Goal: Task Accomplishment & Management: Complete application form

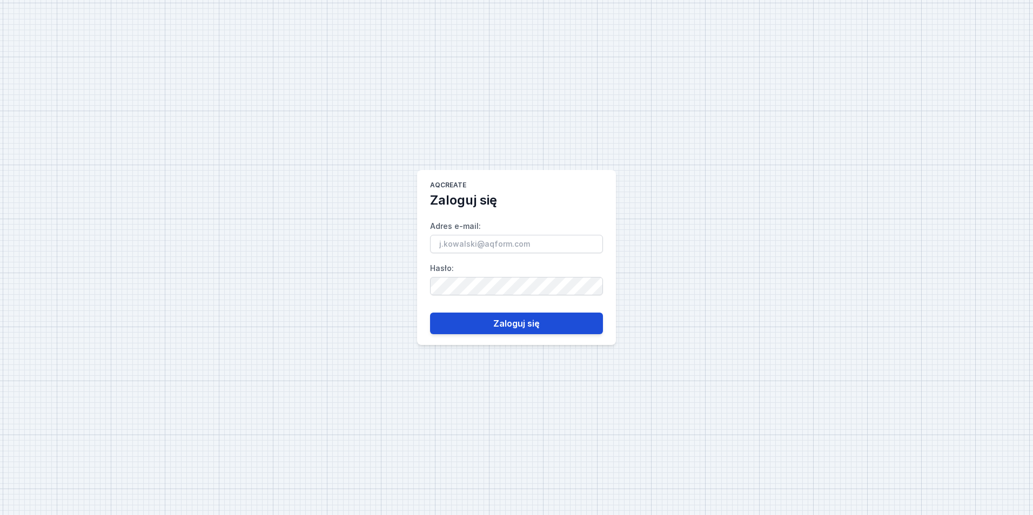
type input "[PERSON_NAME][EMAIL_ADDRESS][DOMAIN_NAME]"
click at [552, 328] on button "Zaloguj się" at bounding box center [516, 324] width 173 height 22
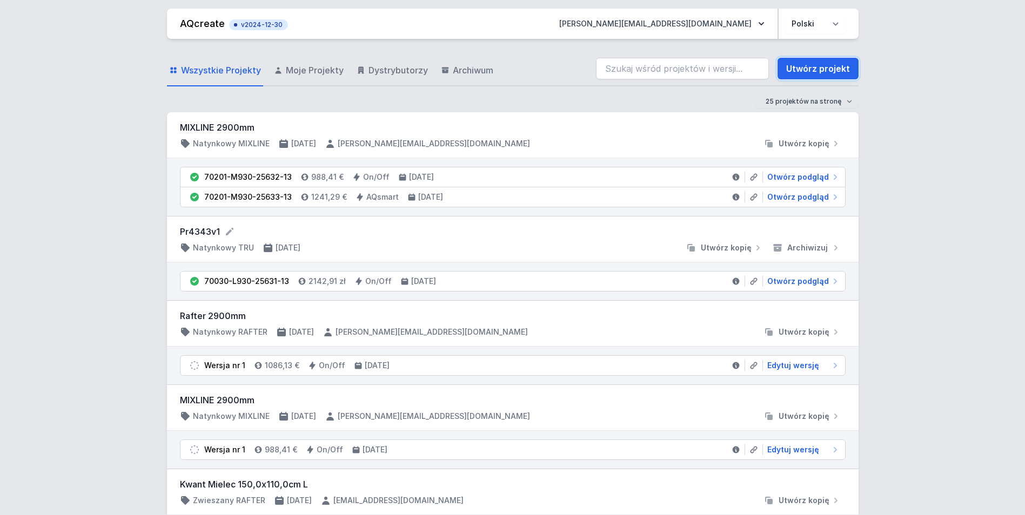
drag, startPoint x: 831, startPoint y: 71, endPoint x: 226, endPoint y: 77, distance: 605.6
click at [831, 71] on link "Utwórz projekt" at bounding box center [817, 69] width 81 height 22
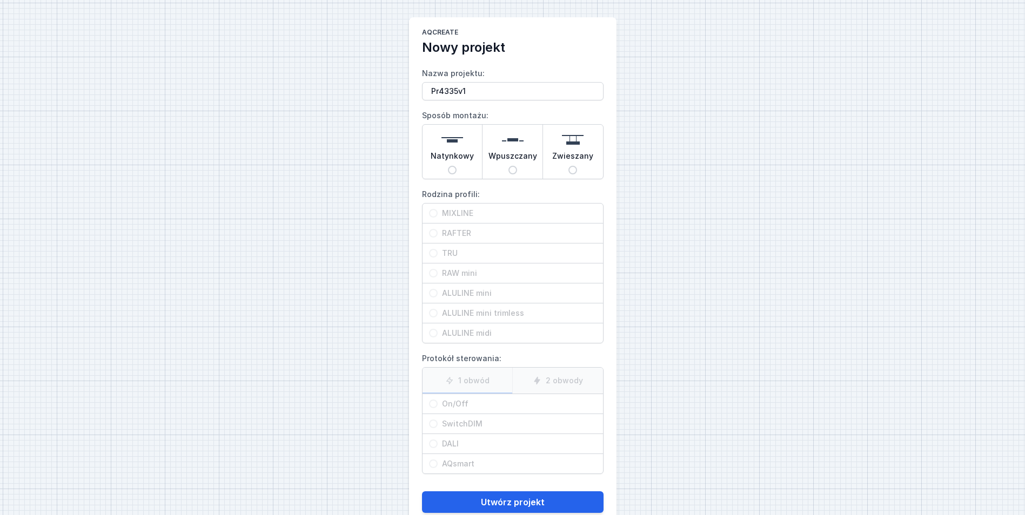
type input "Pr4335v1"
click at [452, 152] on span "Natynkowy" at bounding box center [452, 158] width 43 height 15
click at [452, 166] on input "Natynkowy" at bounding box center [452, 170] width 9 height 9
radio input "true"
click at [465, 209] on span "MIXLINE" at bounding box center [517, 213] width 159 height 11
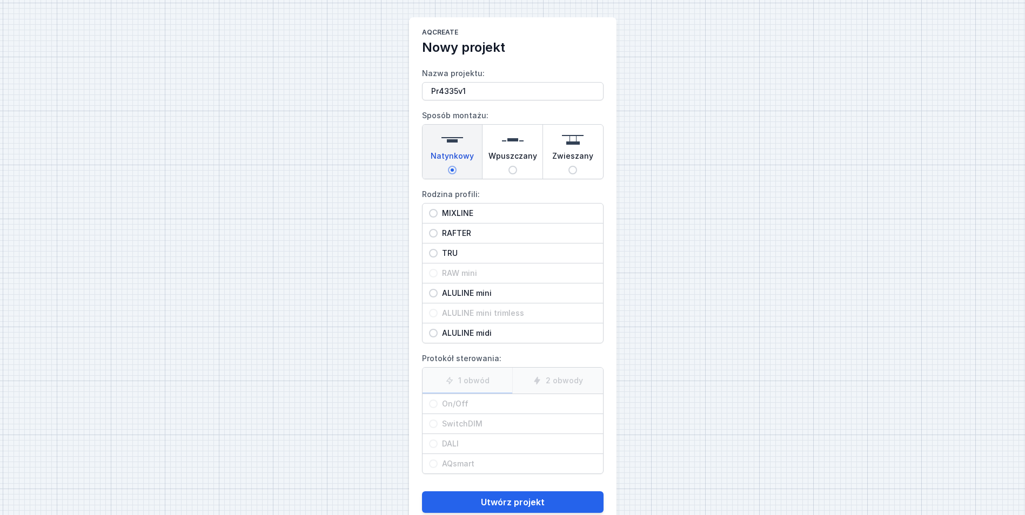
click at [438, 209] on input "MIXLINE" at bounding box center [433, 213] width 9 height 9
radio input "true"
click at [475, 399] on span "On/Off" at bounding box center [517, 404] width 159 height 11
click at [438, 400] on input "On/Off" at bounding box center [433, 404] width 9 height 9
radio input "true"
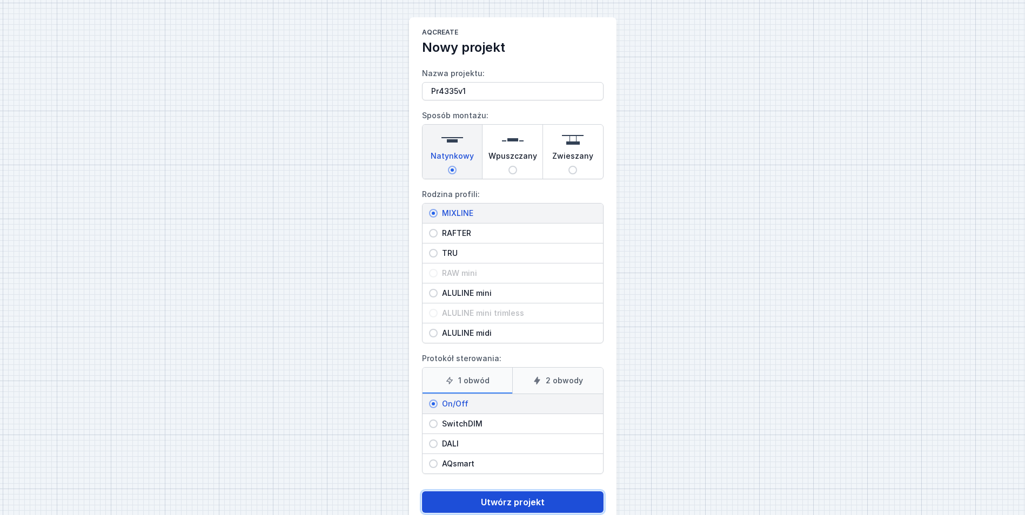
click at [536, 503] on button "Utwórz projekt" at bounding box center [512, 503] width 181 height 22
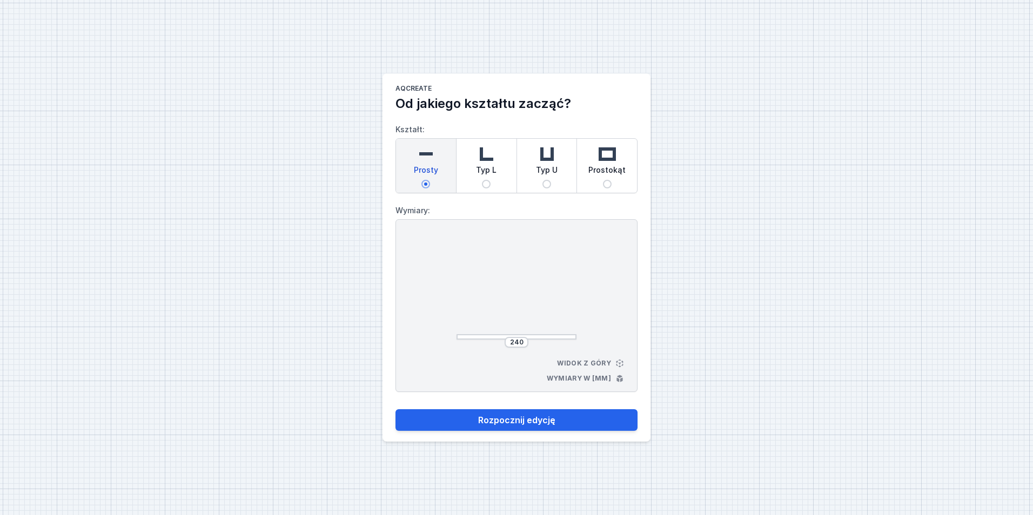
click at [538, 167] on span "Typ U" at bounding box center [547, 172] width 22 height 15
click at [542, 180] on input "Typ U" at bounding box center [546, 184] width 9 height 9
radio input "true"
click at [624, 163] on div "Prostokąt" at bounding box center [607, 166] width 60 height 54
click at [611, 180] on input "Prostokąt" at bounding box center [607, 184] width 9 height 9
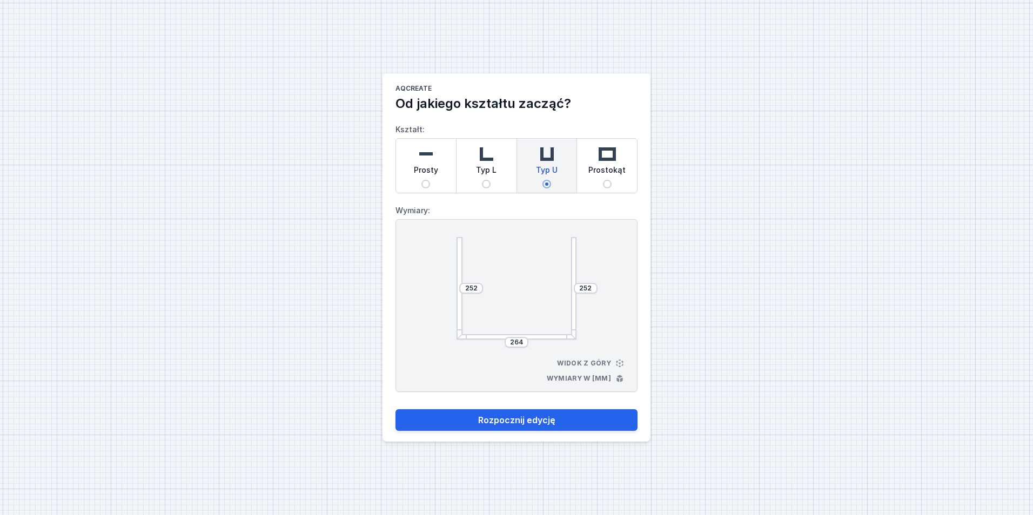
radio input "true"
click at [467, 285] on input "264" at bounding box center [470, 288] width 17 height 9
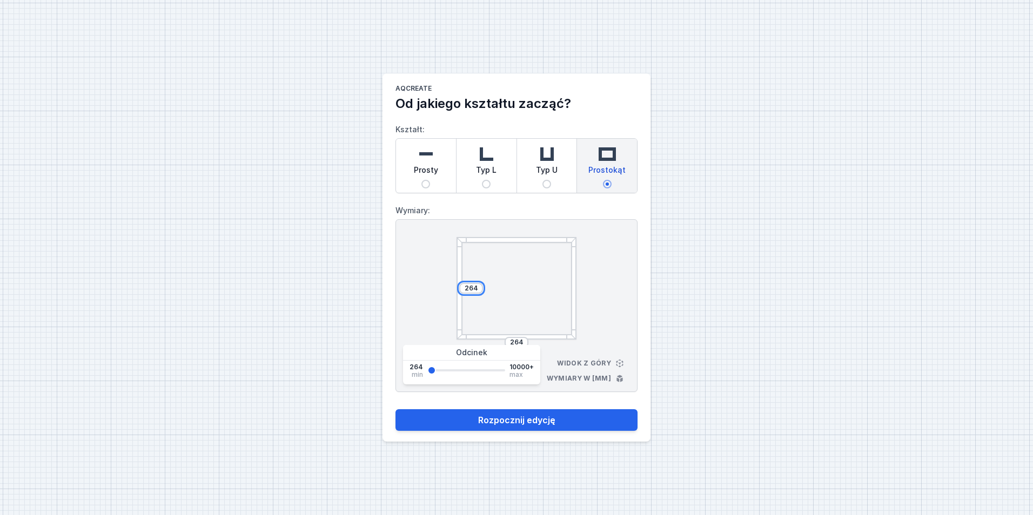
click at [467, 285] on input "264" at bounding box center [470, 288] width 17 height 9
type input "2855"
click at [474, 288] on input "2855" at bounding box center [470, 288] width 17 height 9
type input "2885"
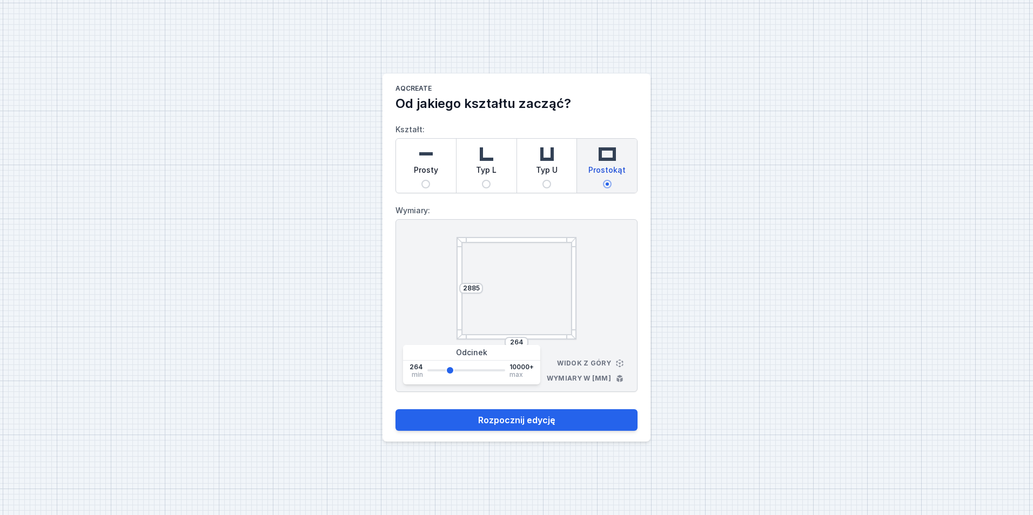
type input "2885"
click at [517, 337] on div "264" at bounding box center [517, 342] width 24 height 11
click at [517, 341] on input "264" at bounding box center [516, 342] width 17 height 9
type input "2990"
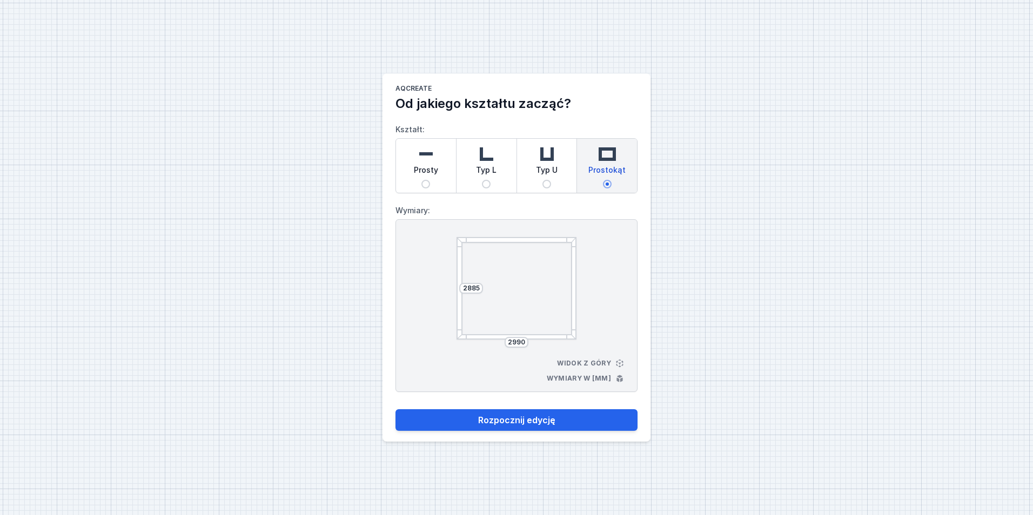
click at [487, 292] on div at bounding box center [516, 288] width 120 height 103
click at [543, 424] on button "Rozpocznij edycję" at bounding box center [516, 420] width 242 height 22
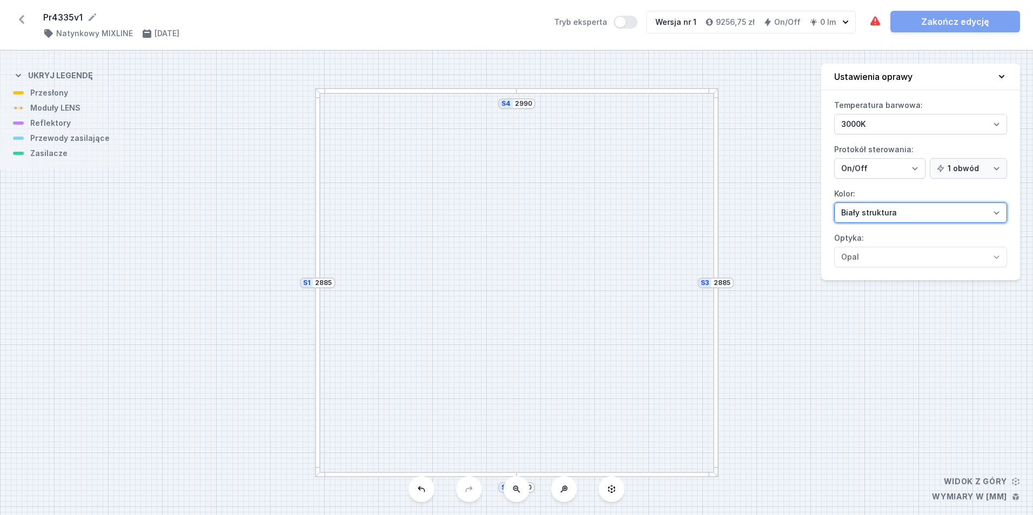
click at [925, 211] on select "Biały struktura Czarny struktura Złoty struktura Miedziany Szary Inny (z palety…" at bounding box center [920, 213] width 173 height 21
select select "2"
click at [834, 203] on select "Biały struktura Czarny struktura Złoty struktura Miedziany Szary Inny (z palety…" at bounding box center [920, 213] width 173 height 21
click at [399, 91] on div at bounding box center [416, 91] width 202 height 6
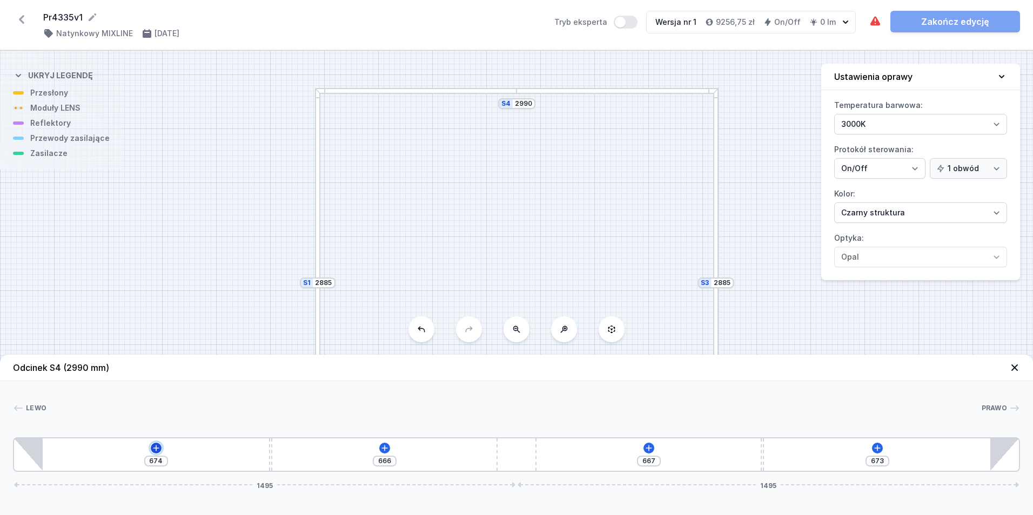
click at [152, 450] on icon at bounding box center [156, 448] width 9 height 9
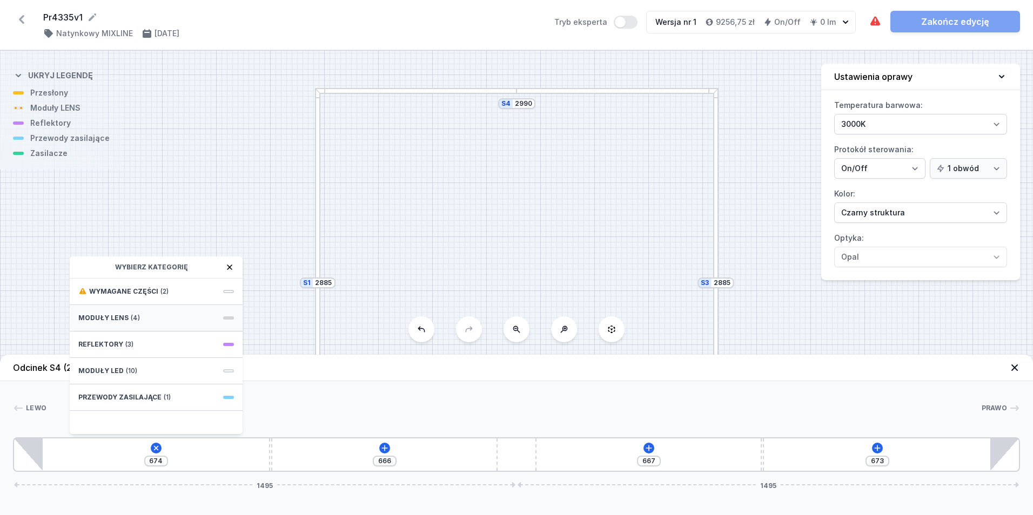
click at [138, 314] on div "Moduły LENS (4)" at bounding box center [156, 318] width 173 height 26
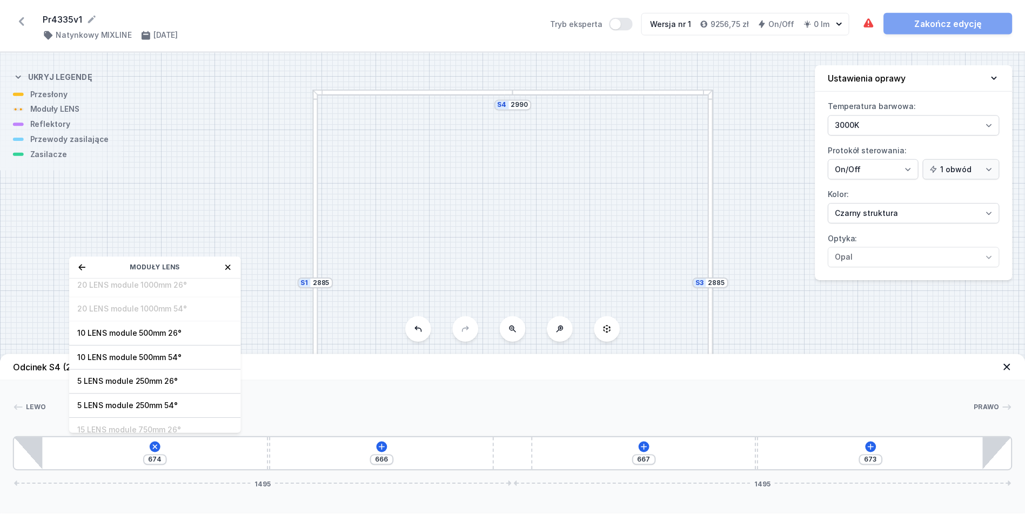
scroll to position [39, 0]
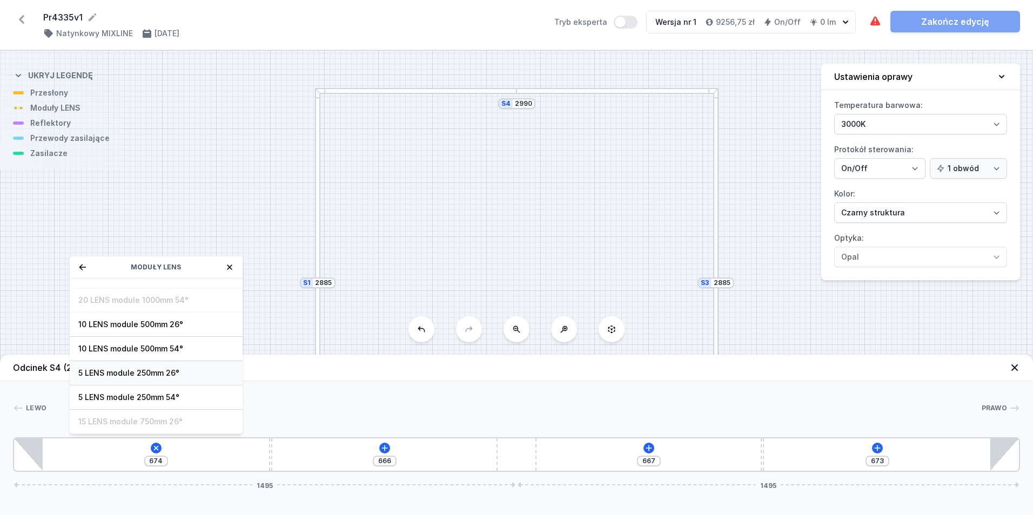
click at [180, 373] on span "5 LENS module 250mm 26°" at bounding box center [156, 373] width 156 height 11
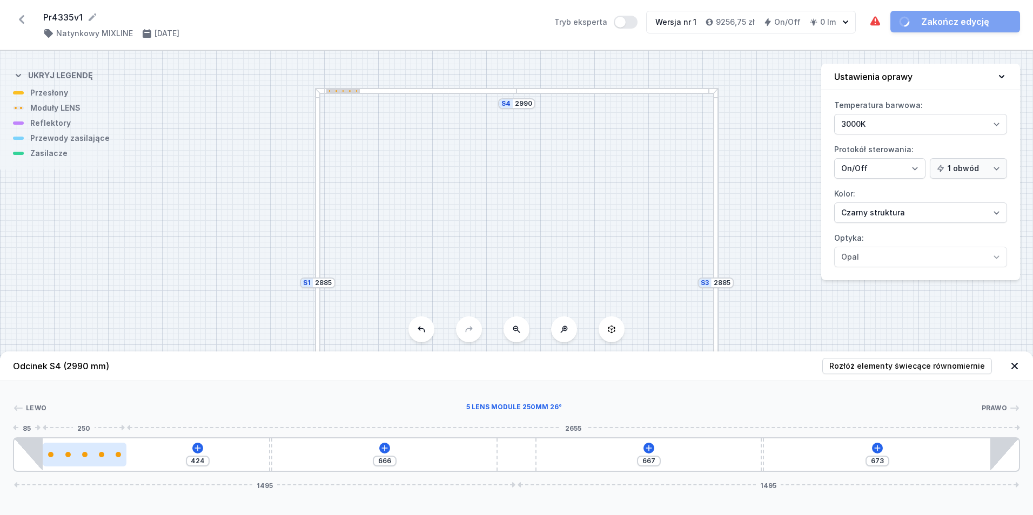
click at [88, 458] on div at bounding box center [85, 455] width 84 height 24
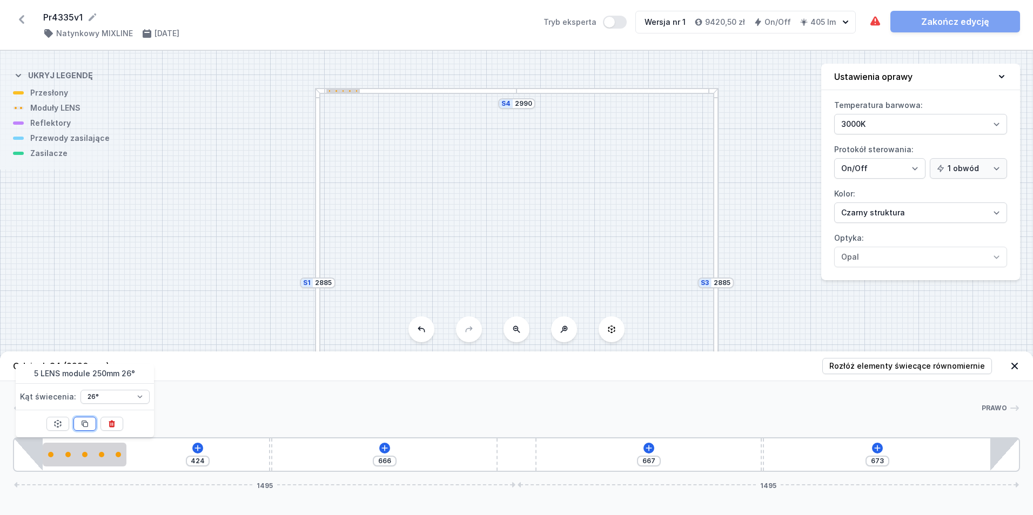
click at [91, 422] on button at bounding box center [84, 424] width 23 height 14
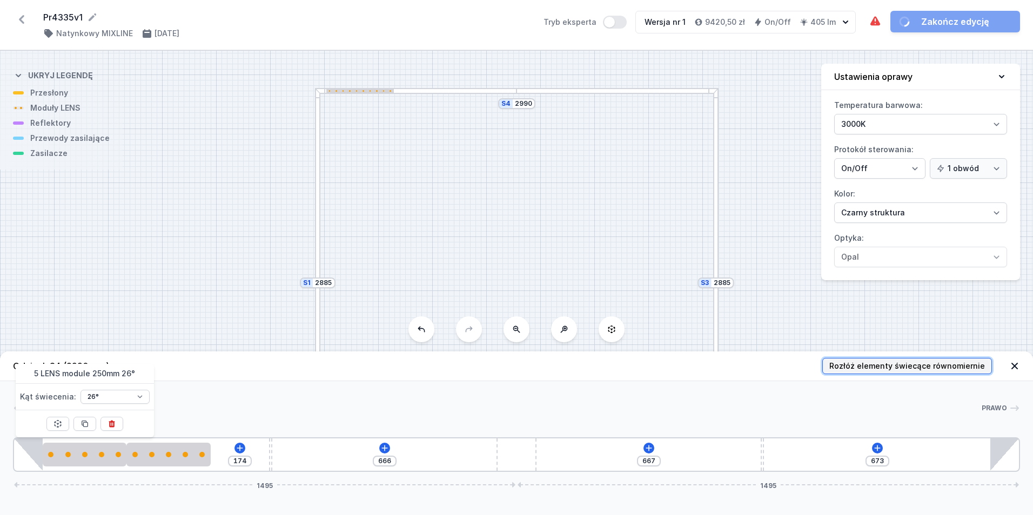
click at [905, 360] on button "Rozłóż elementy świecące równomiernie" at bounding box center [907, 366] width 170 height 16
type input "674"
type input "355"
type input "62"
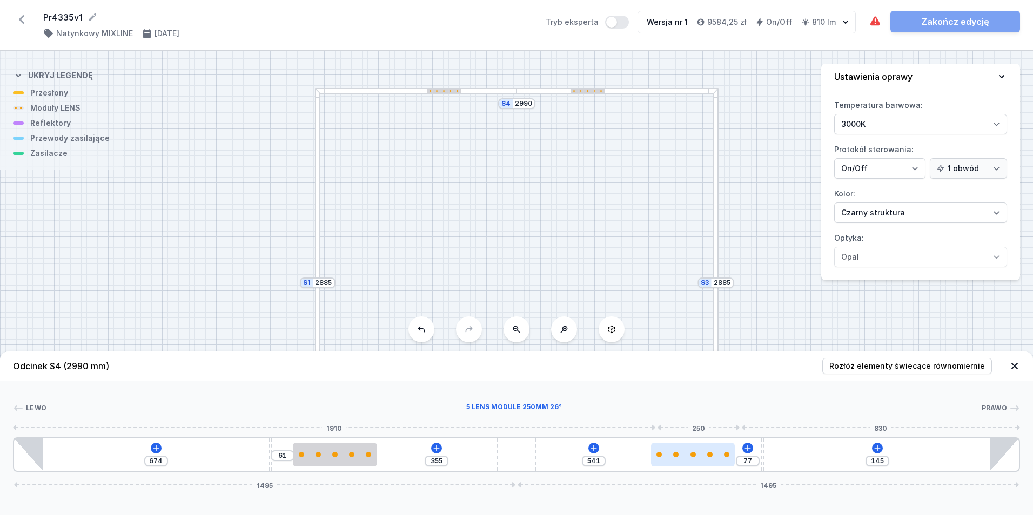
type input "101"
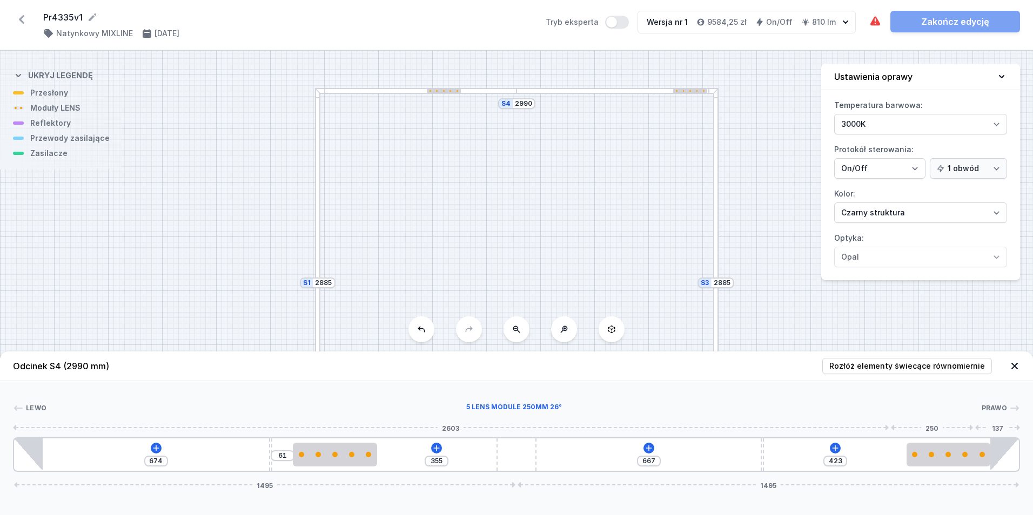
drag, startPoint x: 685, startPoint y: 459, endPoint x: 941, endPoint y: 451, distance: 255.6
type input "147"
type input "745"
type input "70"
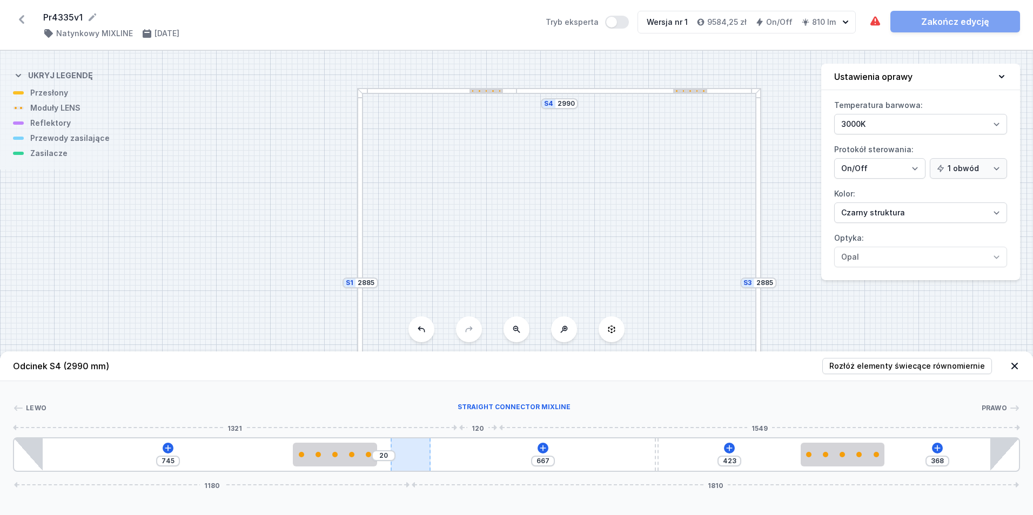
type input "370"
drag, startPoint x: 501, startPoint y: 467, endPoint x: 406, endPoint y: 467, distance: 95.1
click at [406, 467] on div at bounding box center [392, 455] width 41 height 32
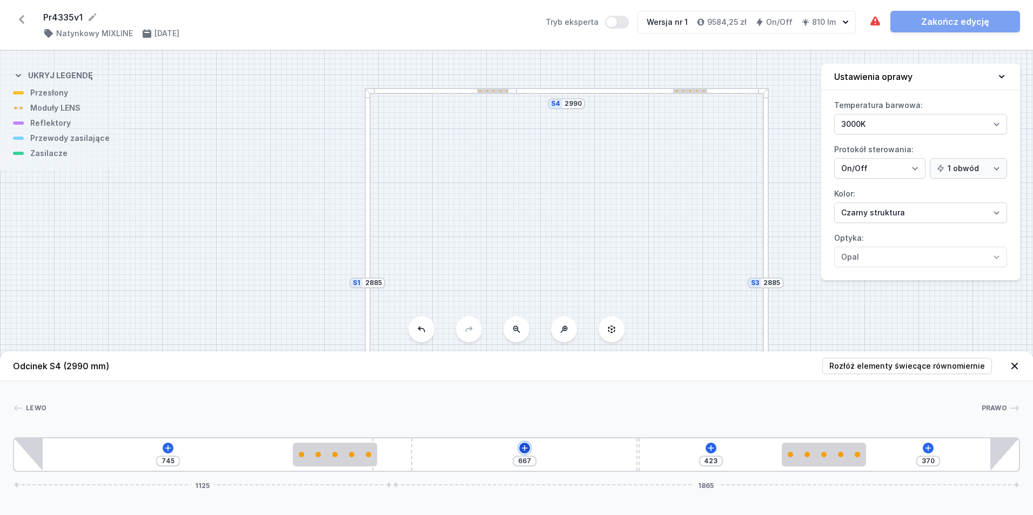
click at [526, 449] on icon at bounding box center [524, 448] width 9 height 9
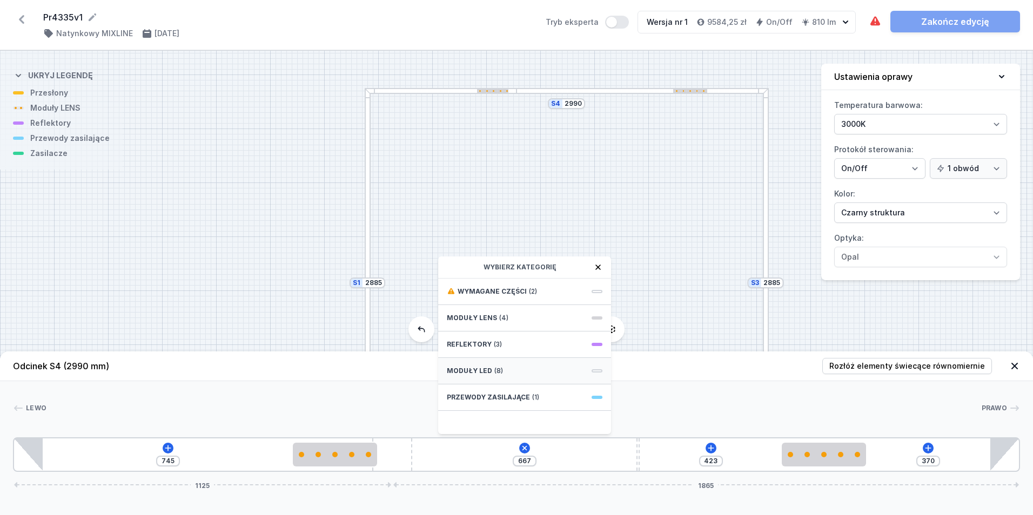
click at [517, 367] on div "Moduły LED (8)" at bounding box center [524, 371] width 173 height 26
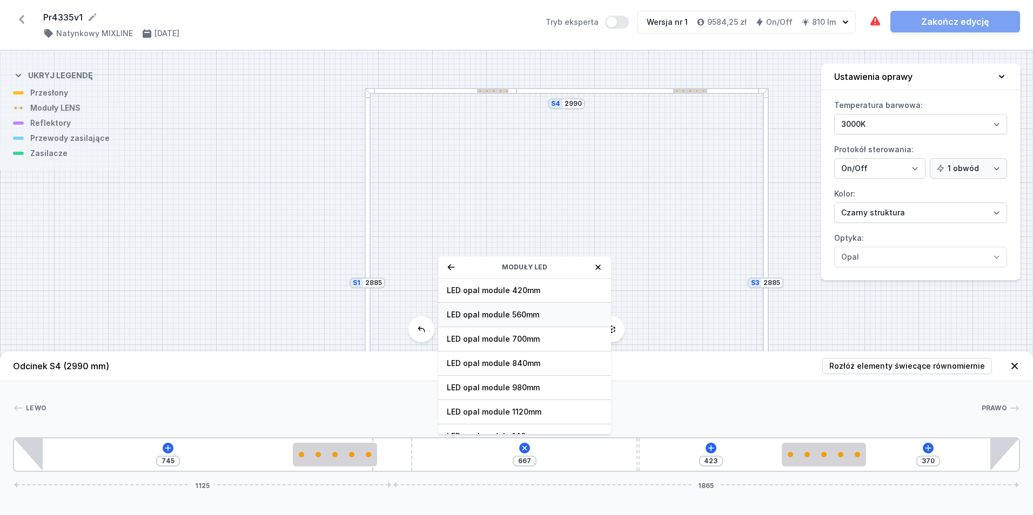
click at [546, 318] on span "LED opal module 560mm" at bounding box center [525, 315] width 156 height 11
type input "166"
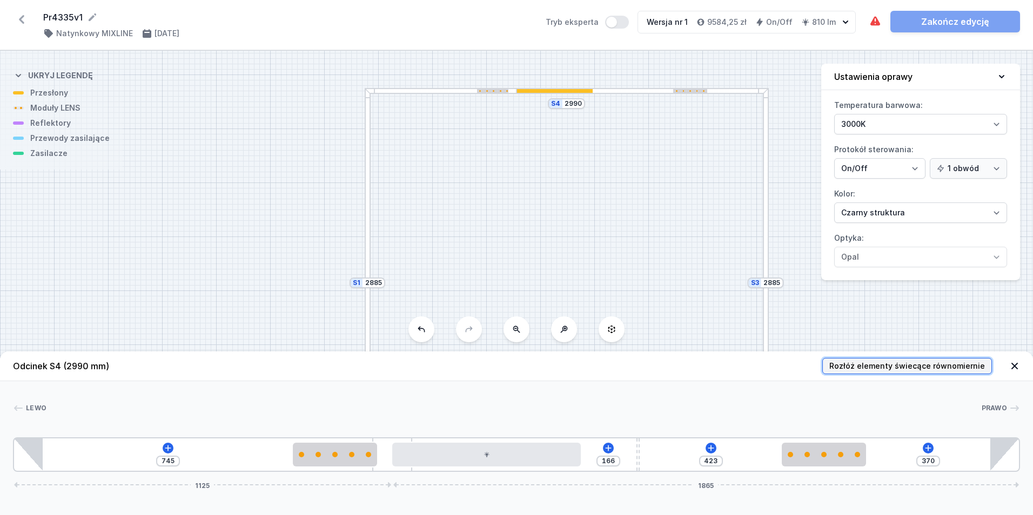
click at [865, 361] on span "Rozłóż elementy świecące równomiernie" at bounding box center [907, 366] width 156 height 11
type input "398"
type input "397"
type input "76"
type input "396"
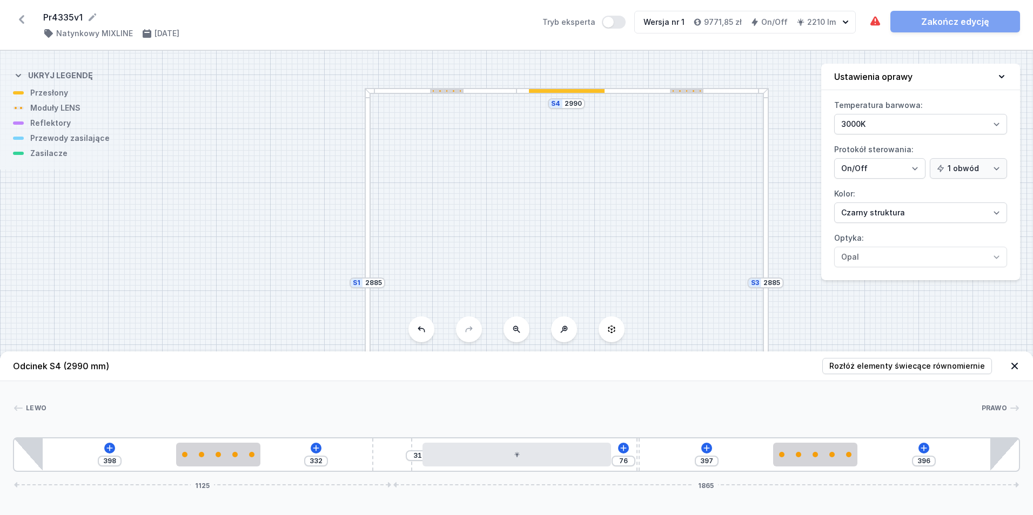
drag, startPoint x: 461, startPoint y: 398, endPoint x: 474, endPoint y: 328, distance: 71.4
click at [474, 328] on div "S4 2990 S3 2885 S2 2990 S1 2885 Odcinek S4 (2990 mm) Rozłóż elementy świecące r…" at bounding box center [516, 283] width 1033 height 465
drag, startPoint x: 507, startPoint y: 253, endPoint x: 466, endPoint y: 60, distance: 197.7
click at [466, 60] on div "S4 2990 S3 2885 S2 2990 S1 2885" at bounding box center [516, 283] width 1033 height 465
click at [443, 284] on div at bounding box center [425, 282] width 202 height 6
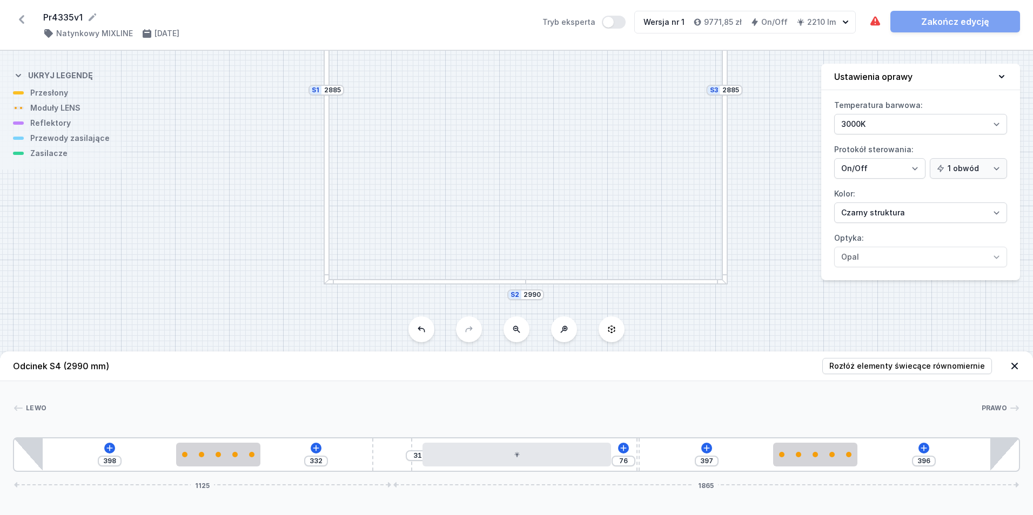
type input "673"
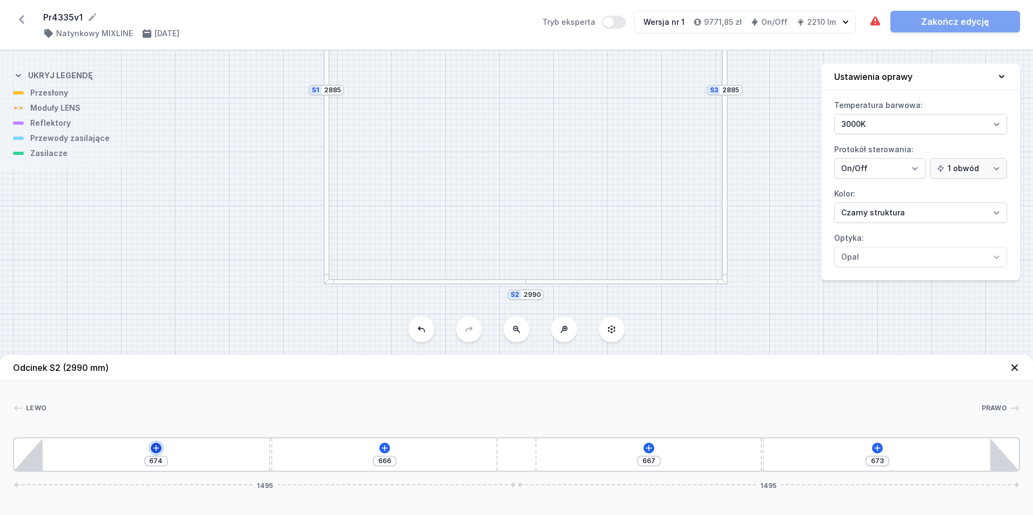
click at [154, 444] on icon at bounding box center [156, 448] width 9 height 9
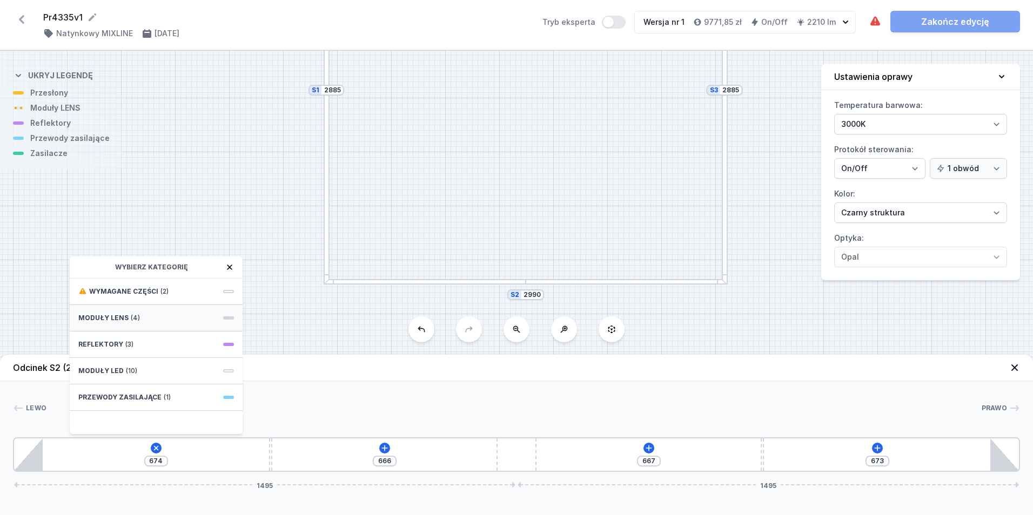
click at [139, 325] on div "Moduły LENS (4)" at bounding box center [156, 318] width 173 height 26
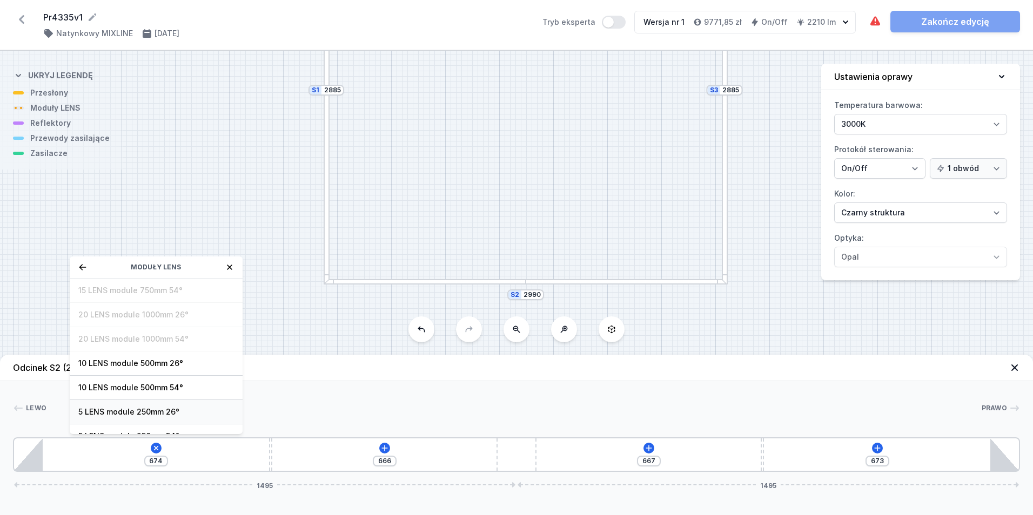
click at [151, 416] on span "5 LENS module 250mm 26°" at bounding box center [156, 412] width 156 height 11
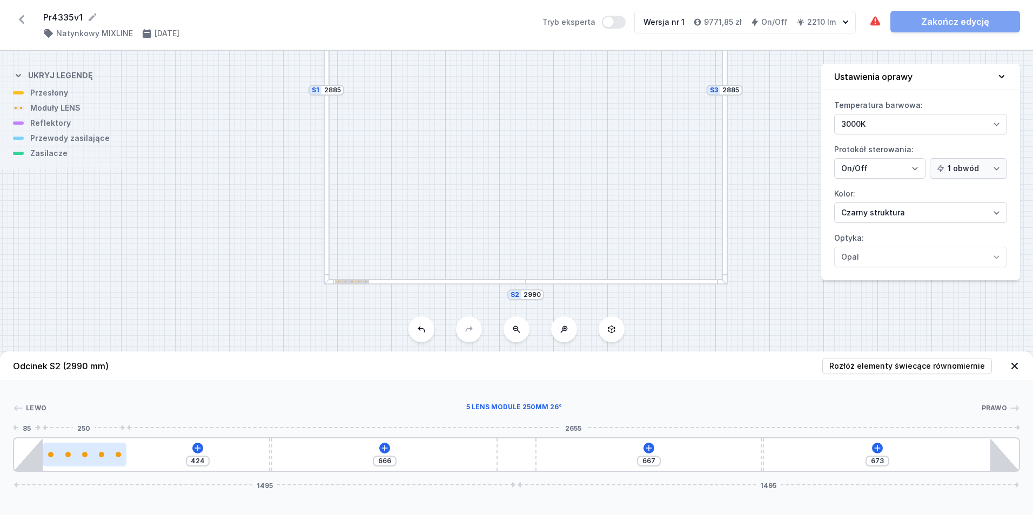
click at [113, 459] on div at bounding box center [85, 455] width 84 height 24
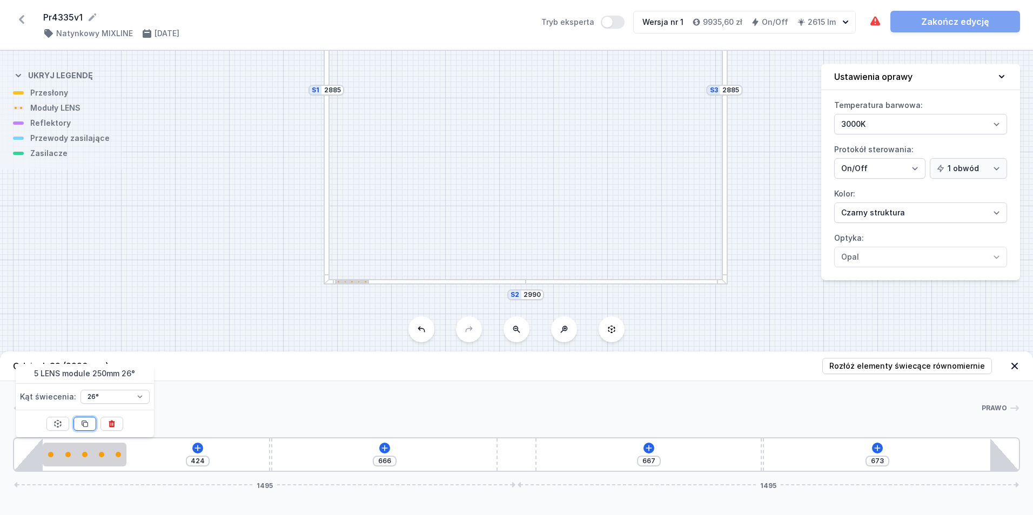
click at [88, 427] on icon at bounding box center [84, 424] width 9 height 9
type input "174"
type input "203"
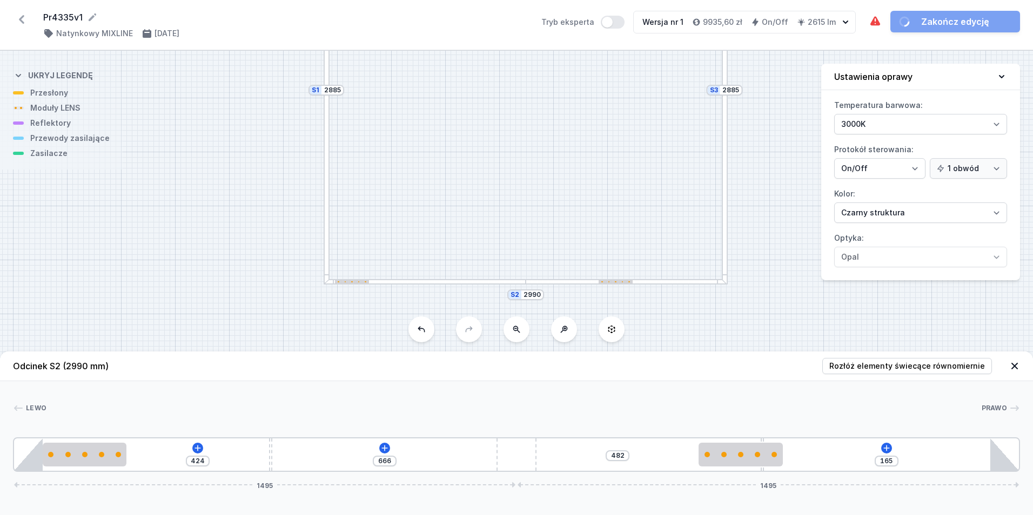
type input "121"
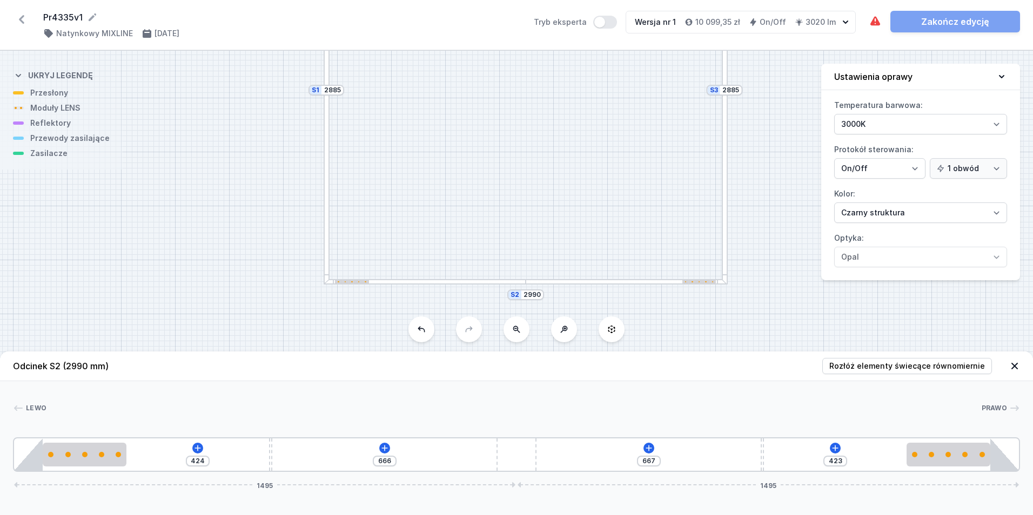
drag, startPoint x: 163, startPoint y: 464, endPoint x: 595, endPoint y: 489, distance: 433.4
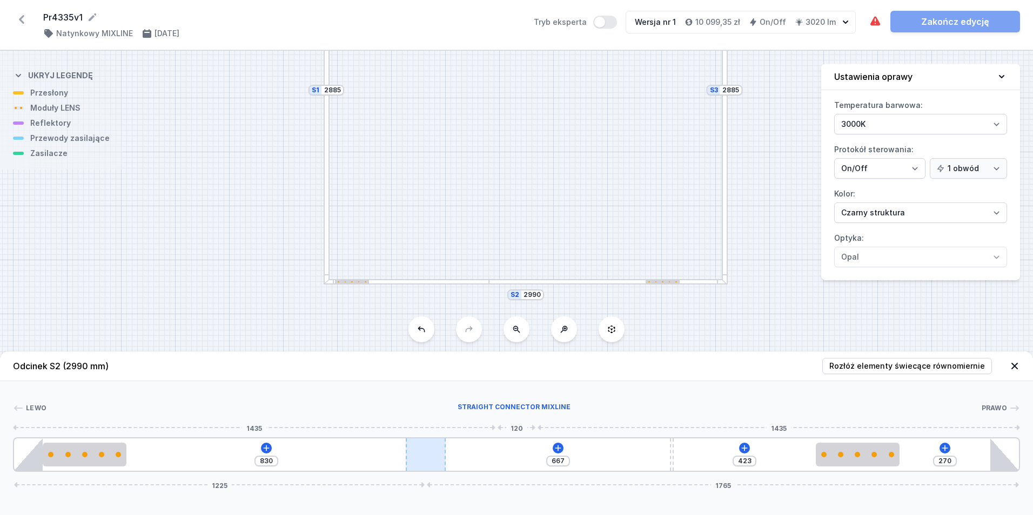
type input "758"
type input "342"
type input "691"
type input "409"
type input "633"
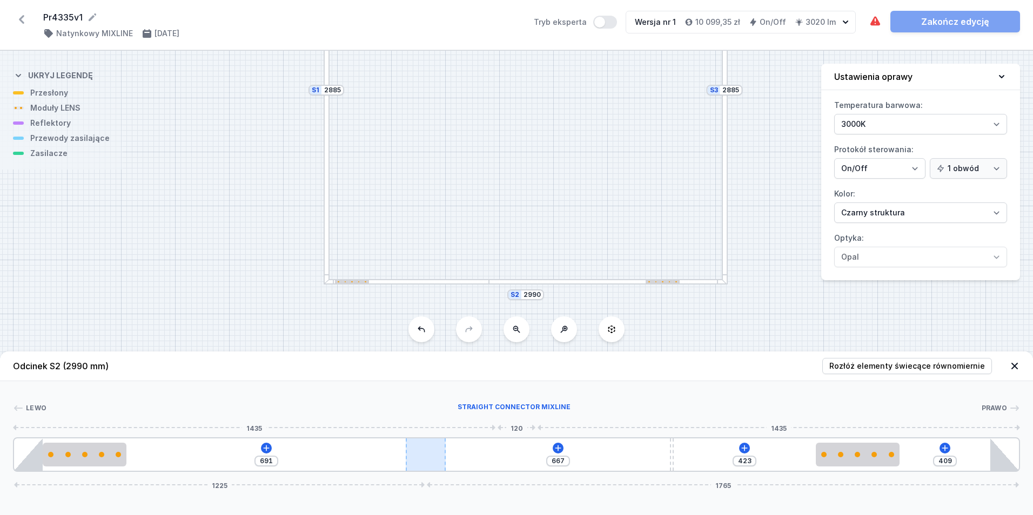
type input "467"
type input "593"
type input "507"
type input "562"
type input "538"
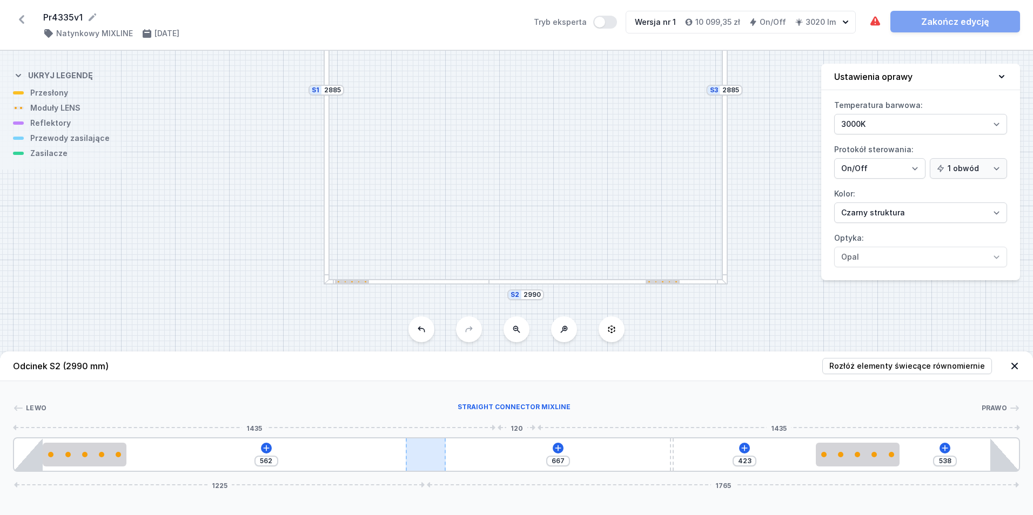
type input "540"
type input "560"
type input "526"
type input "574"
type input "523"
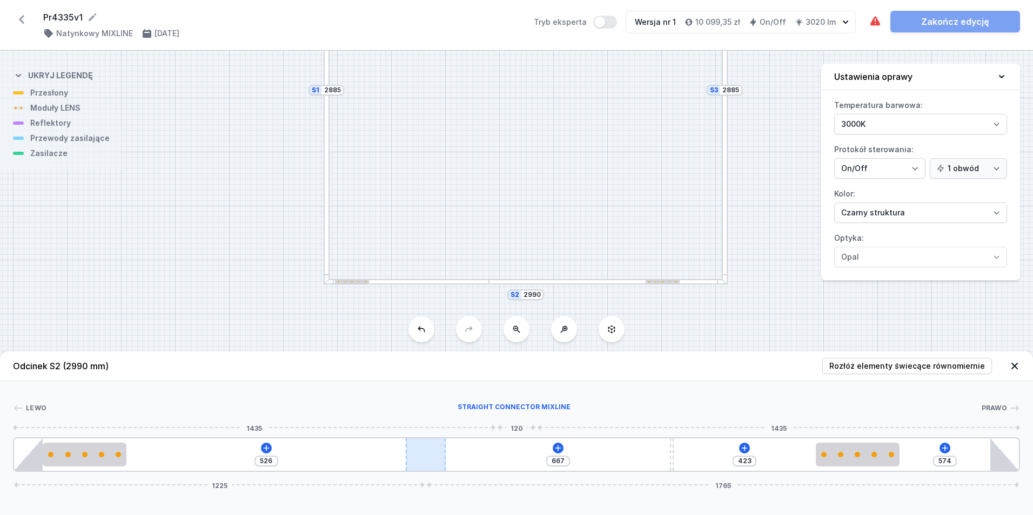
type input "577"
type input "520"
type input "580"
type input "518"
type input "582"
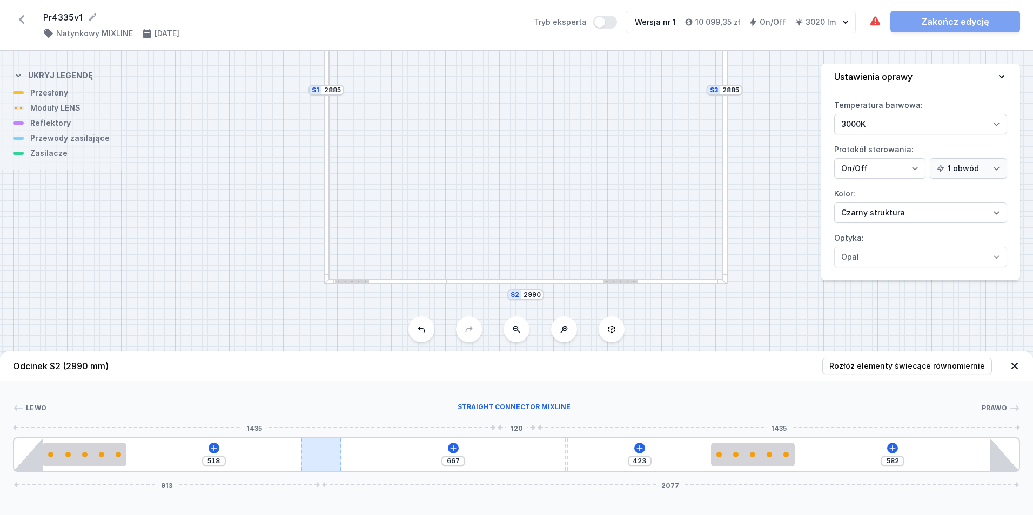
drag, startPoint x: 501, startPoint y: 462, endPoint x: 333, endPoint y: 456, distance: 168.1
click at [333, 456] on div at bounding box center [321, 455] width 41 height 32
click at [460, 449] on div "518 667 423 582 913 2077" at bounding box center [516, 455] width 1007 height 35
click at [456, 447] on icon at bounding box center [453, 448] width 9 height 9
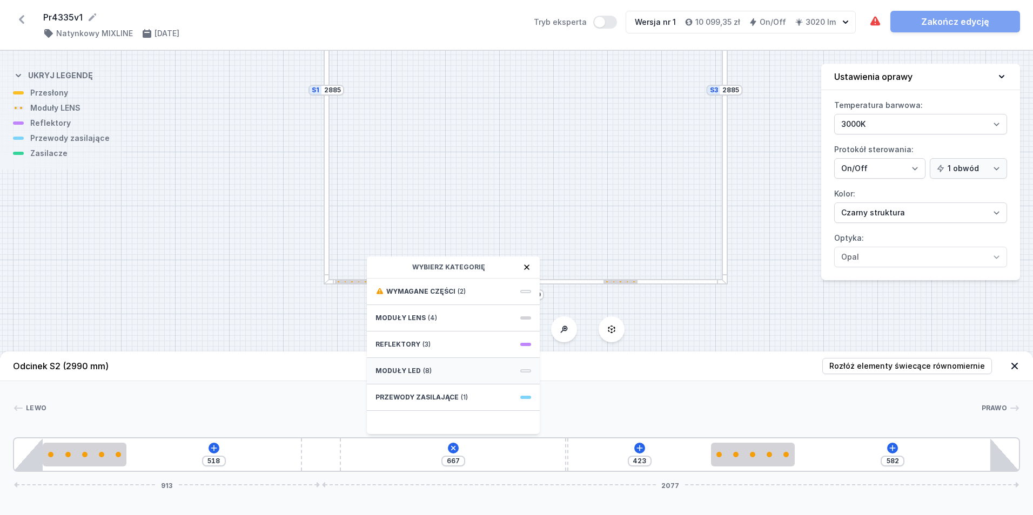
click at [439, 371] on div "Moduły LED (8)" at bounding box center [453, 371] width 173 height 26
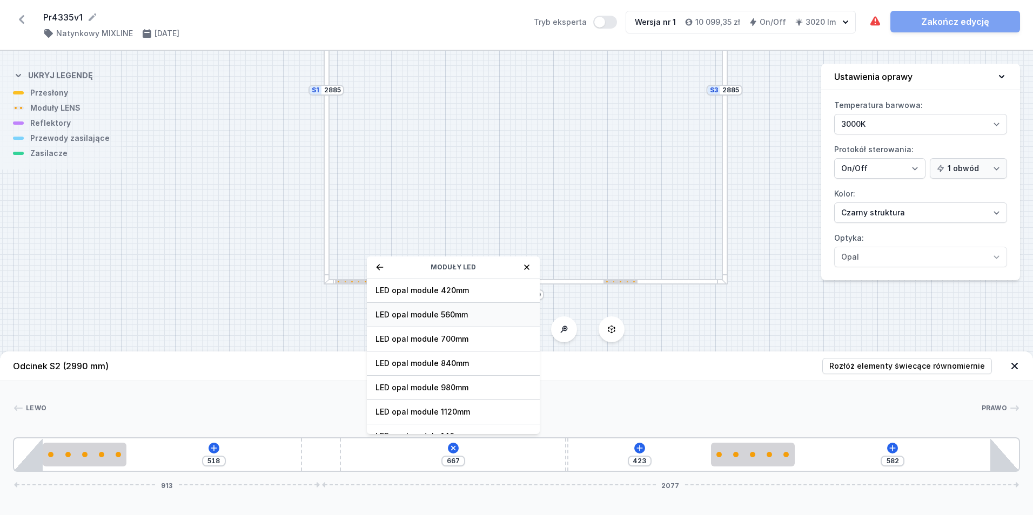
click at [457, 317] on span "LED opal module 560mm" at bounding box center [453, 315] width 156 height 11
type input "166"
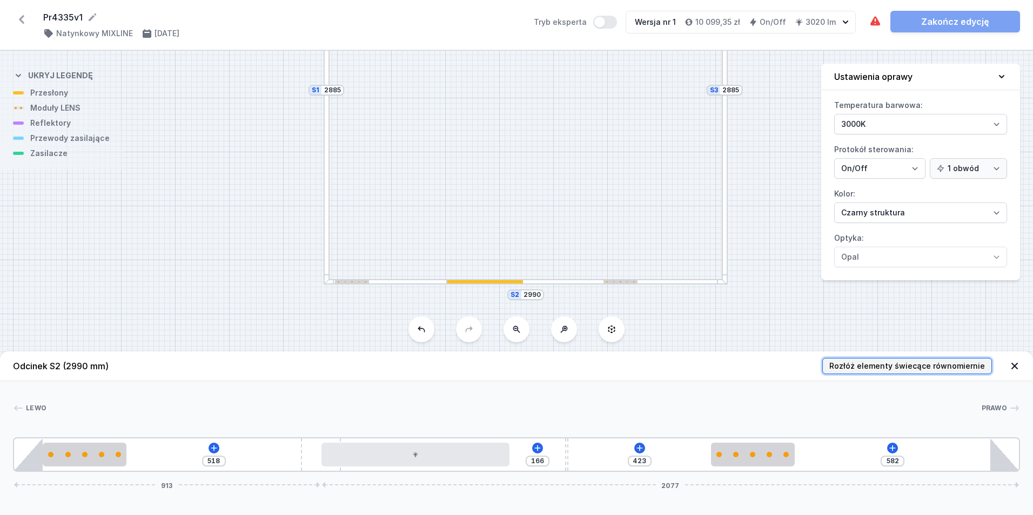
click at [871, 362] on span "Rozłóż elementy świecące równomiernie" at bounding box center [907, 366] width 156 height 11
type input "120"
type input "483"
type input "396"
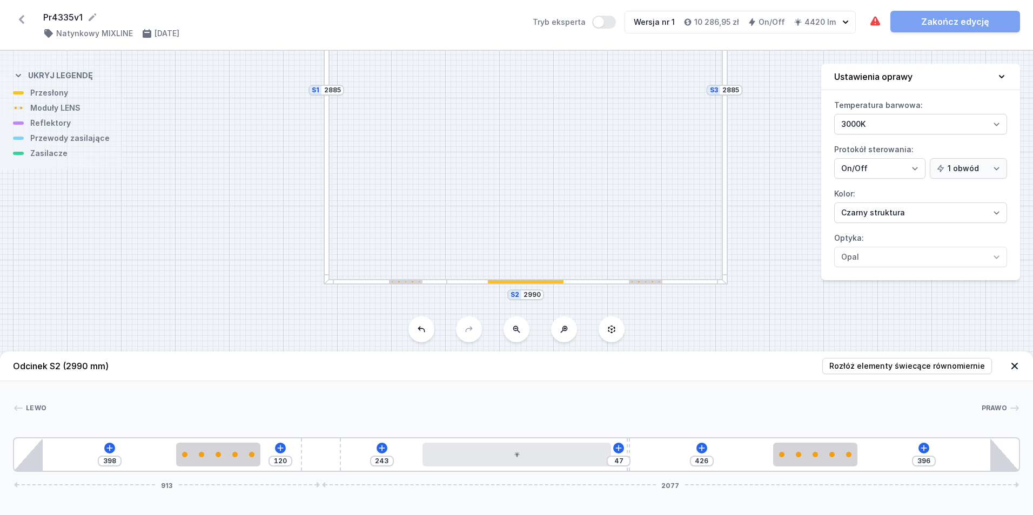
type input "428"
type input "45"
type input "429"
type input "44"
drag, startPoint x: 566, startPoint y: 468, endPoint x: 641, endPoint y: 466, distance: 75.1
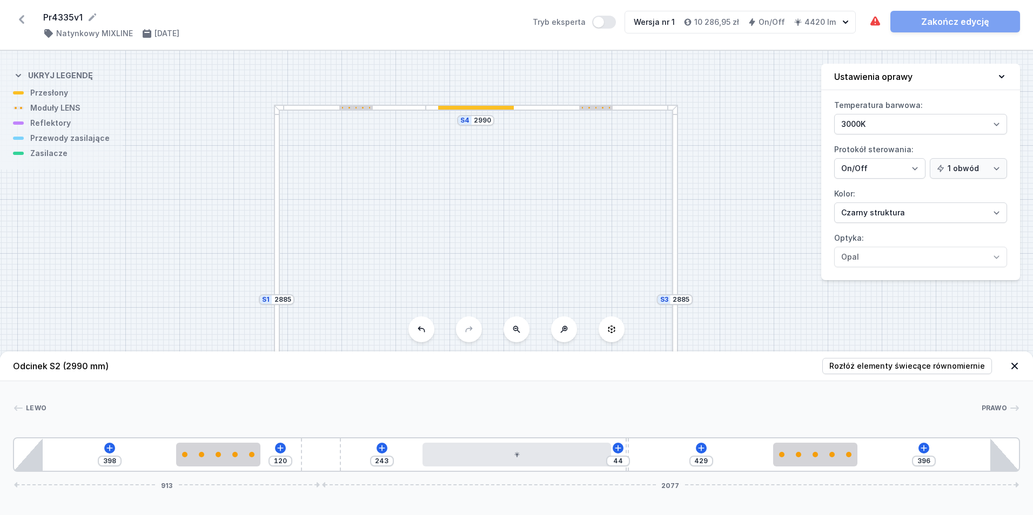
drag, startPoint x: 554, startPoint y: 144, endPoint x: 501, endPoint y: 364, distance: 226.1
click at [501, 364] on div "S4 2990 S3 2885 S2 2990 S1 2885 Odcinek S2 (2990 mm) Rozłóż elementy świecące r…" at bounding box center [516, 283] width 1033 height 465
click at [527, 121] on div at bounding box center [547, 121] width 252 height 6
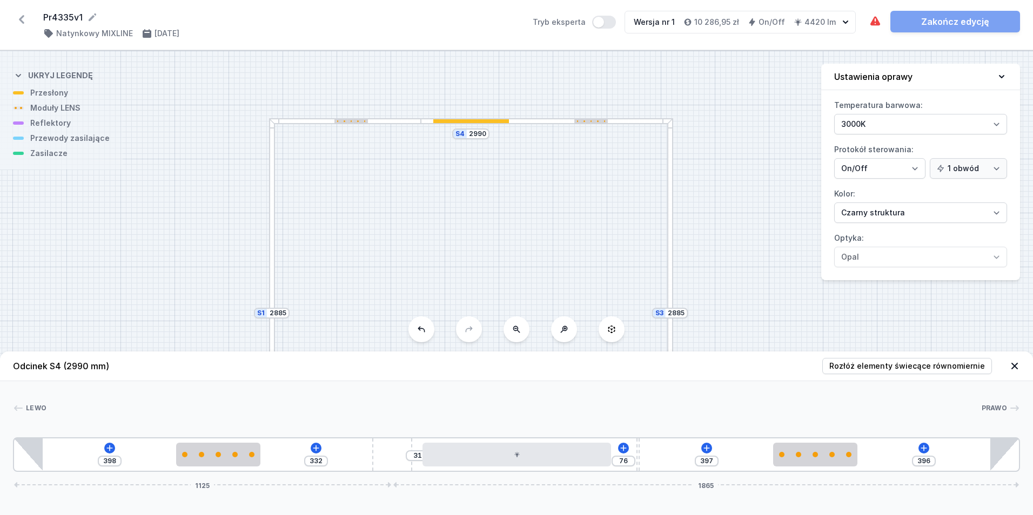
click at [274, 247] on div at bounding box center [272, 215] width 6 height 195
type input "647"
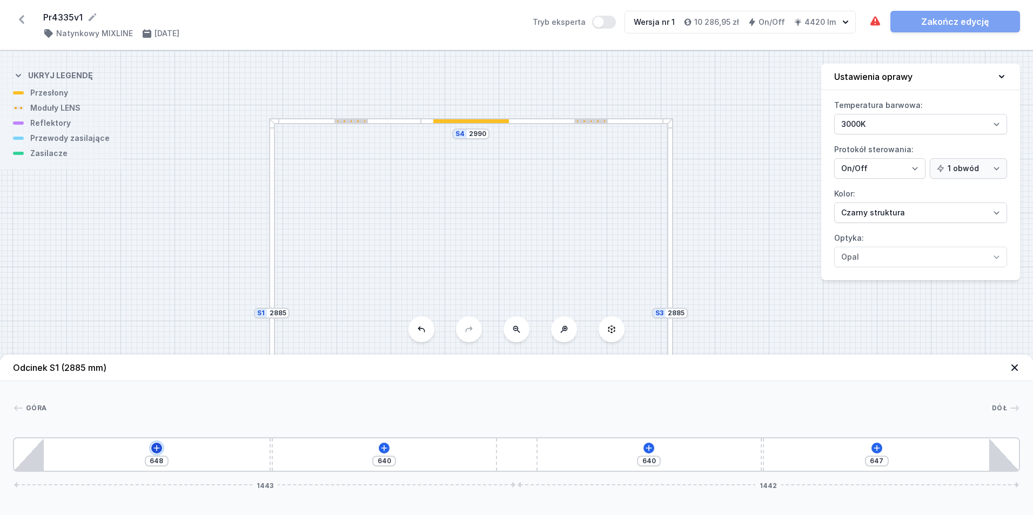
click at [156, 449] on icon at bounding box center [156, 448] width 6 height 6
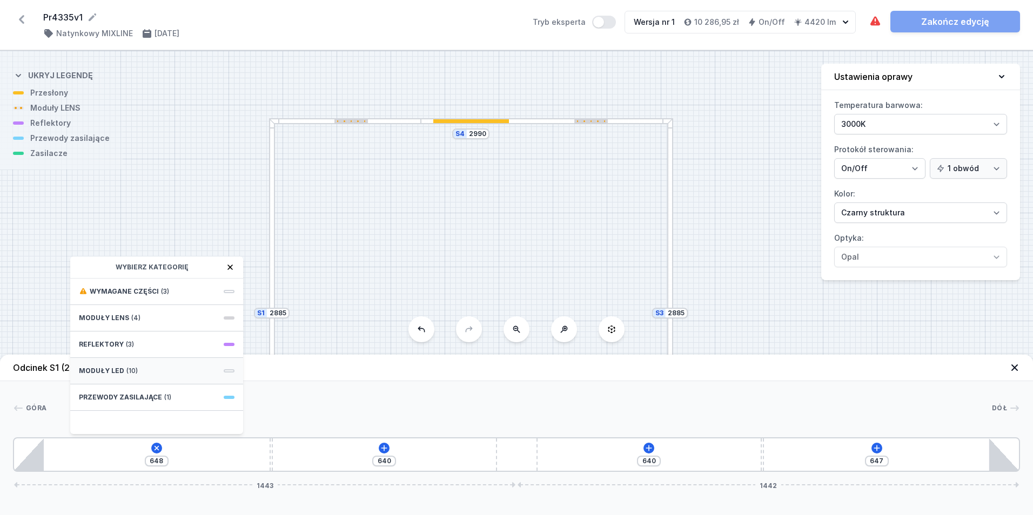
click at [137, 378] on div "Moduły LED (10)" at bounding box center [156, 371] width 173 height 26
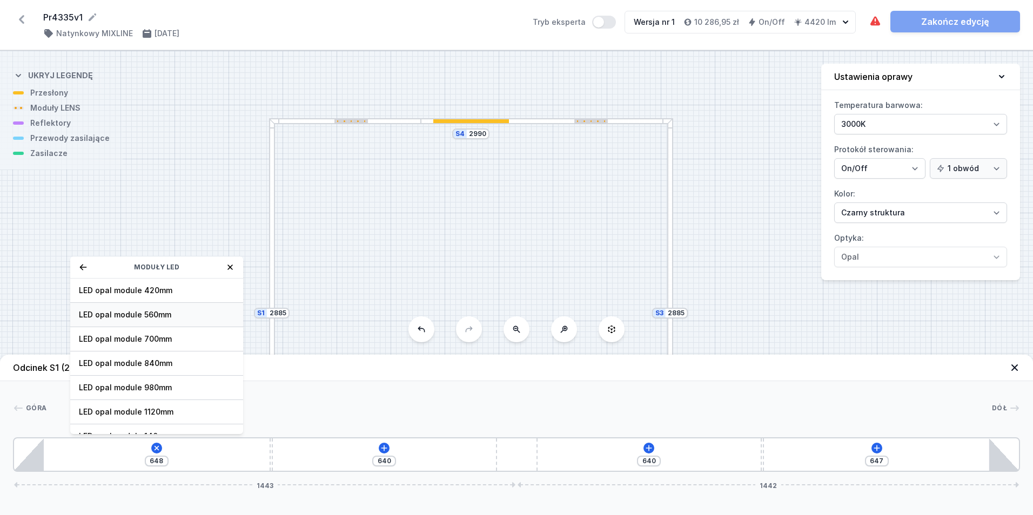
click at [162, 314] on span "LED opal module 560mm" at bounding box center [157, 315] width 156 height 11
type input "141"
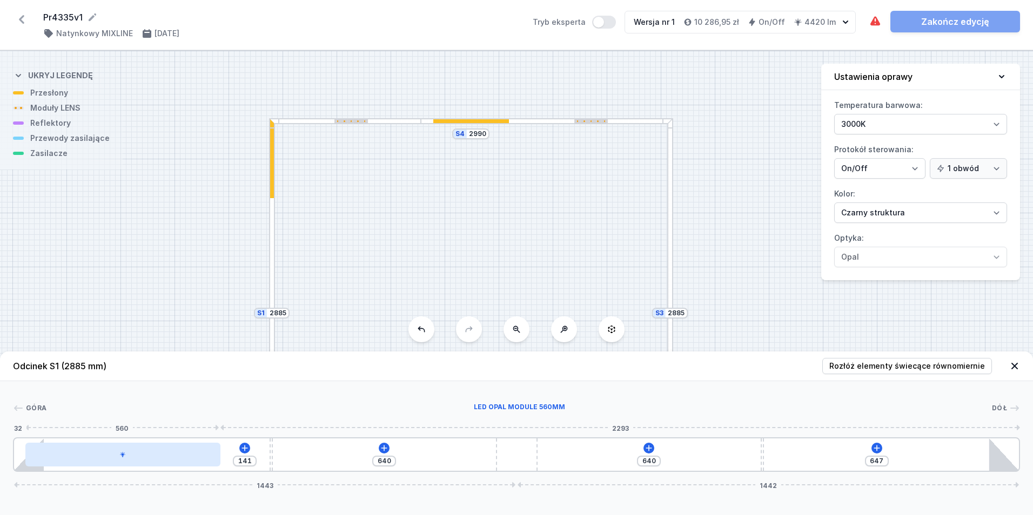
click at [120, 454] on icon at bounding box center [122, 455] width 6 height 6
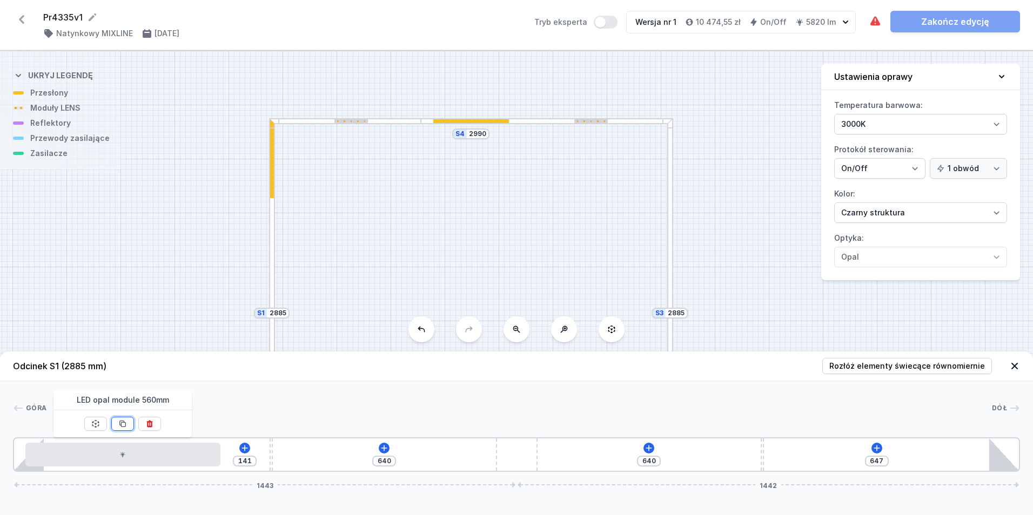
click at [114, 428] on button at bounding box center [122, 424] width 23 height 14
type input "80"
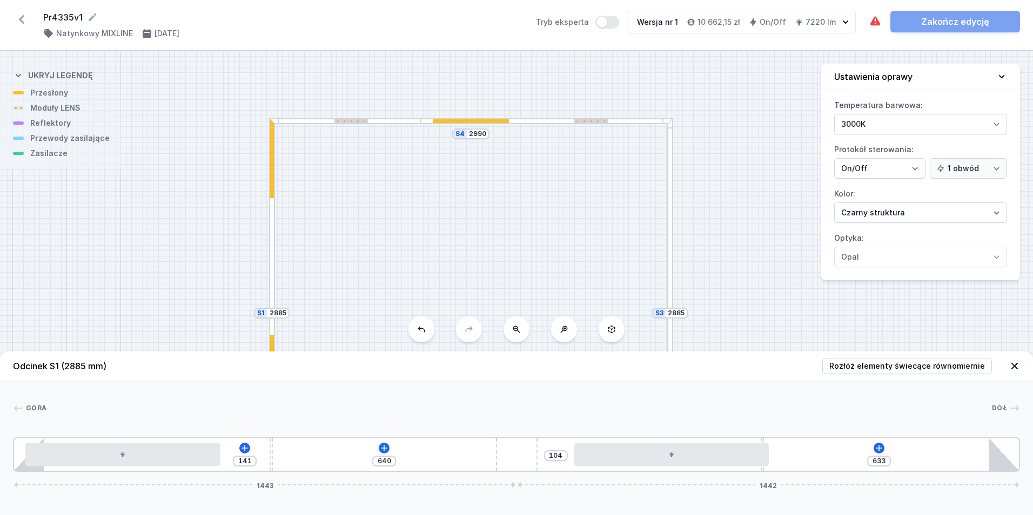
type input "560"
type input "177"
type input "530"
type input "207"
type input "500"
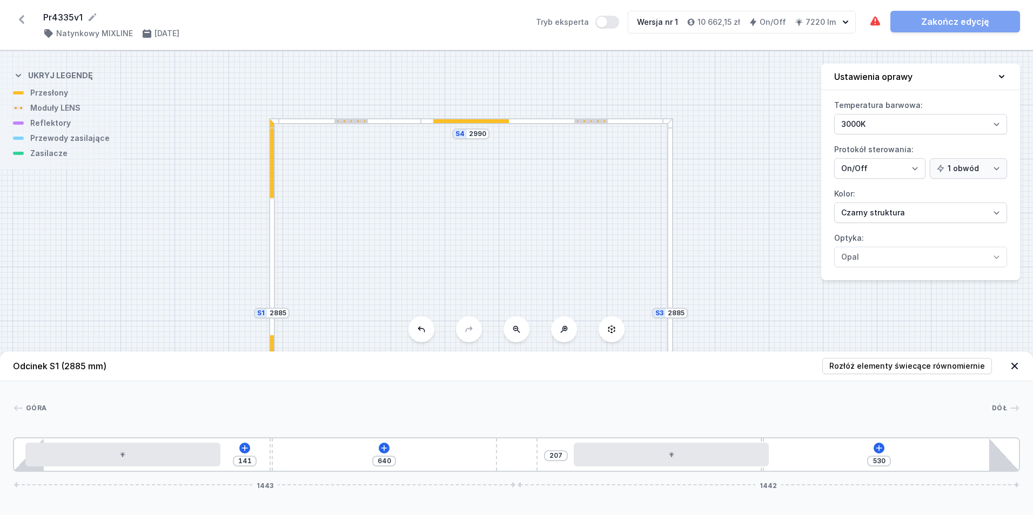
type input "237"
type input "465"
type input "272"
type input "412"
type input "325"
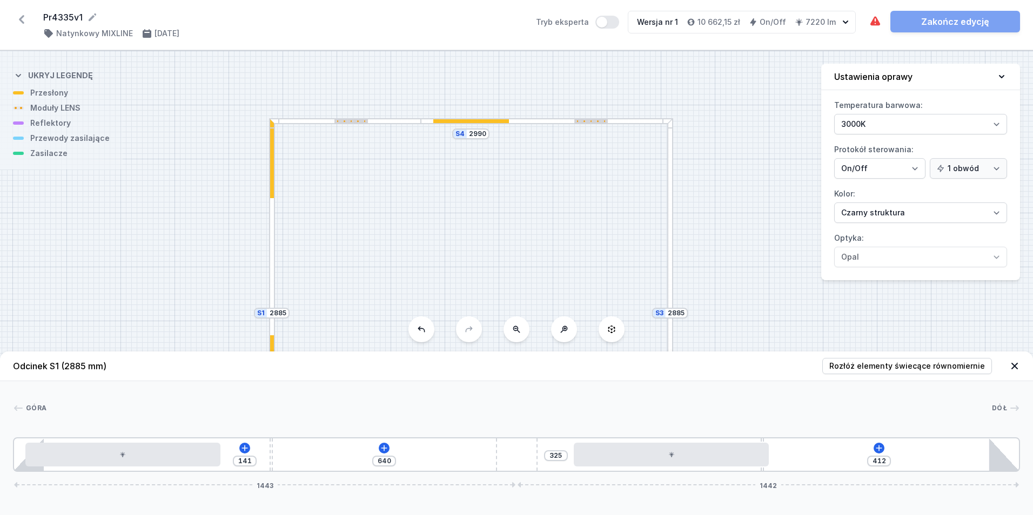
type input "362"
type input "375"
type input "319"
type input "418"
type input "268"
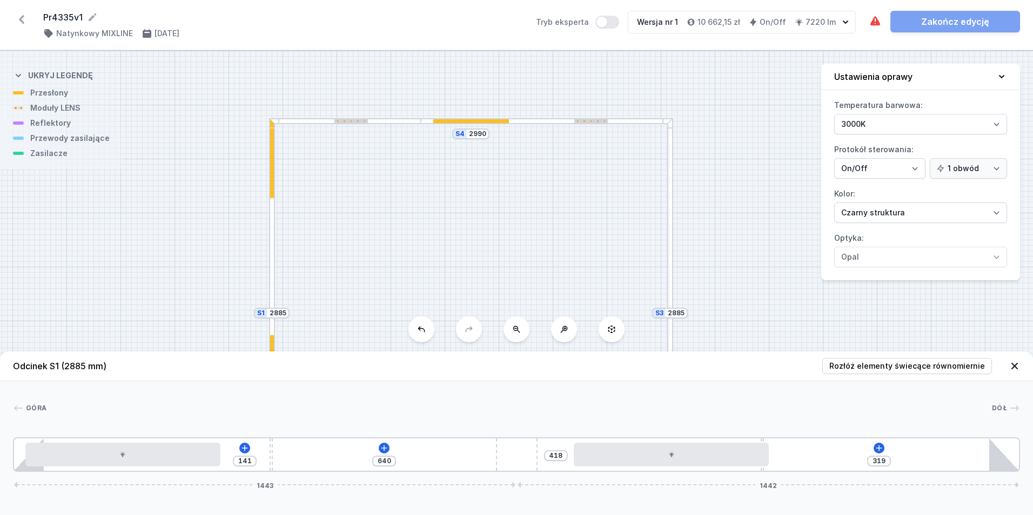
type input "469"
type input "245"
type input "492"
type input "165"
type input "572"
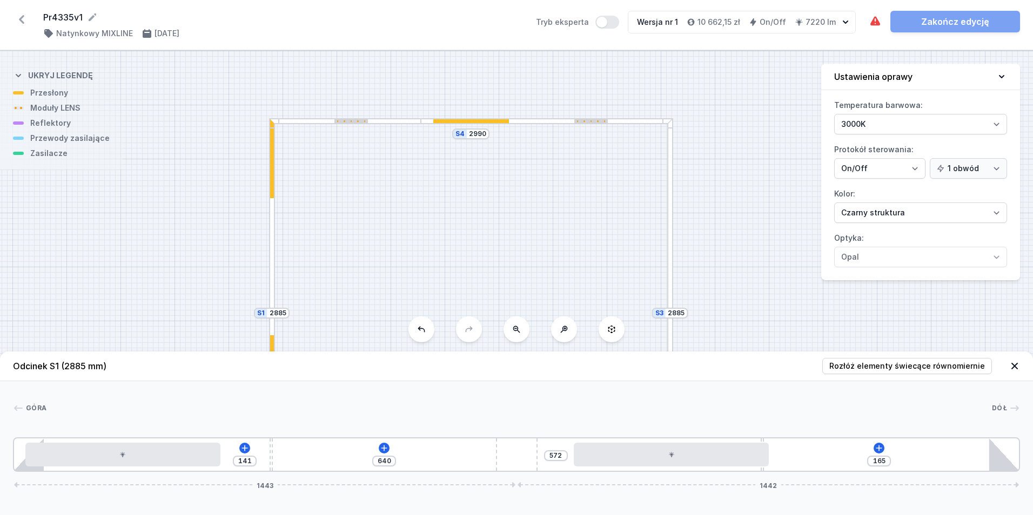
type input "115"
type input "622"
type input "58"
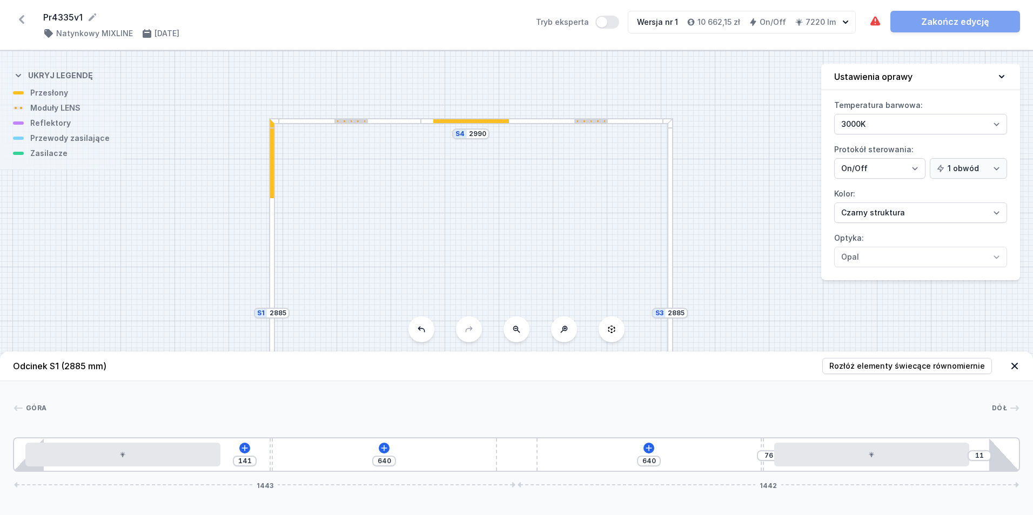
type input "140"
drag, startPoint x: 381, startPoint y: 462, endPoint x: 953, endPoint y: 474, distance: 572.2
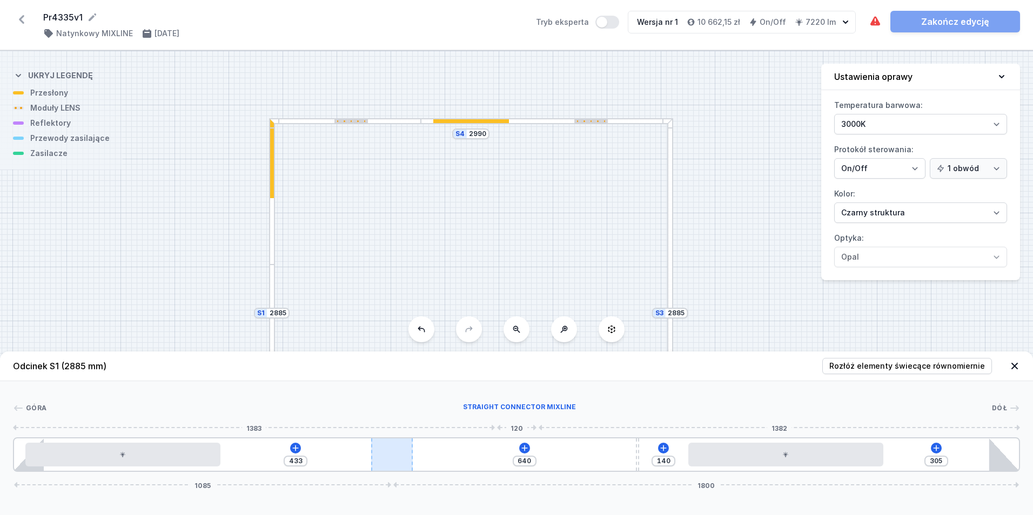
type input "426"
type input "312"
type input "420"
type input "318"
type input "411"
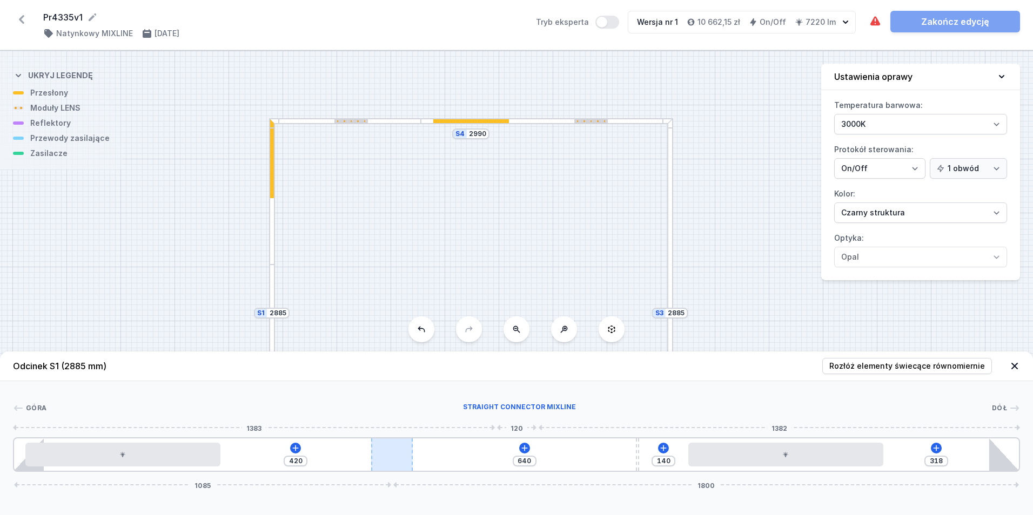
type input "327"
type input "408"
type input "330"
drag, startPoint x: 504, startPoint y: 457, endPoint x: 401, endPoint y: 458, distance: 103.2
click at [401, 458] on div at bounding box center [392, 455] width 42 height 32
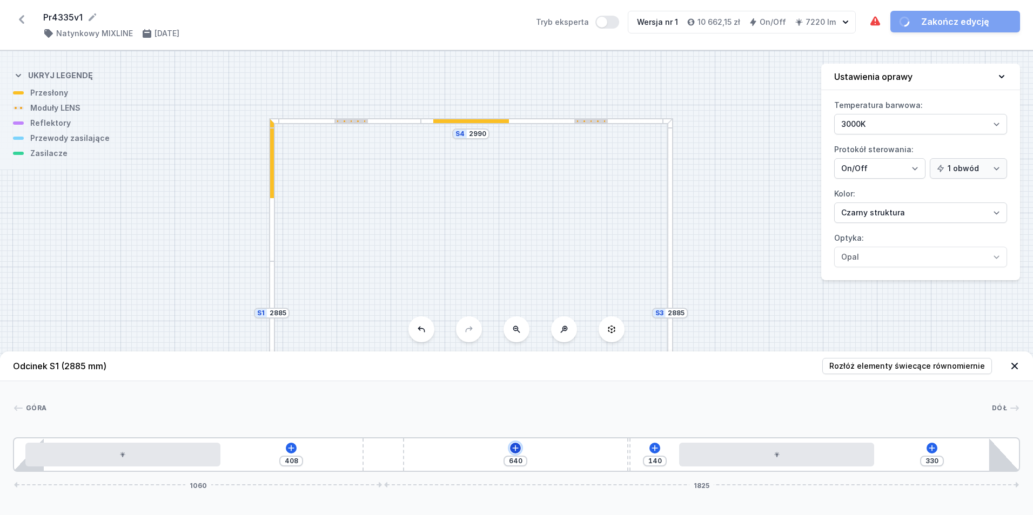
click at [518, 449] on icon at bounding box center [515, 448] width 9 height 9
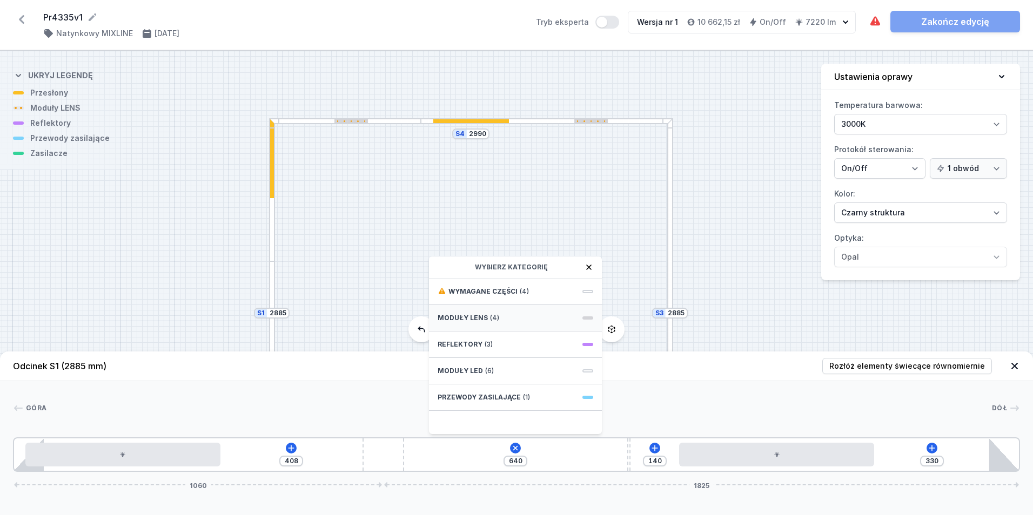
click at [499, 316] on div "Moduły LENS (4)" at bounding box center [515, 318] width 173 height 26
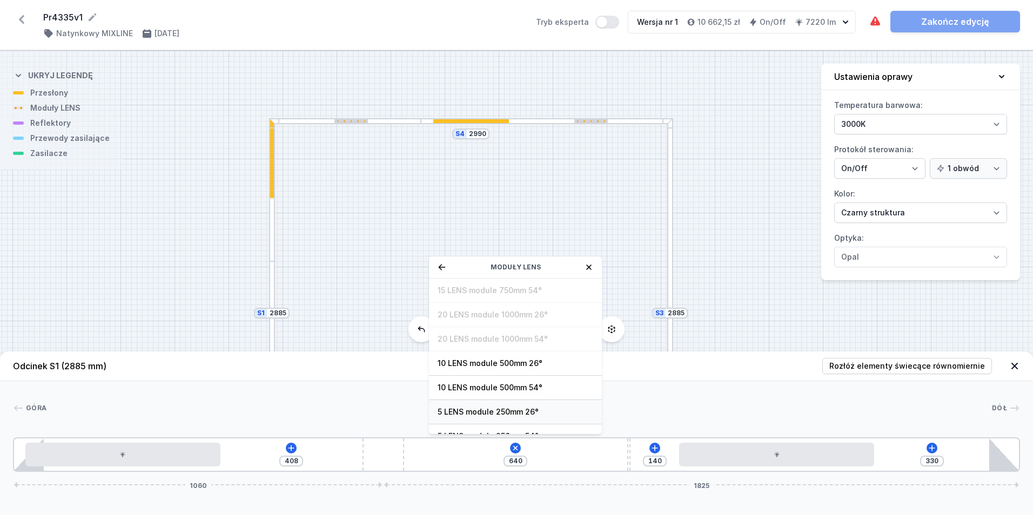
click at [548, 413] on span "5 LENS module 250mm 26°" at bounding box center [516, 412] width 156 height 11
type input "390"
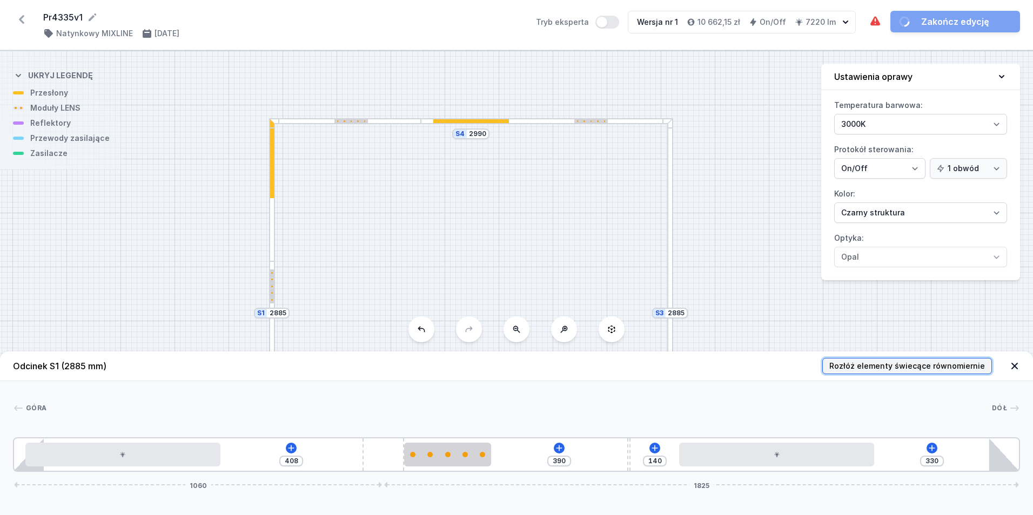
click at [880, 363] on span "Rozłóż elementy świecące równomiernie" at bounding box center [907, 366] width 156 height 11
type input "61"
type input "192"
type input "177"
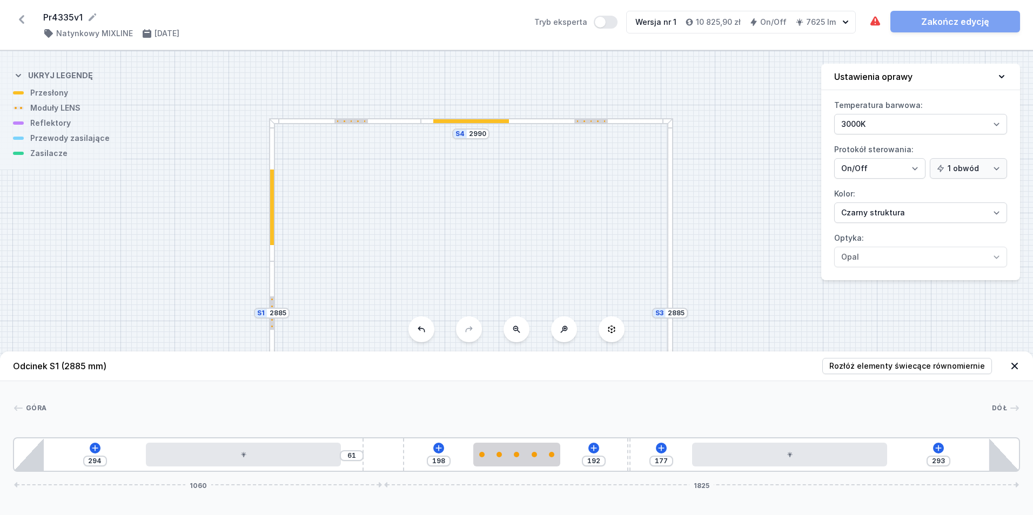
drag, startPoint x: 523, startPoint y: 259, endPoint x: 486, endPoint y: 102, distance: 161.5
click at [486, 102] on div "S4 2990 S3 2885 S2 2990 S1 2885" at bounding box center [516, 283] width 1033 height 465
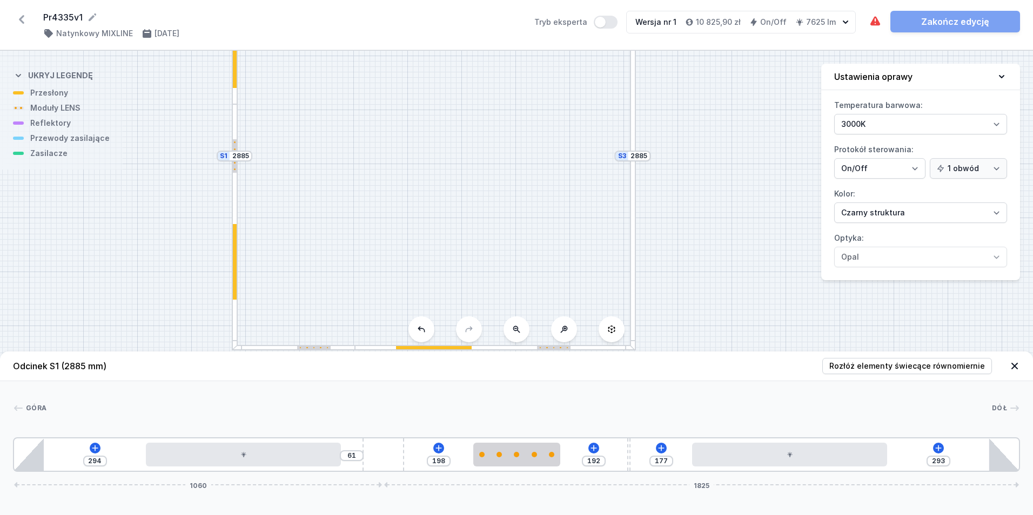
click at [632, 196] on div at bounding box center [633, 253] width 6 height 195
type input "647"
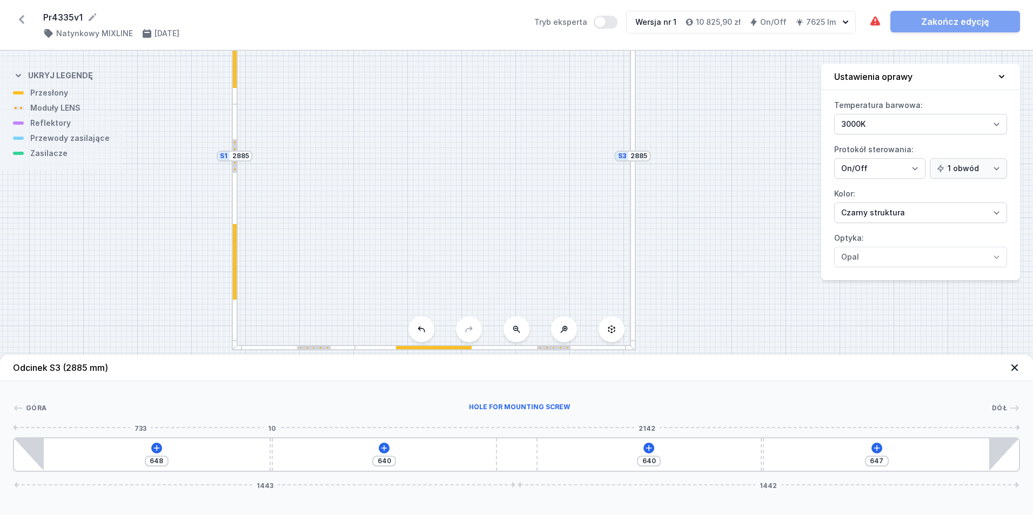
type input "661"
type input "627"
type input "646"
type input "642"
type input "618"
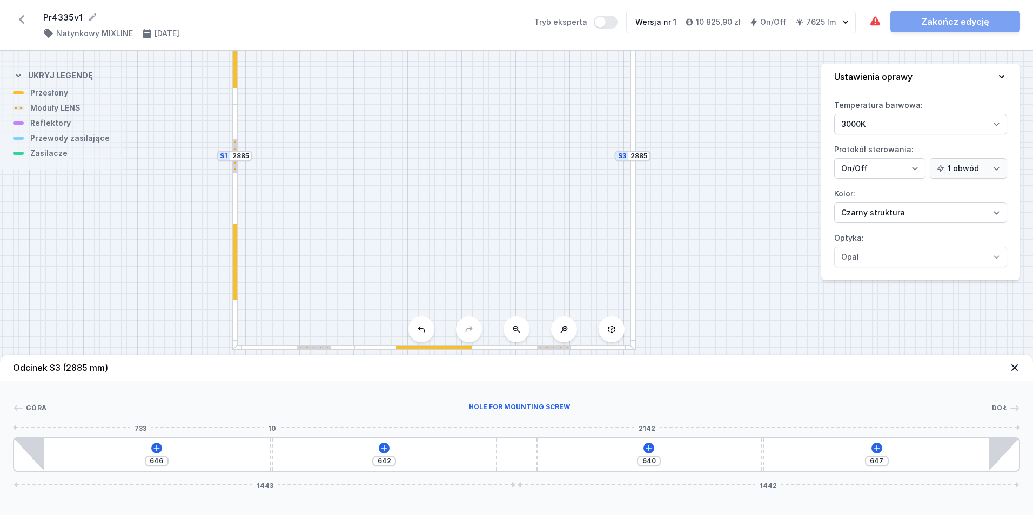
type input "670"
type input "593"
type input "695"
type input "564"
type input "724"
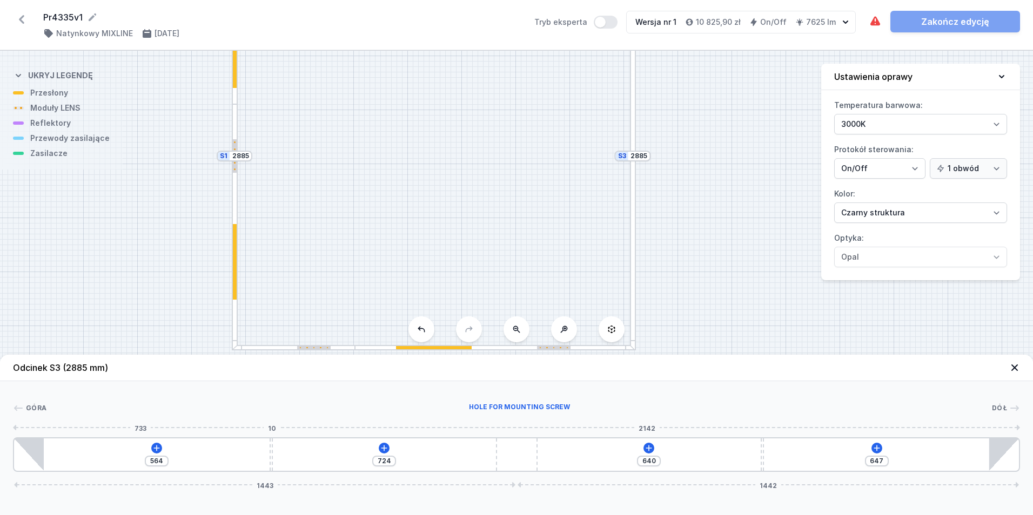
type input "447"
type input "841"
type input "346"
type input "942"
type input "255"
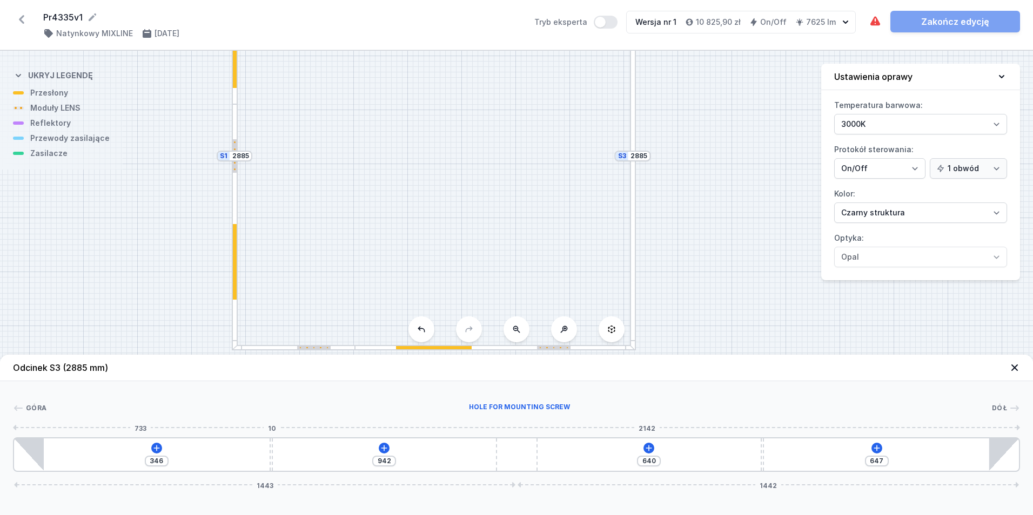
type input "1033"
type input "175"
type input "1113"
type input "128"
type input "1160"
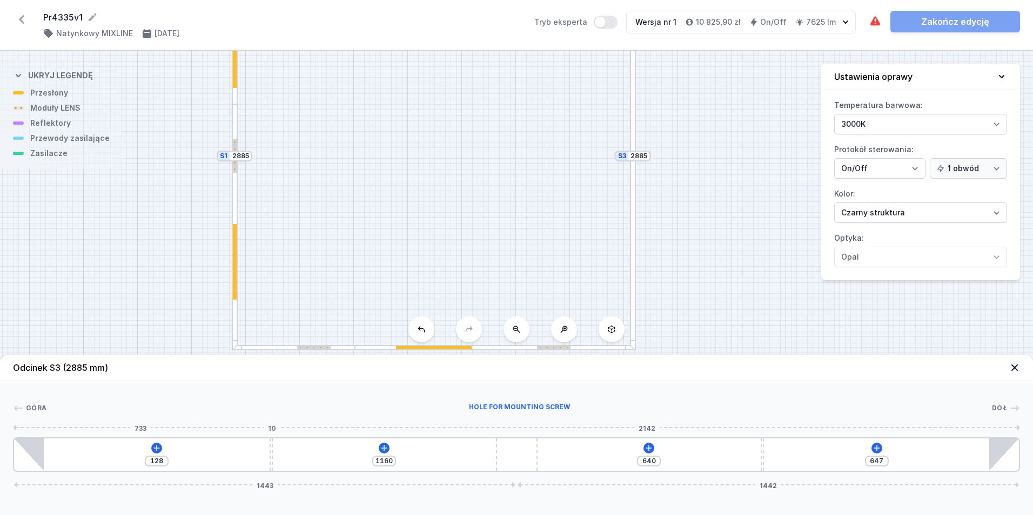
type input "98"
type input "1190"
type input "80"
type input "1208"
type input "72"
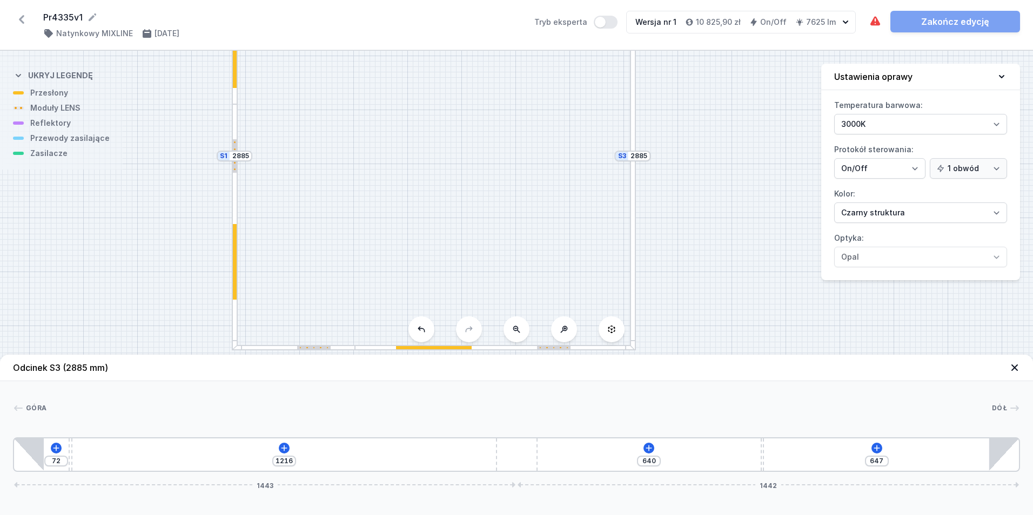
drag, startPoint x: 272, startPoint y: 454, endPoint x: 61, endPoint y: 462, distance: 210.8
click at [14, 455] on div "72" at bounding box center [14, 455] width 0 height 0
click at [290, 443] on div "72 1216 640 647 1443 1442" at bounding box center [516, 455] width 1007 height 35
click at [287, 445] on icon at bounding box center [284, 448] width 9 height 9
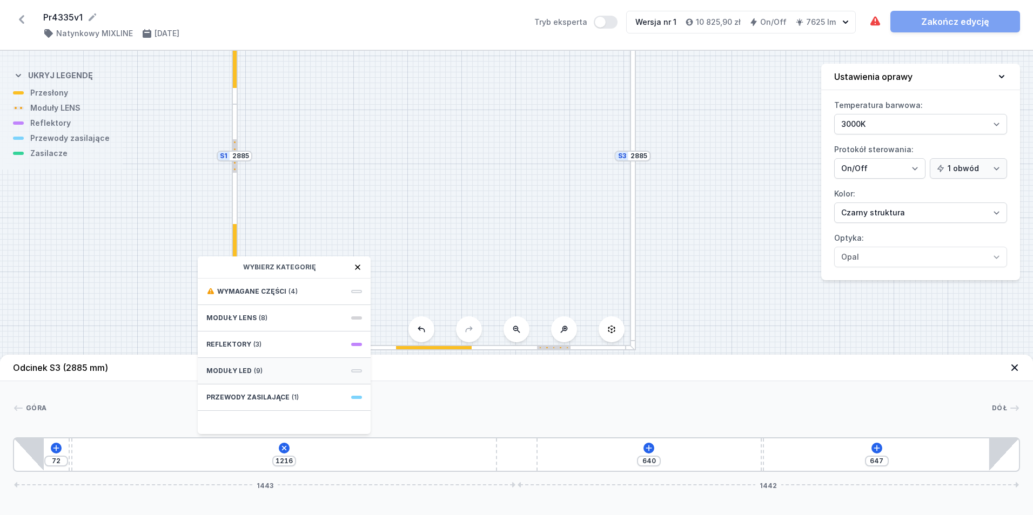
click at [268, 373] on div "Moduły LED (9)" at bounding box center [284, 371] width 173 height 26
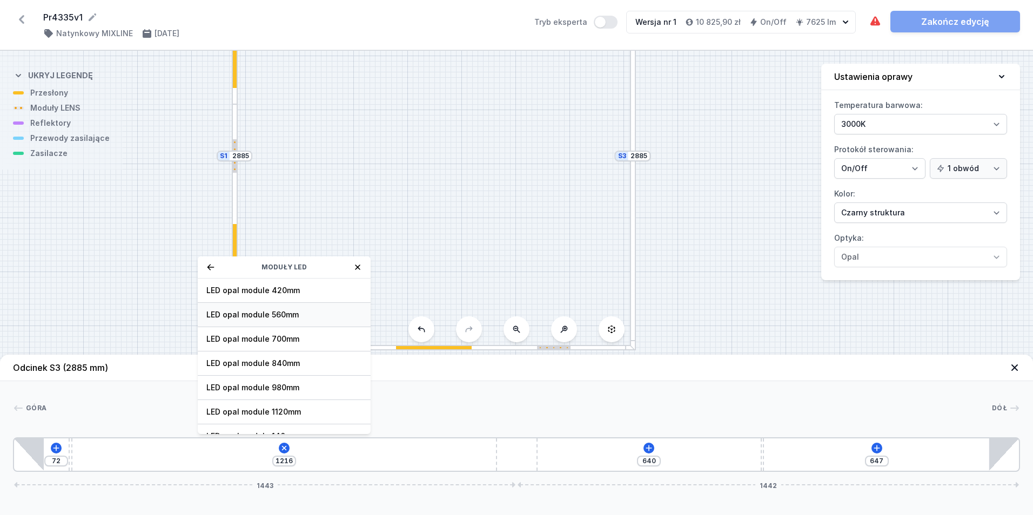
click at [295, 315] on span "LED opal module 560mm" at bounding box center [284, 315] width 156 height 11
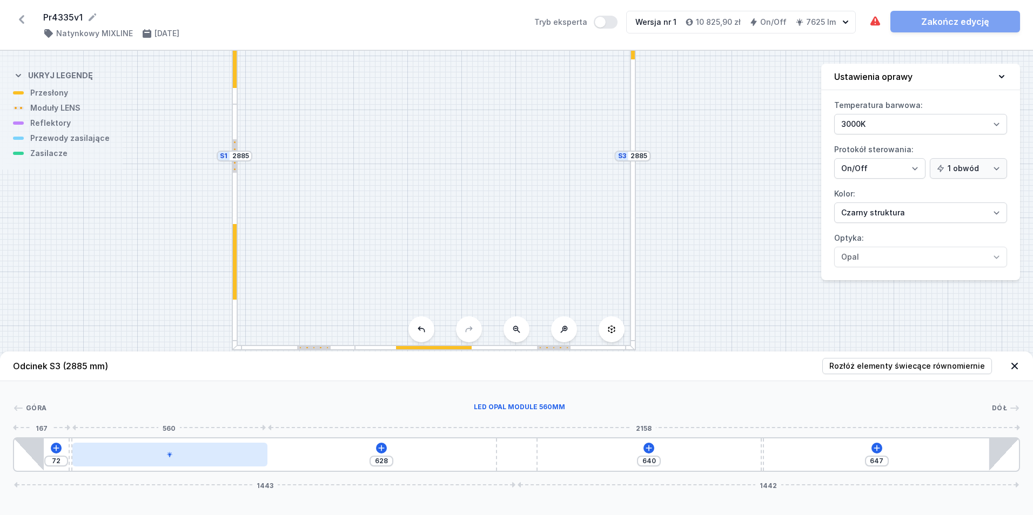
click at [180, 454] on div at bounding box center [169, 455] width 195 height 24
click at [172, 455] on div at bounding box center [179, 455] width 195 height 24
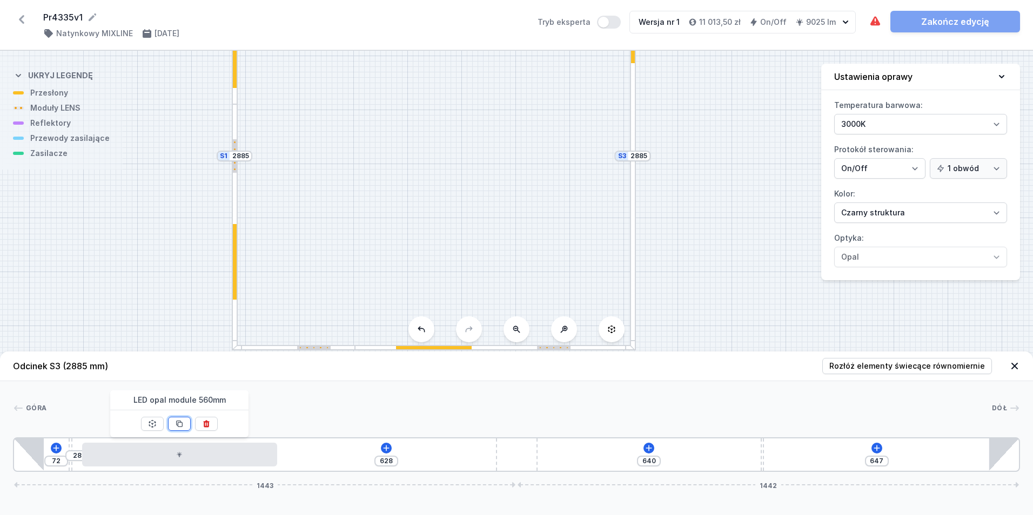
click at [179, 425] on icon at bounding box center [179, 424] width 9 height 9
type input "68"
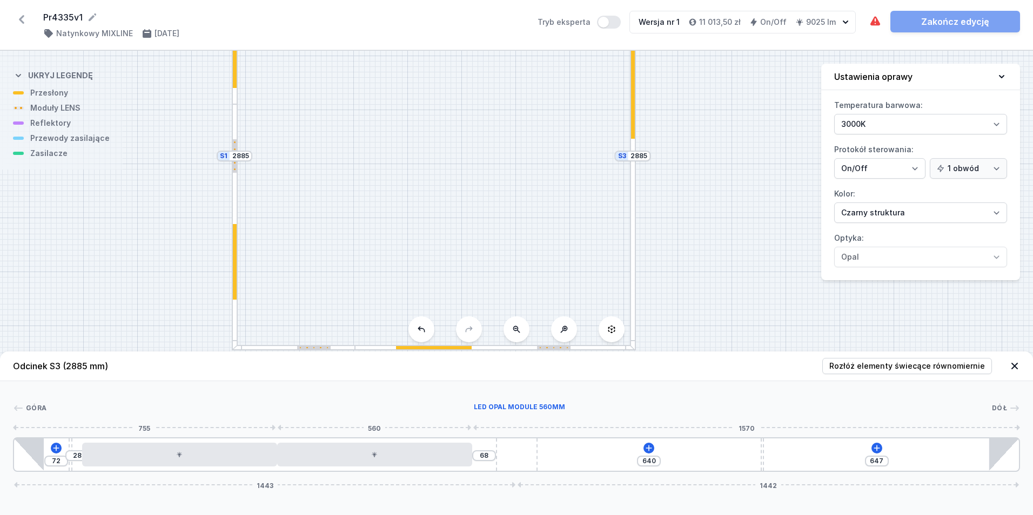
type input "139"
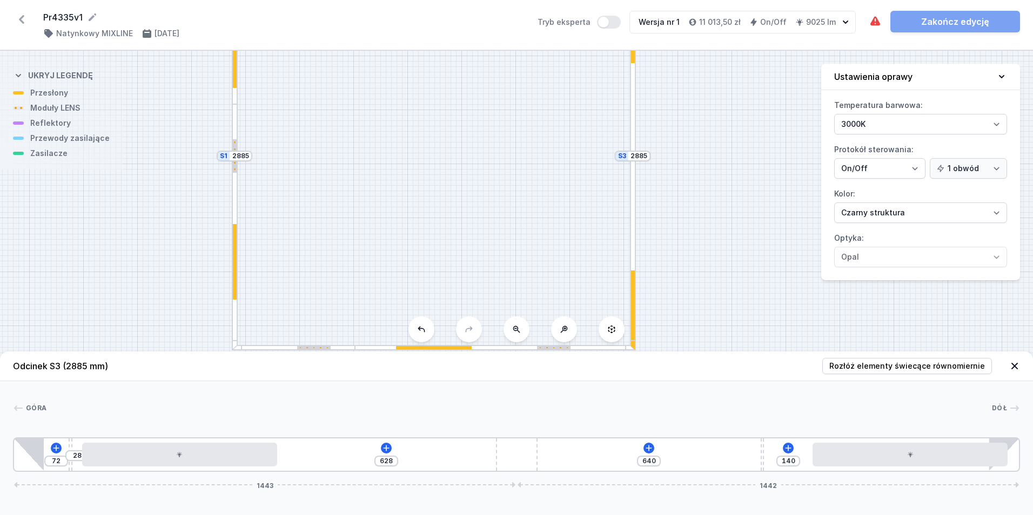
drag, startPoint x: 316, startPoint y: 452, endPoint x: 1021, endPoint y: 462, distance: 705.0
type input "494"
type input "110"
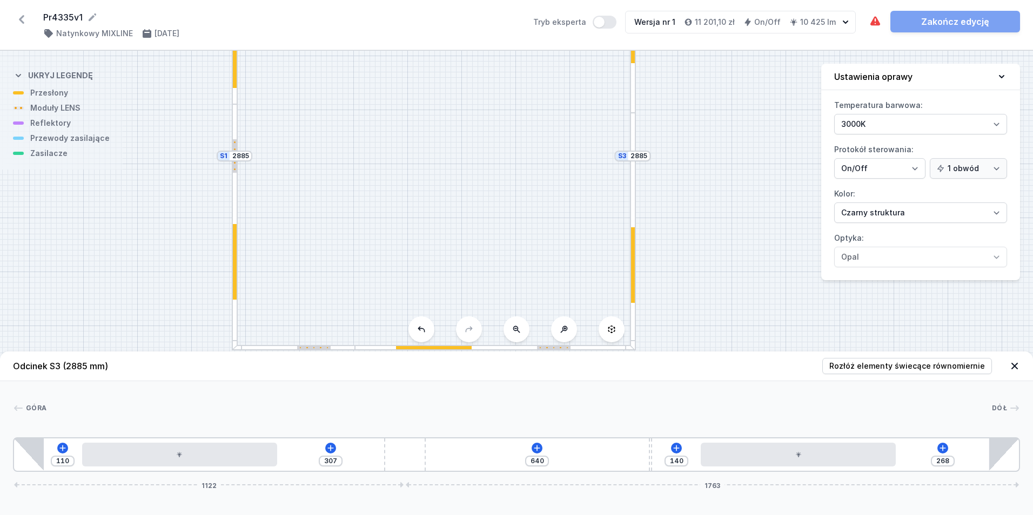
type input "288"
type input "287"
type input "273"
type input "302"
type input "262"
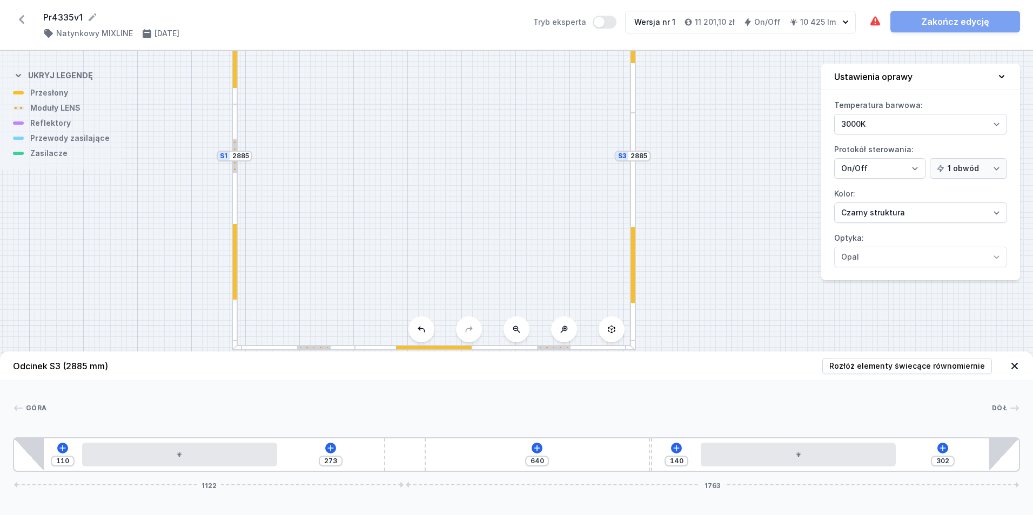
type input "313"
type input "257"
type input "318"
drag, startPoint x: 529, startPoint y: 461, endPoint x: 431, endPoint y: 469, distance: 98.6
click at [431, 469] on div "110 257 640 140 318 1122 1763" at bounding box center [516, 455] width 1007 height 35
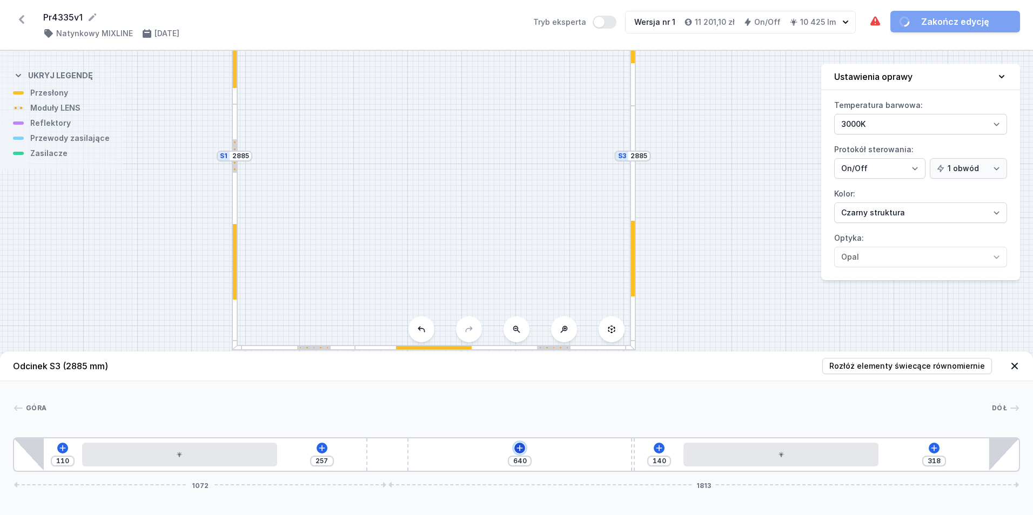
click at [520, 446] on icon at bounding box center [519, 448] width 9 height 9
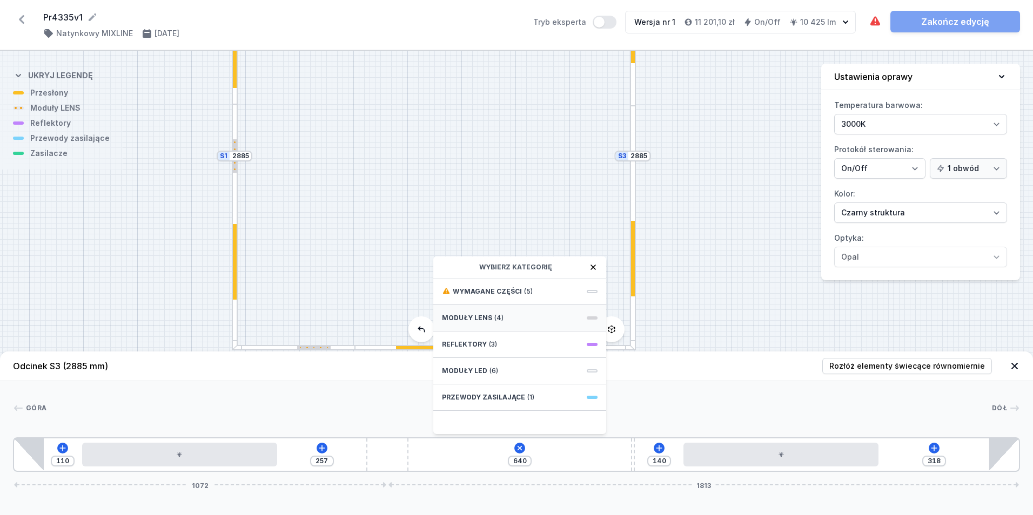
click at [506, 319] on div "Moduły LENS (4)" at bounding box center [519, 318] width 173 height 26
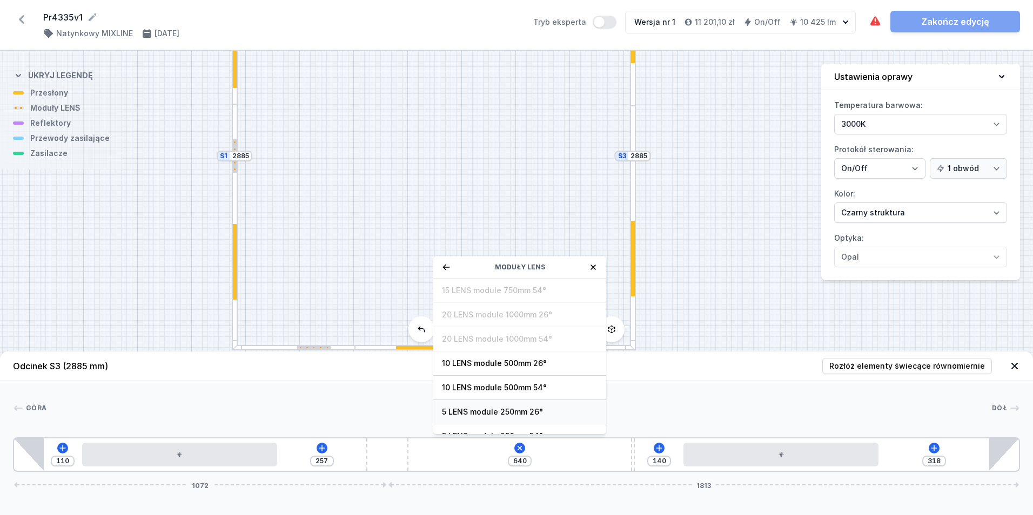
click at [533, 412] on span "5 LENS module 250mm 26°" at bounding box center [520, 412] width 156 height 11
type input "390"
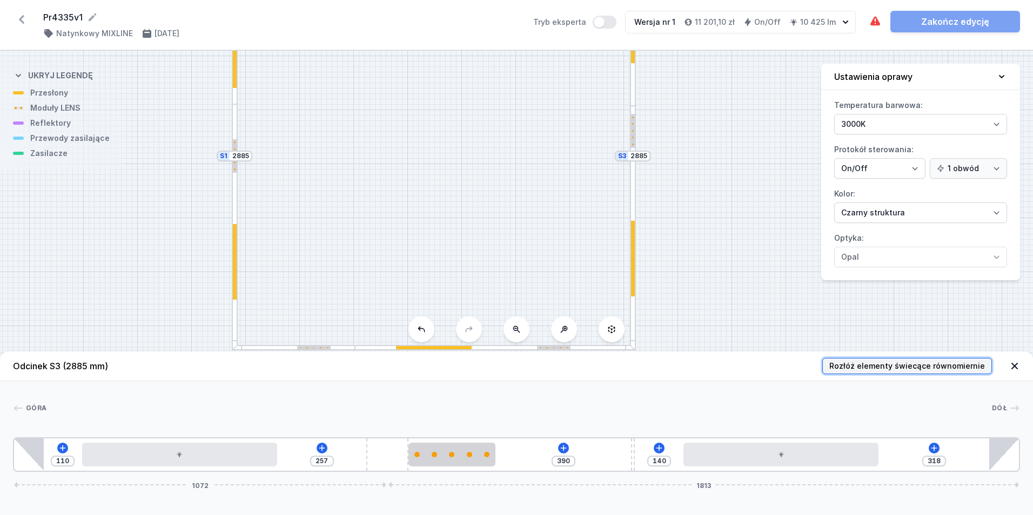
click at [885, 364] on span "Rozłóż elementy świecące równomiernie" at bounding box center [907, 366] width 156 height 11
type input "294"
type input "165"
type input "73"
type input "204"
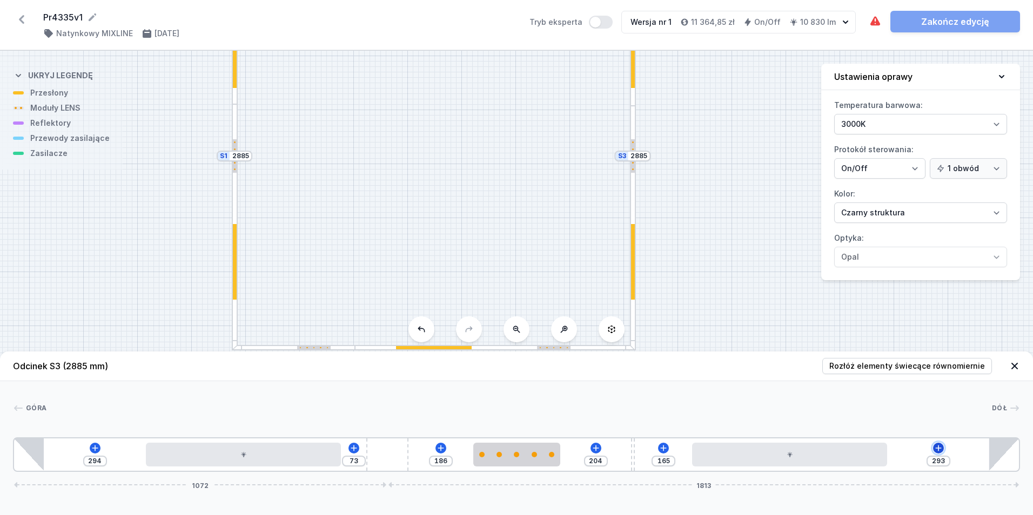
click at [941, 447] on icon at bounding box center [938, 448] width 9 height 9
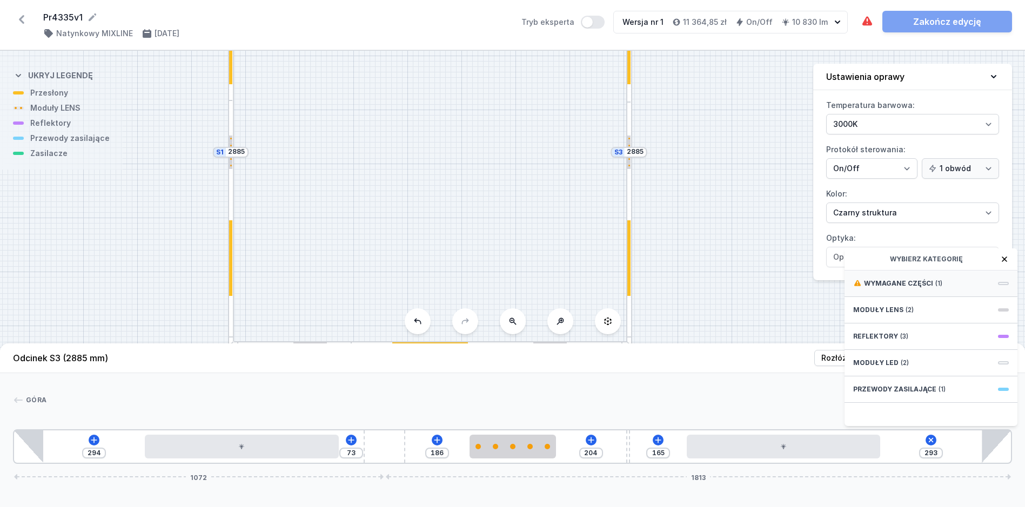
click at [944, 289] on div "Wymagane części (1)" at bounding box center [930, 284] width 173 height 26
click at [942, 288] on span "Hole for power supply cable" at bounding box center [931, 282] width 156 height 11
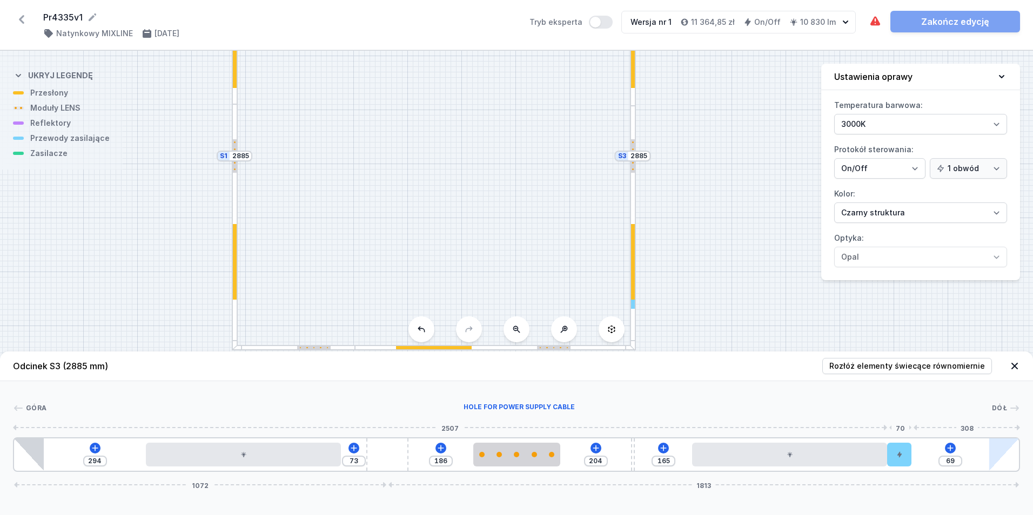
type input "10"
drag, startPoint x: 905, startPoint y: 461, endPoint x: 997, endPoint y: 464, distance: 91.9
click at [997, 464] on div "294 73 186 204 165 213 10 1072 1813" at bounding box center [516, 455] width 1007 height 35
type input "205"
type input "164"
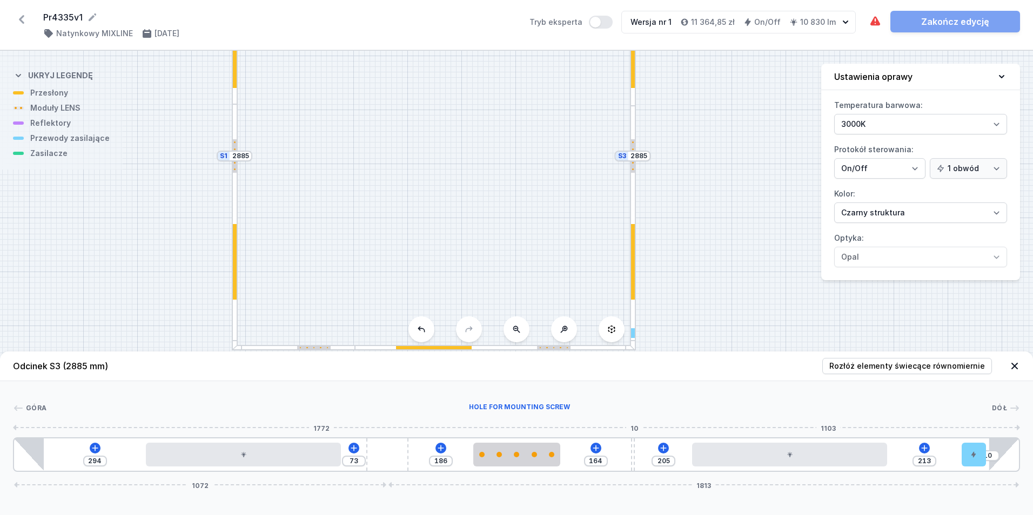
type input "204"
type input "165"
type input "191"
type input "178"
type input "182"
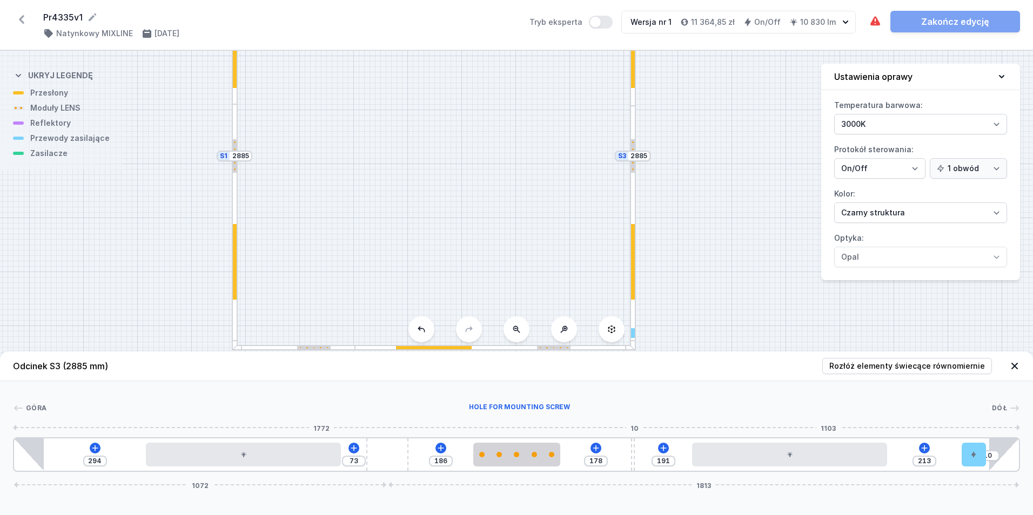
type input "187"
type input "172"
type input "197"
type input "161"
type input "208"
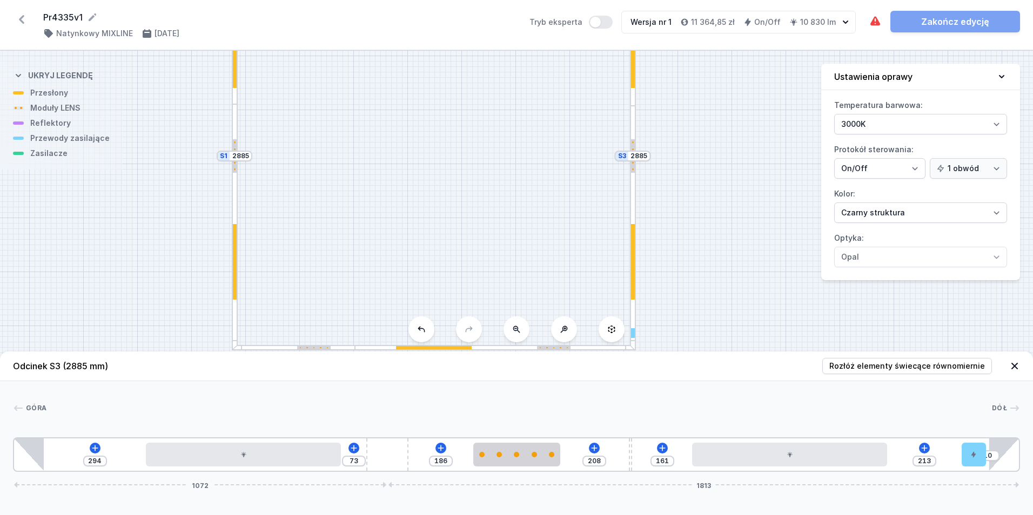
type input "146"
type input "223"
type input "134"
type input "235"
type input "119"
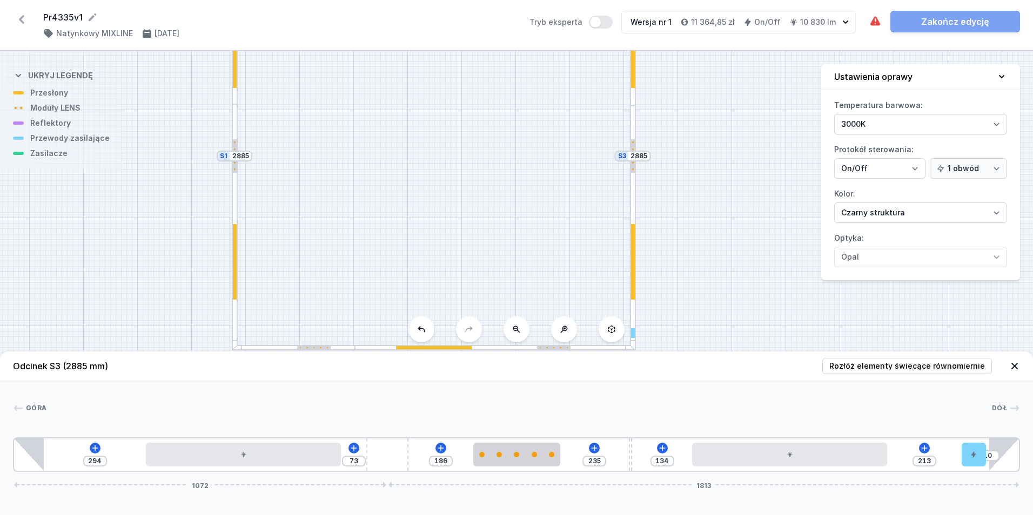
type input "250"
type input "113"
type input "256"
type input "107"
type input "262"
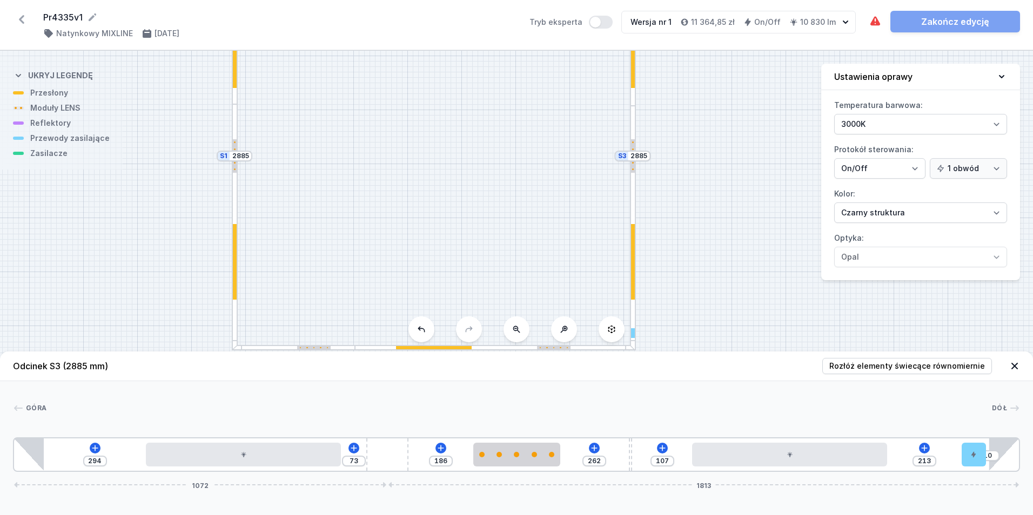
type input "101"
type input "268"
type input "93"
type input "276"
type input "90"
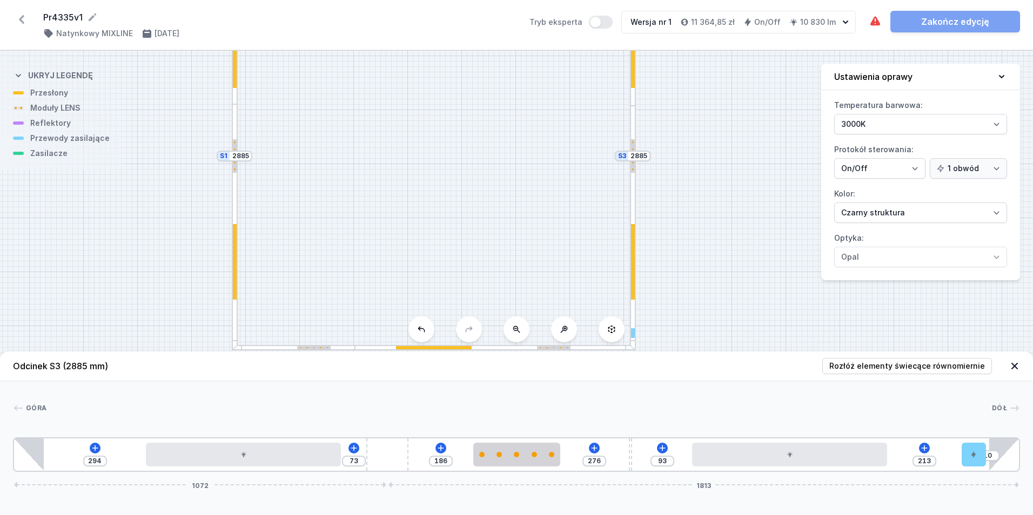
type input "279"
type input "88"
type input "281"
type input "85"
type input "284"
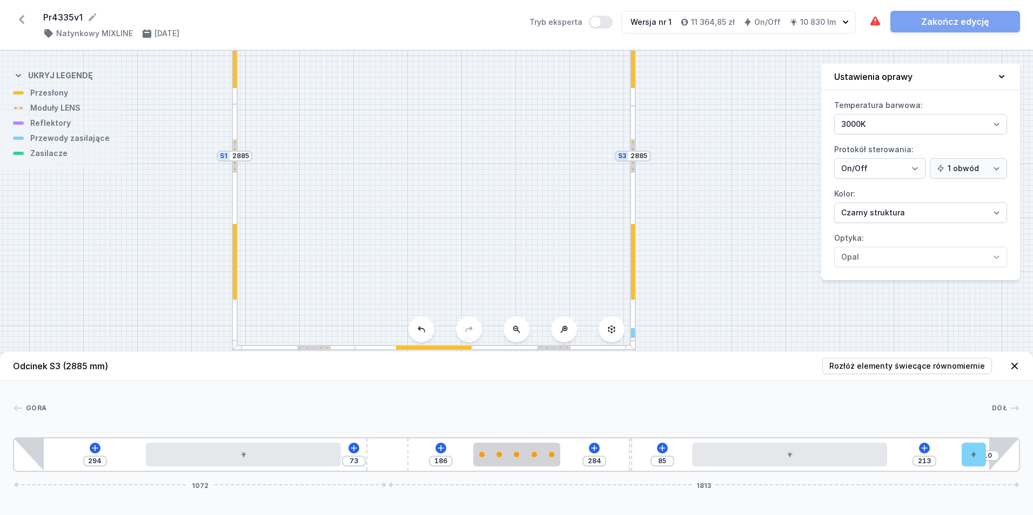
type input "84"
type input "285"
type input "82"
type input "287"
type input "78"
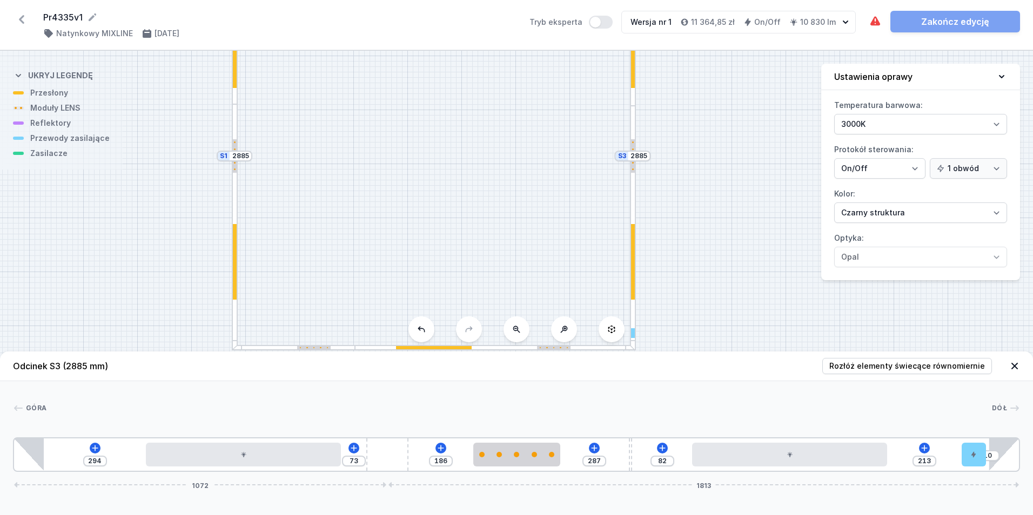
type input "291"
type input "70"
type input "299"
type input "66"
type input "303"
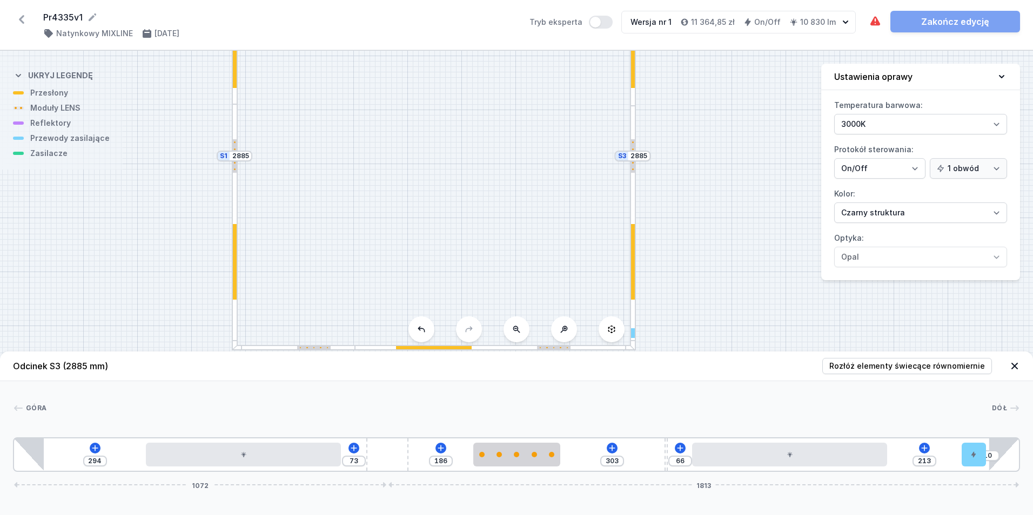
type input "60"
type input "309"
type input "49"
type input "320"
type input "43"
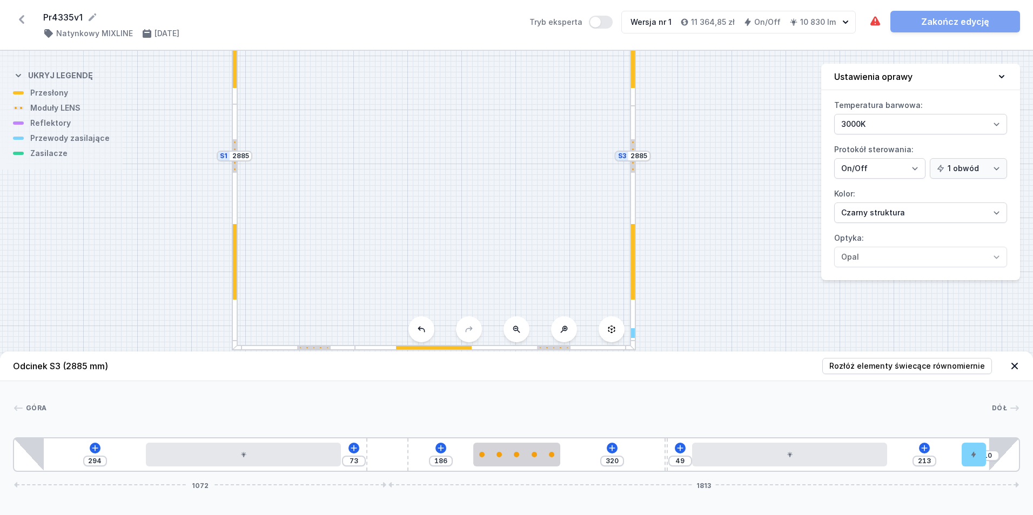
type input "326"
type input "36"
type input "333"
type input "31"
type input "338"
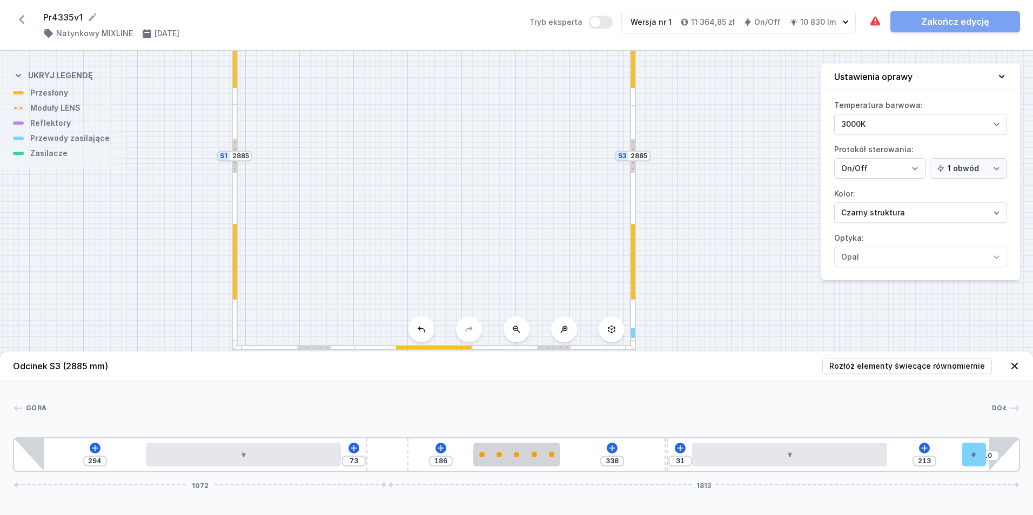
type input "26"
type input "343"
type input "25"
type input "344"
type input "26"
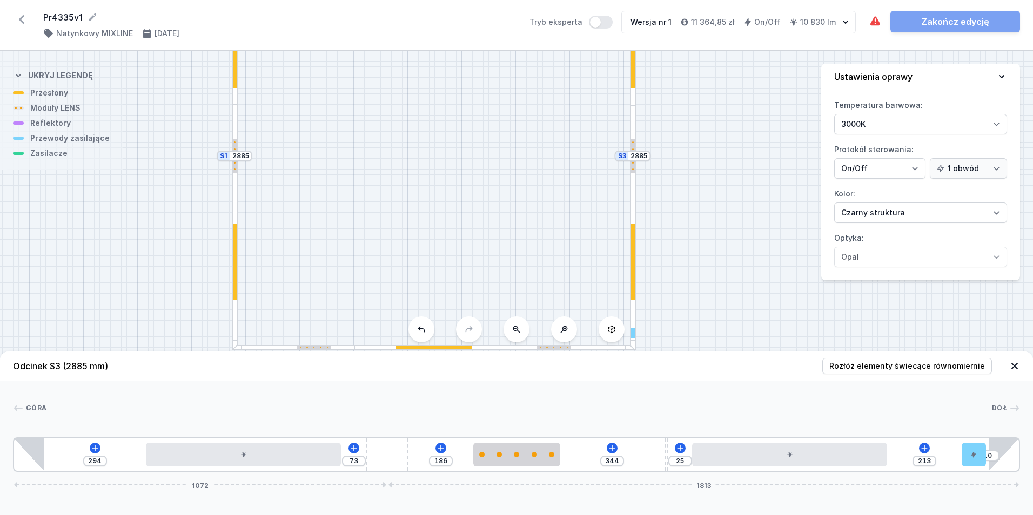
type input "343"
drag, startPoint x: 633, startPoint y: 452, endPoint x: 707, endPoint y: 479, distance: 78.8
click at [707, 479] on div "Odcinek S3 (2885 mm) Rozłóż elementy świecące równomiernie Góra Dół 1 2 3 4 5 2…" at bounding box center [516, 434] width 1033 height 164
click at [622, 446] on icon at bounding box center [624, 448] width 9 height 9
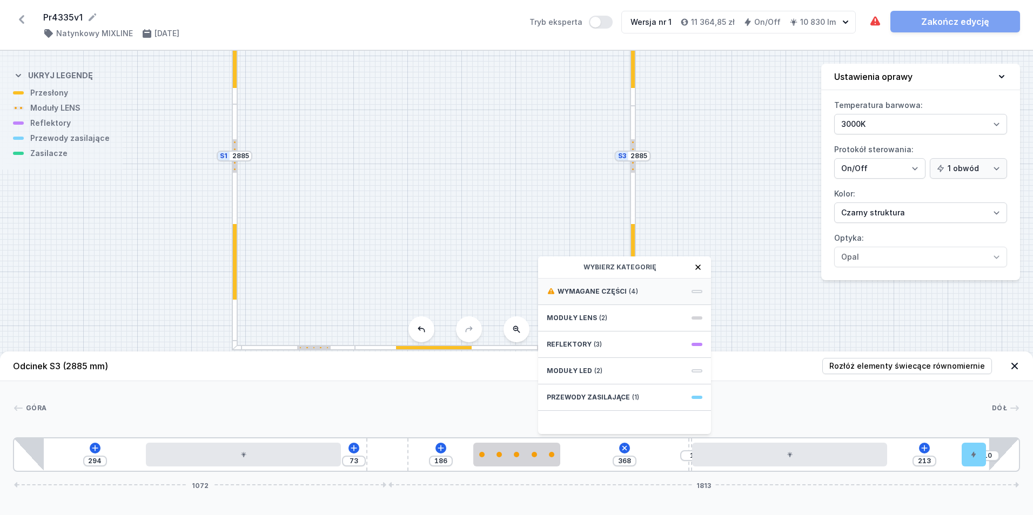
click at [642, 295] on div "Wymagane części (4)" at bounding box center [624, 292] width 173 height 26
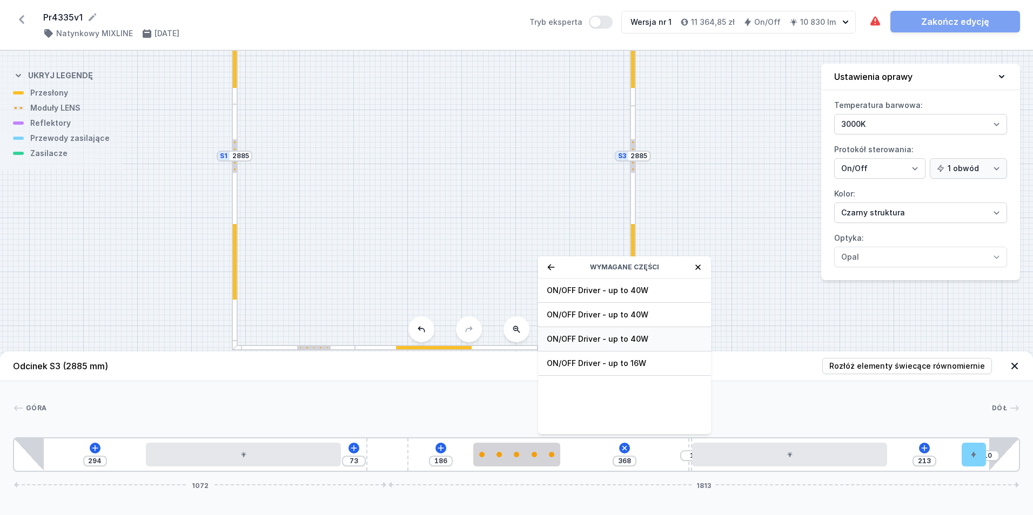
click at [651, 339] on span "ON/OFF Driver - up to 40W" at bounding box center [625, 339] width 156 height 11
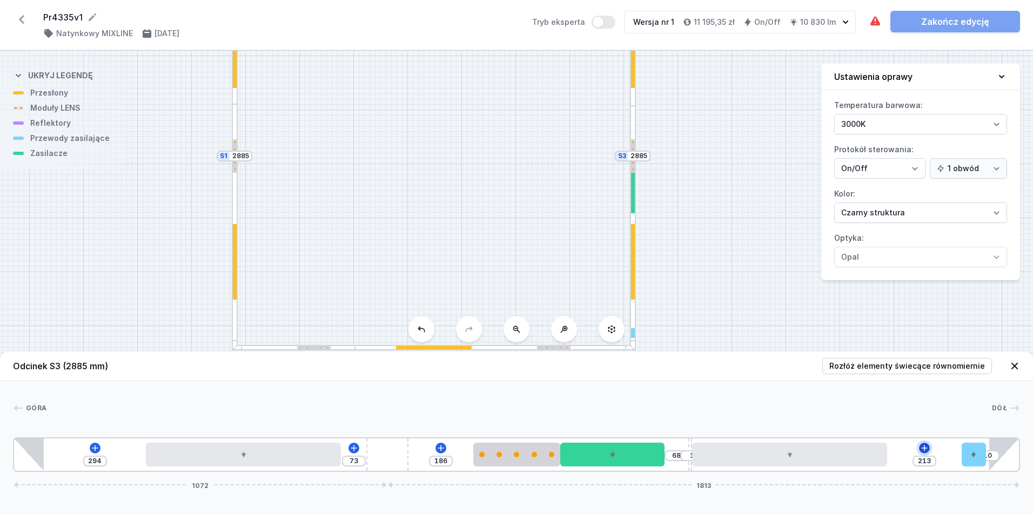
click at [924, 448] on icon at bounding box center [924, 448] width 6 height 6
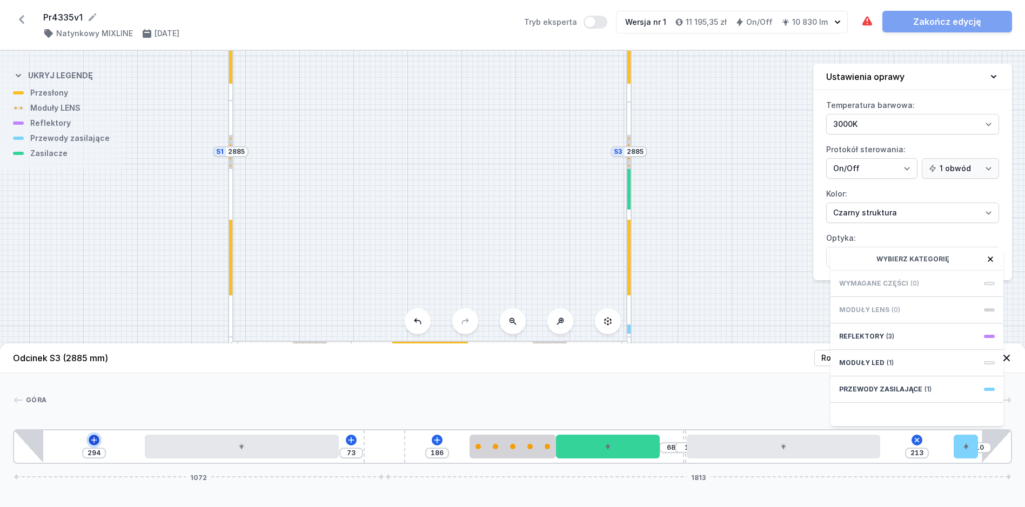
click at [95, 445] on icon at bounding box center [94, 440] width 9 height 9
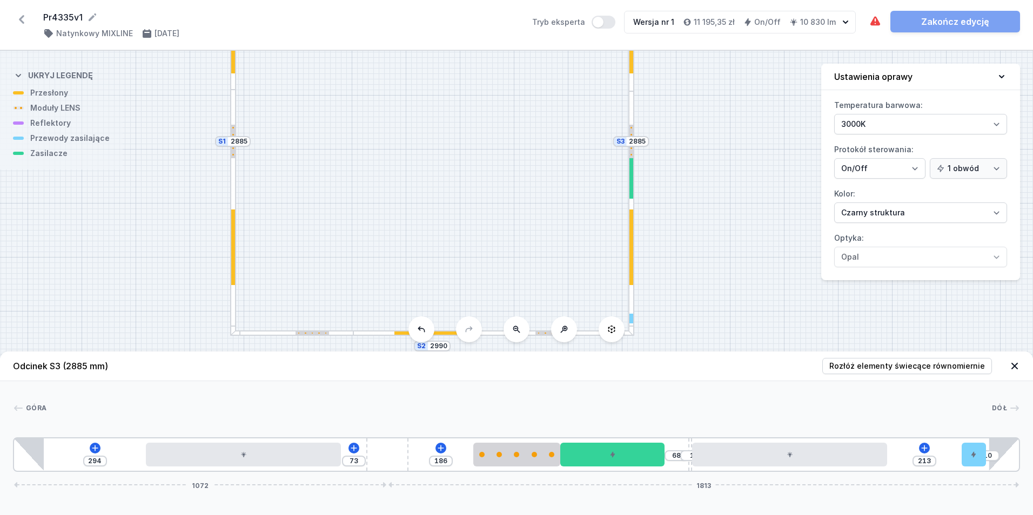
drag, startPoint x: 542, startPoint y: 225, endPoint x: 521, endPoint y: 150, distance: 77.6
click at [521, 150] on div "S4 2990 S3 2885 S2 2990 S1 2885" at bounding box center [516, 283] width 1033 height 465
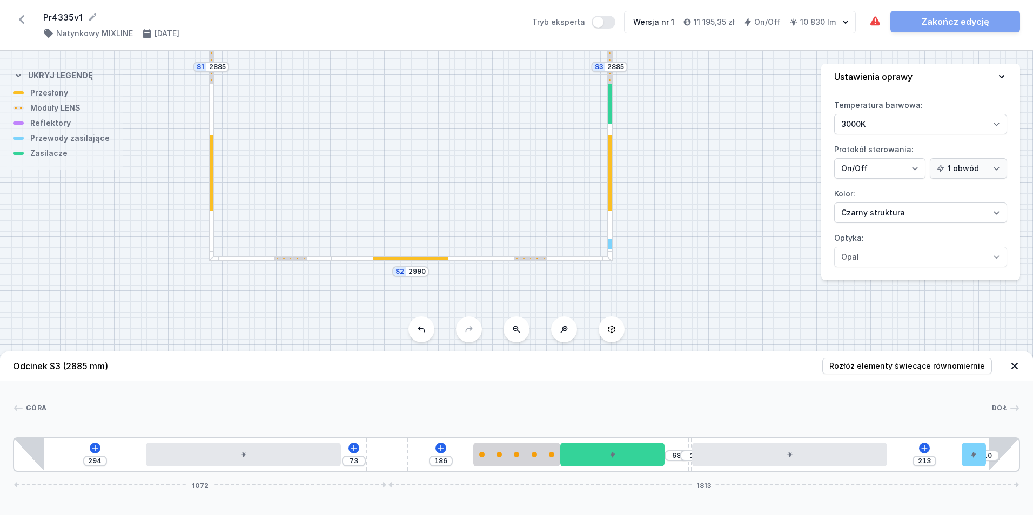
click at [500, 260] on div at bounding box center [472, 259] width 280 height 6
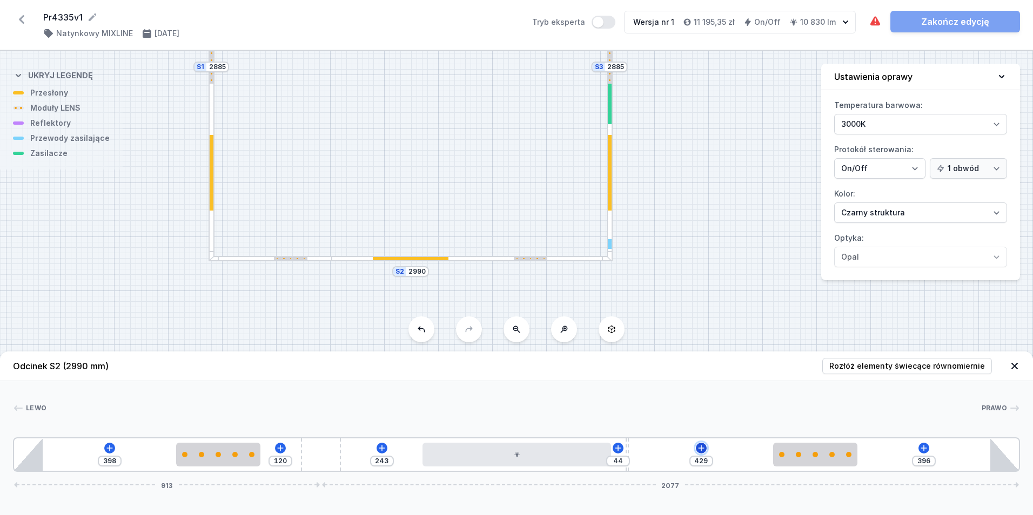
click at [702, 451] on icon at bounding box center [701, 448] width 9 height 9
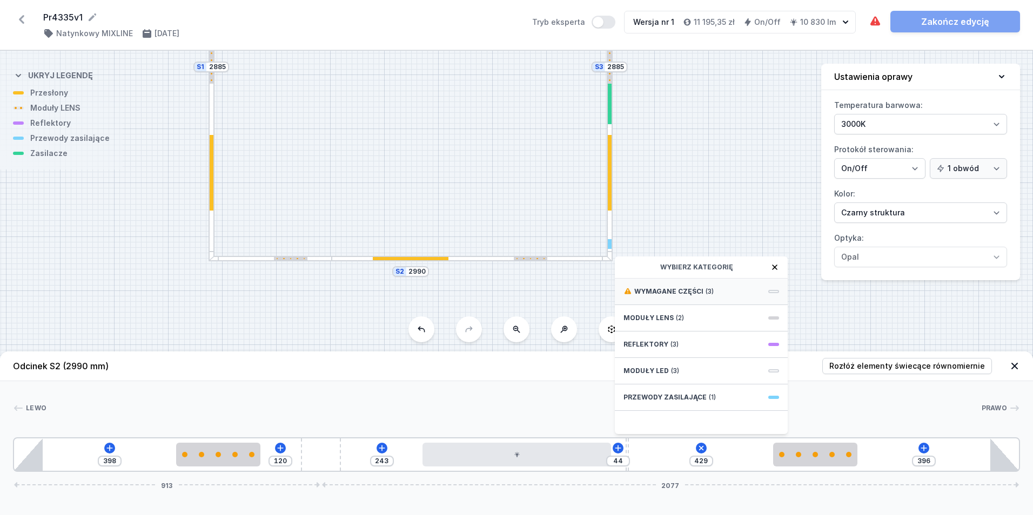
click at [705, 293] on span "(3)" at bounding box center [709, 291] width 8 height 9
click at [723, 296] on div "ON/OFF Driver - up to 40W" at bounding box center [701, 291] width 173 height 24
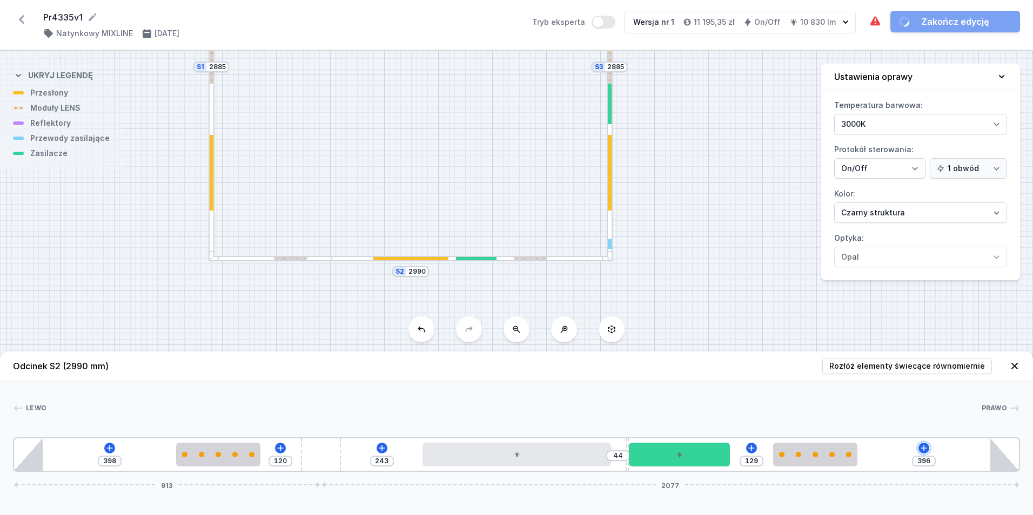
click at [923, 449] on icon at bounding box center [923, 448] width 9 height 9
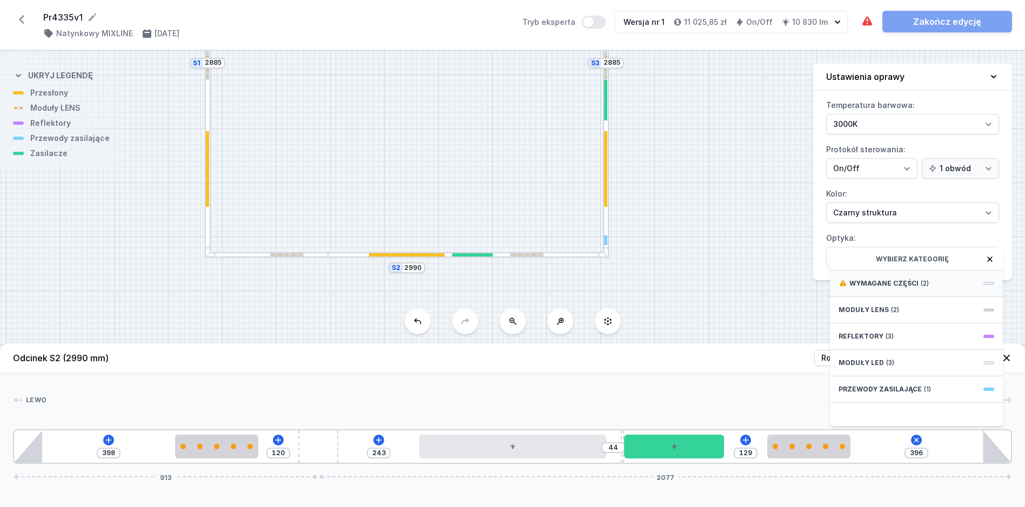
click at [911, 281] on div "Wymagane części (2)" at bounding box center [916, 284] width 173 height 26
click at [933, 295] on div "ON/OFF Driver - up to 40W" at bounding box center [916, 283] width 173 height 24
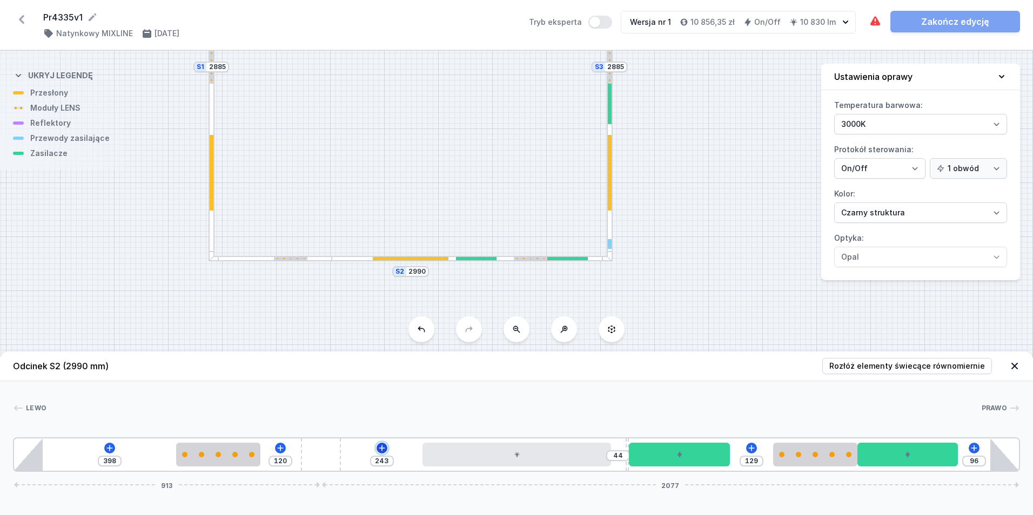
click at [386, 447] on button at bounding box center [382, 448] width 11 height 11
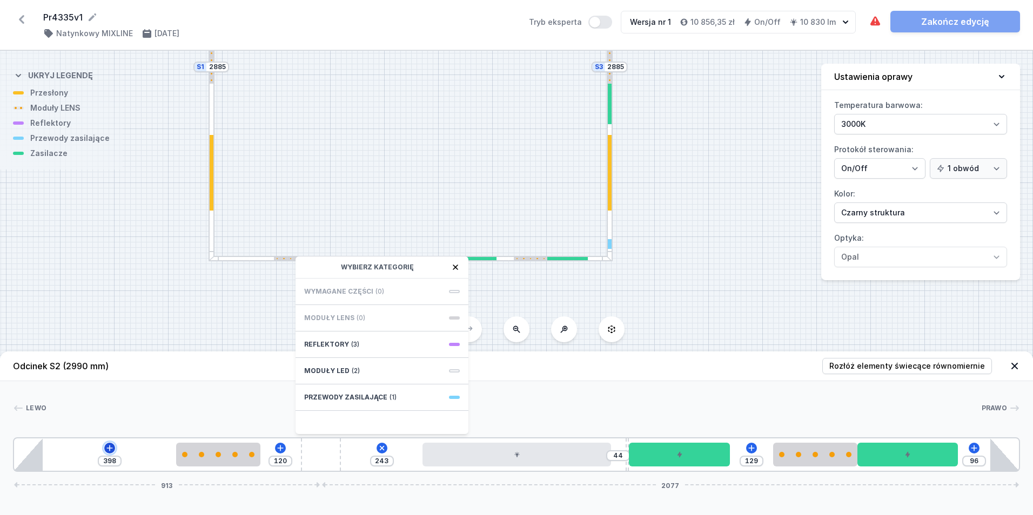
click at [109, 448] on icon at bounding box center [109, 448] width 6 height 6
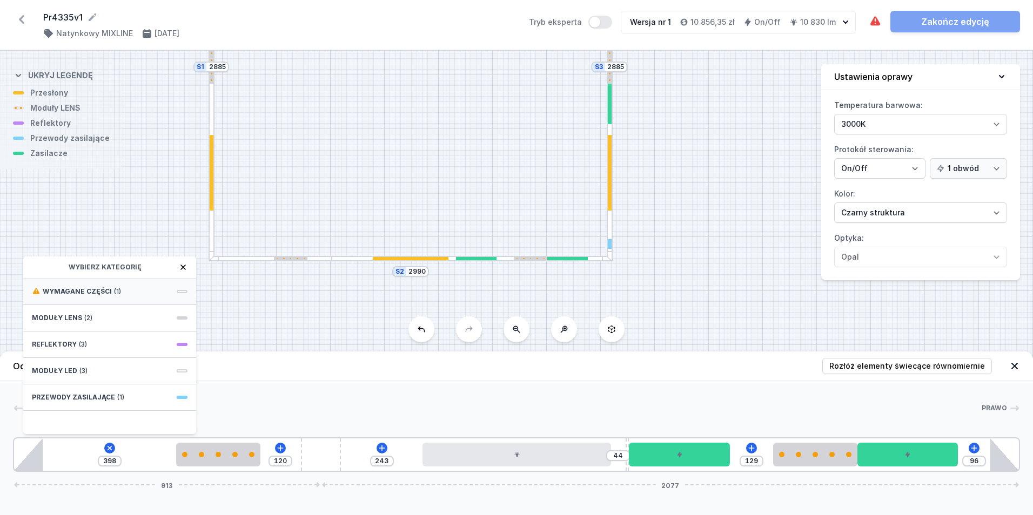
click at [130, 297] on div "Wymagane części (1)" at bounding box center [109, 292] width 173 height 26
click at [131, 294] on span "ON/OFF Driver - up to 16W" at bounding box center [110, 290] width 156 height 11
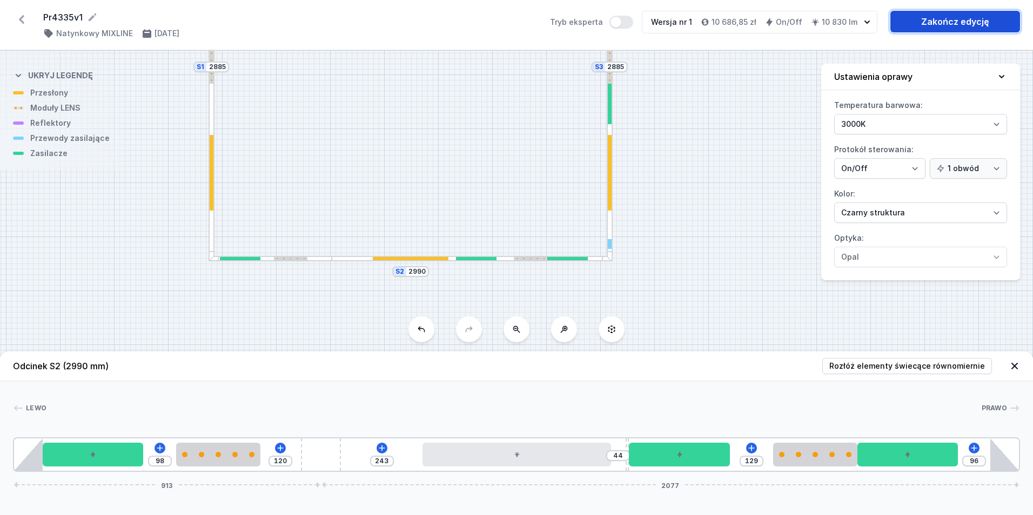
click at [937, 26] on link "Zakończ edycję" at bounding box center [955, 22] width 130 height 22
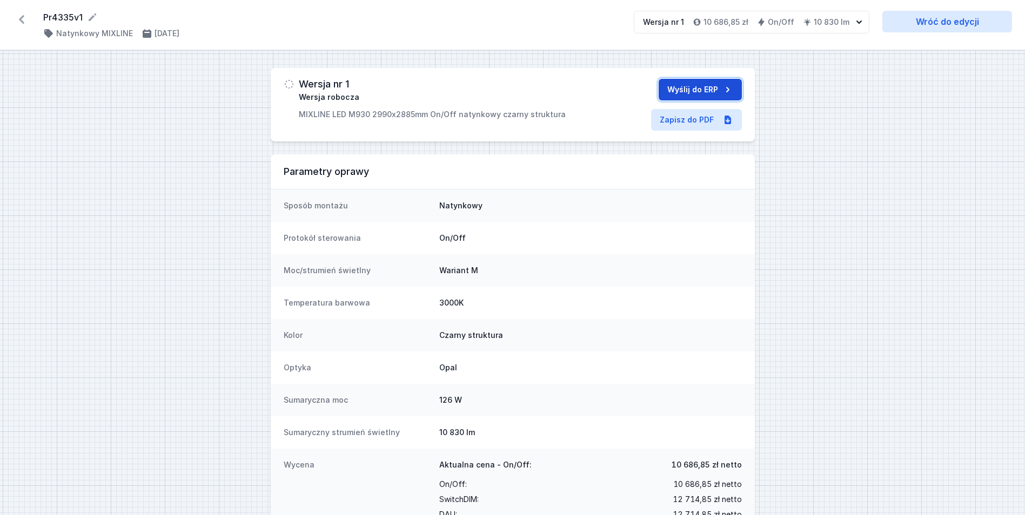
click at [697, 85] on button "Wyślij do ERP" at bounding box center [699, 90] width 83 height 22
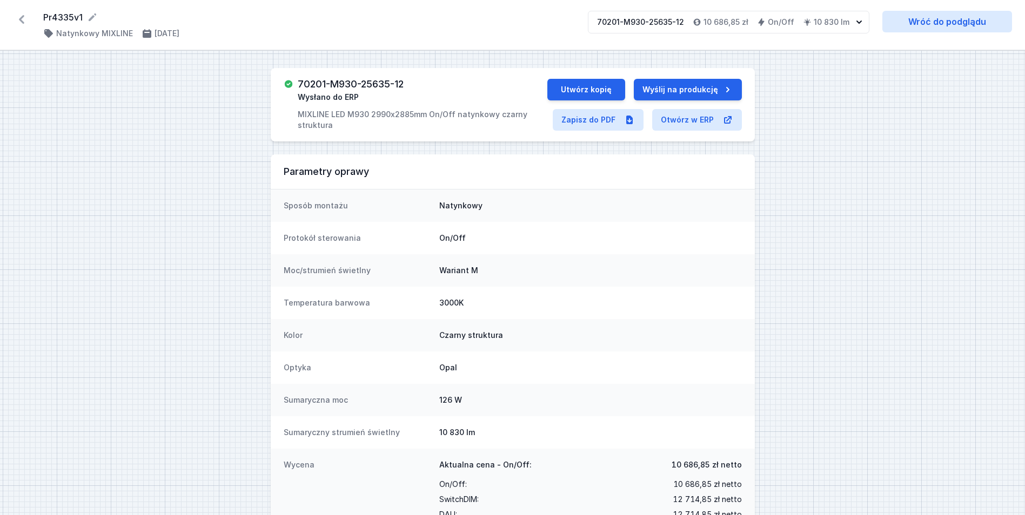
click at [338, 84] on h3 "70201-M930-25635-12" at bounding box center [351, 84] width 106 height 11
copy h3 "70201-M930-25635-12"
click at [70, 14] on form "Pr4335v1" at bounding box center [309, 17] width 532 height 13
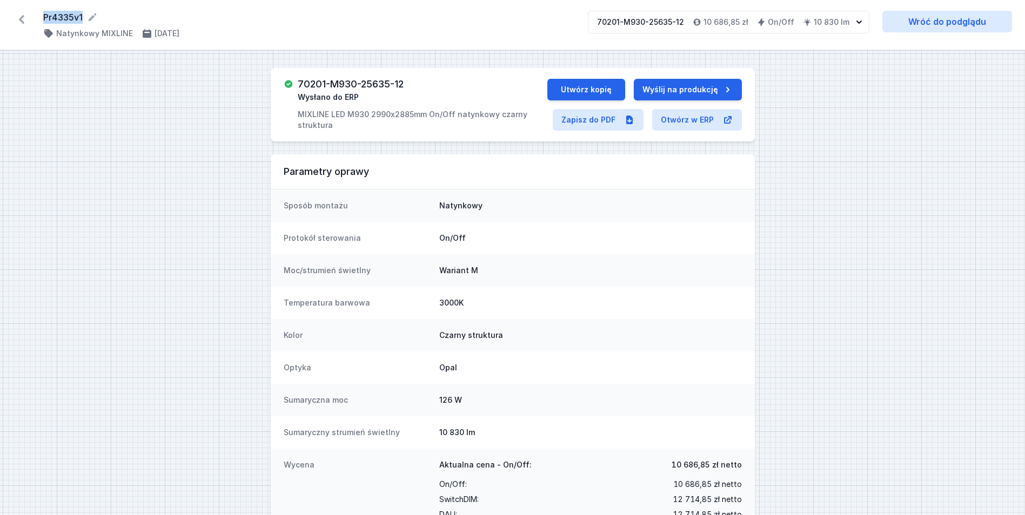
click at [70, 14] on form "Pr4335v1" at bounding box center [309, 17] width 532 height 13
copy form "Pr4335v1"
click at [9, 21] on div "Pr4335v1 ( 11447 /v 1 ) Natynkowy MIXLINE [DATE] 70201-M930-25635-12 10 686,85 …" at bounding box center [512, 25] width 1025 height 50
click at [29, 19] on icon at bounding box center [21, 19] width 17 height 17
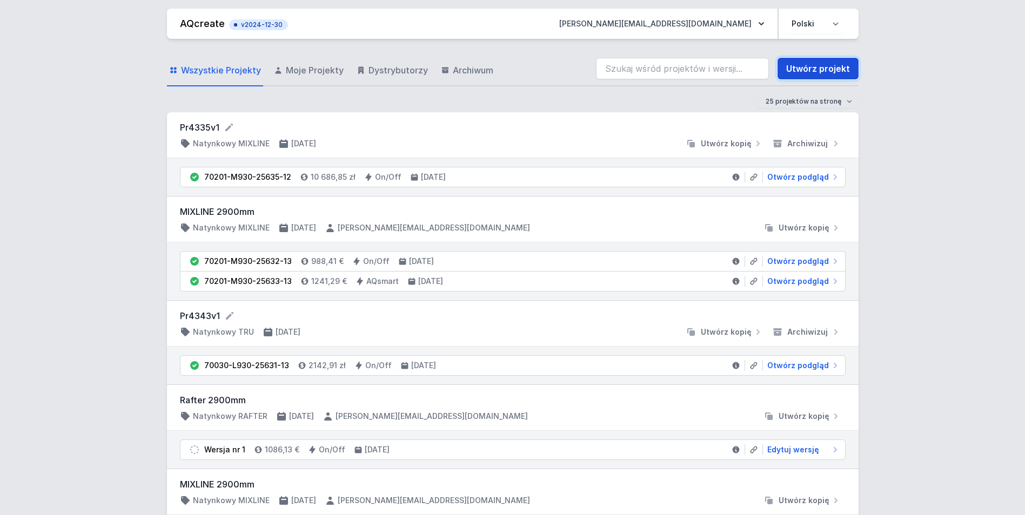
click at [806, 72] on link "Utwórz projekt" at bounding box center [817, 69] width 81 height 22
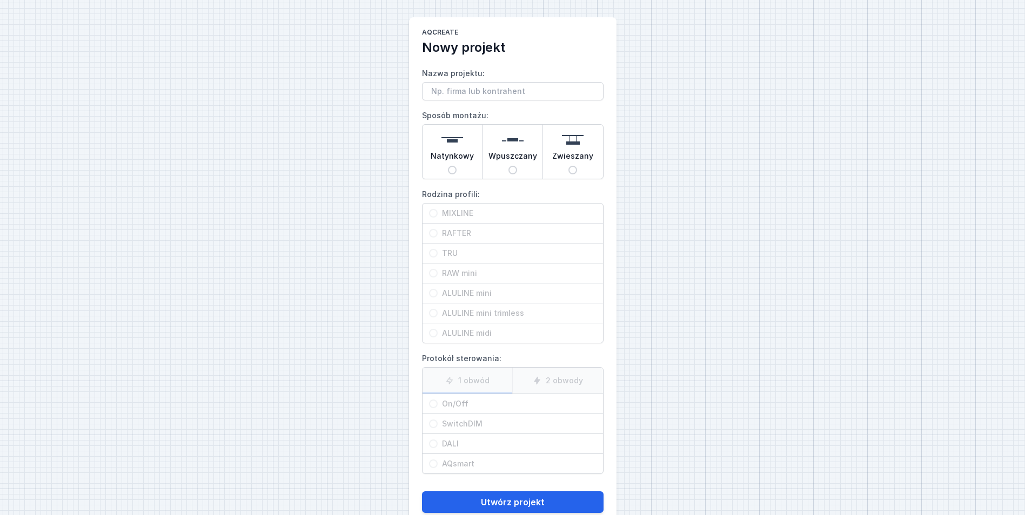
click at [515, 155] on span "Wpuszczany" at bounding box center [512, 158] width 49 height 15
click at [515, 166] on input "Wpuszczany" at bounding box center [512, 170] width 9 height 9
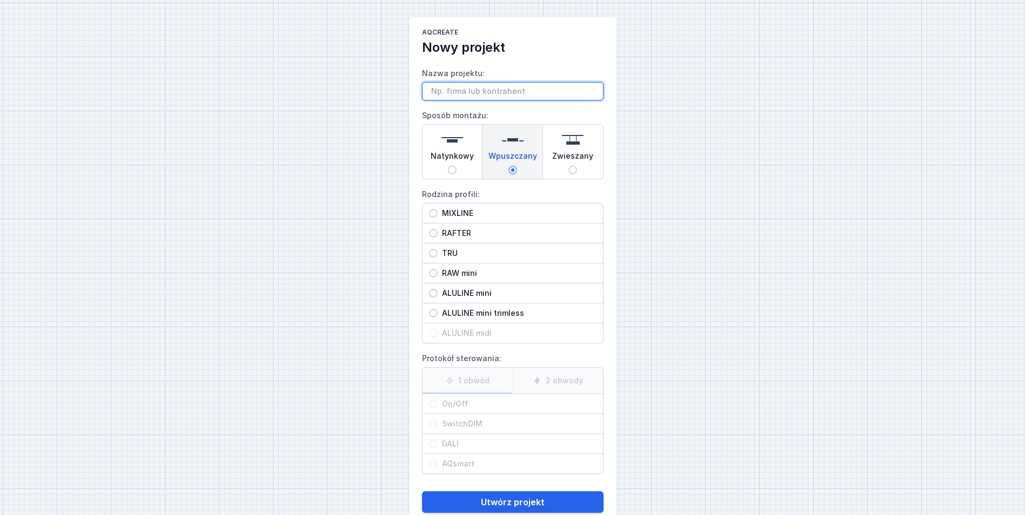
click at [494, 87] on input "Nazwa projektu:" at bounding box center [512, 91] width 181 height 18
paste input "Pr4335v1"
click at [481, 294] on span "ALULINE mini" at bounding box center [517, 293] width 159 height 11
click at [438, 294] on input "ALULINE mini" at bounding box center [433, 293] width 9 height 9
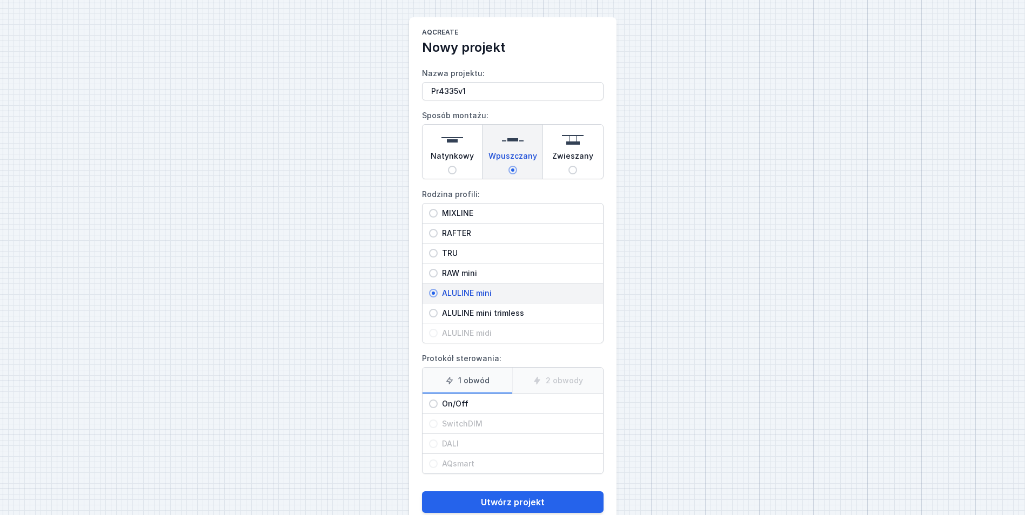
click at [486, 396] on div "On/Off" at bounding box center [512, 403] width 180 height 19
click at [438, 400] on input "On/Off" at bounding box center [433, 404] width 9 height 9
click at [512, 503] on button "Utwórz projekt" at bounding box center [512, 503] width 181 height 22
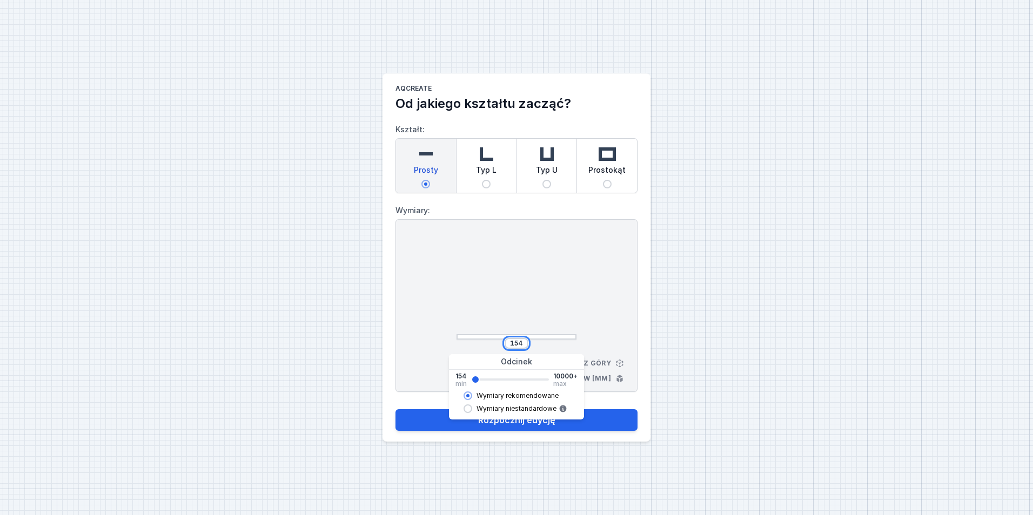
click at [513, 344] on input "154" at bounding box center [516, 343] width 17 height 9
click at [550, 283] on div at bounding box center [516, 288] width 120 height 103
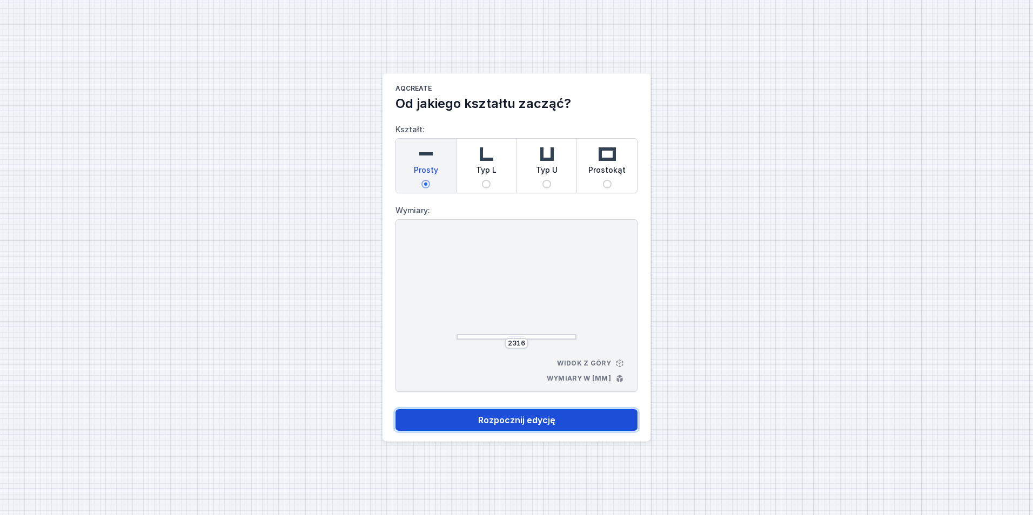
click at [552, 413] on button "Rozpocznij edycję" at bounding box center [516, 420] width 242 height 22
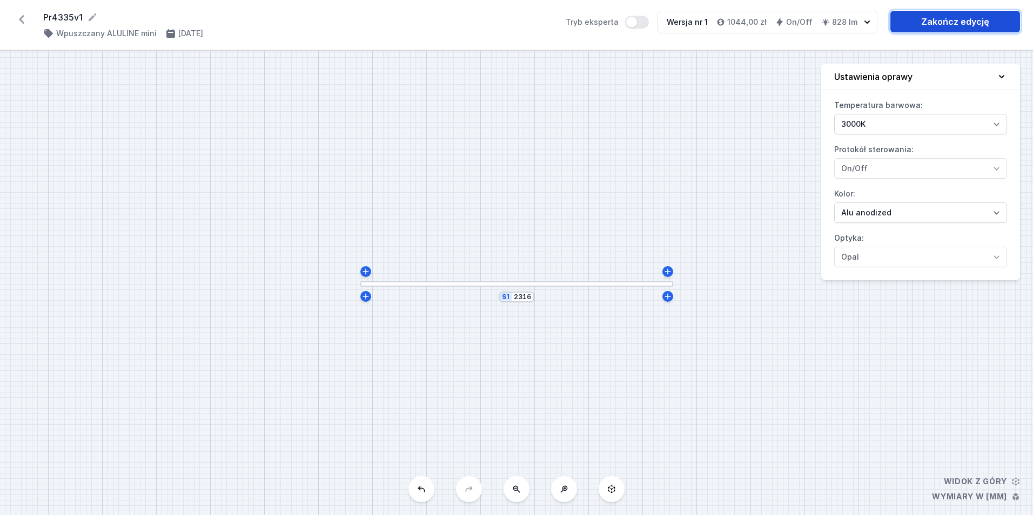
click at [954, 23] on link "Zakończ edycję" at bounding box center [955, 22] width 130 height 22
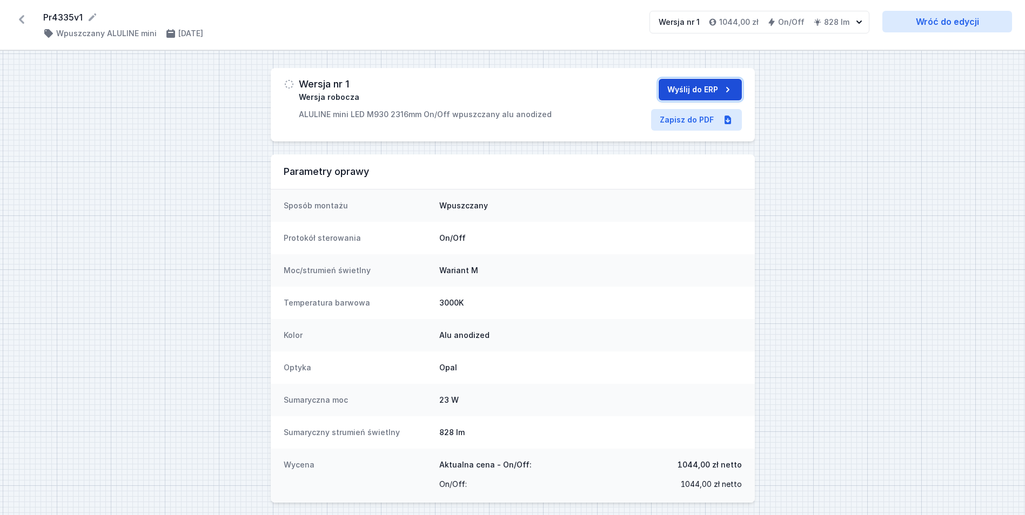
click at [700, 90] on button "Wyślij do ERP" at bounding box center [699, 90] width 83 height 22
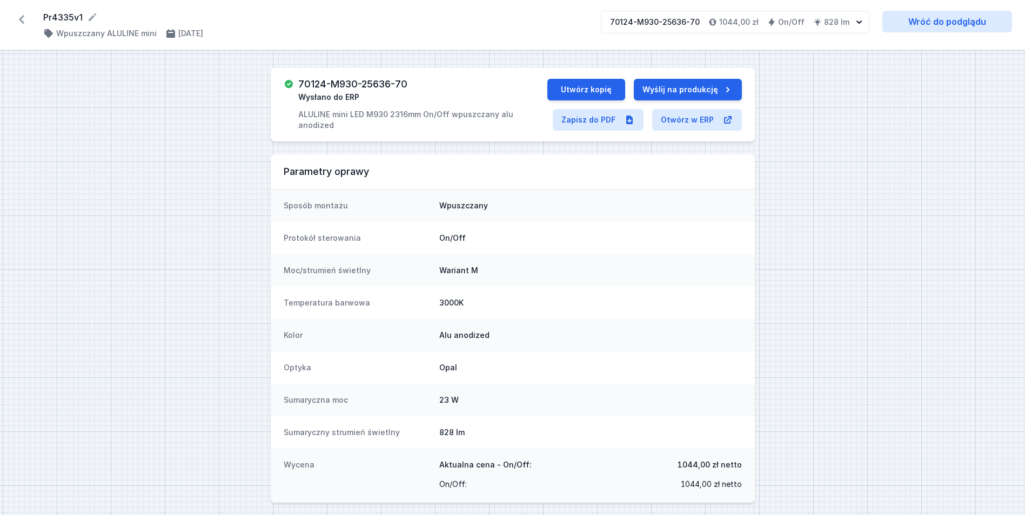
click at [372, 85] on h3 "70124-M930-25636-70" at bounding box center [352, 84] width 109 height 11
copy h3 "70124-M930-25636-70"
click at [610, 83] on button "Utwórz kopię" at bounding box center [586, 90] width 78 height 22
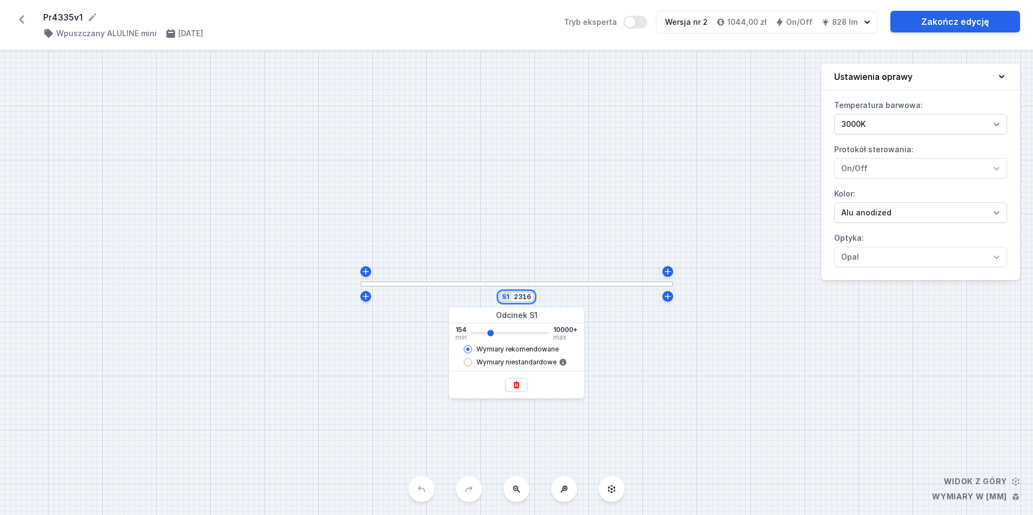
click at [521, 298] on input "2316" at bounding box center [522, 297] width 17 height 9
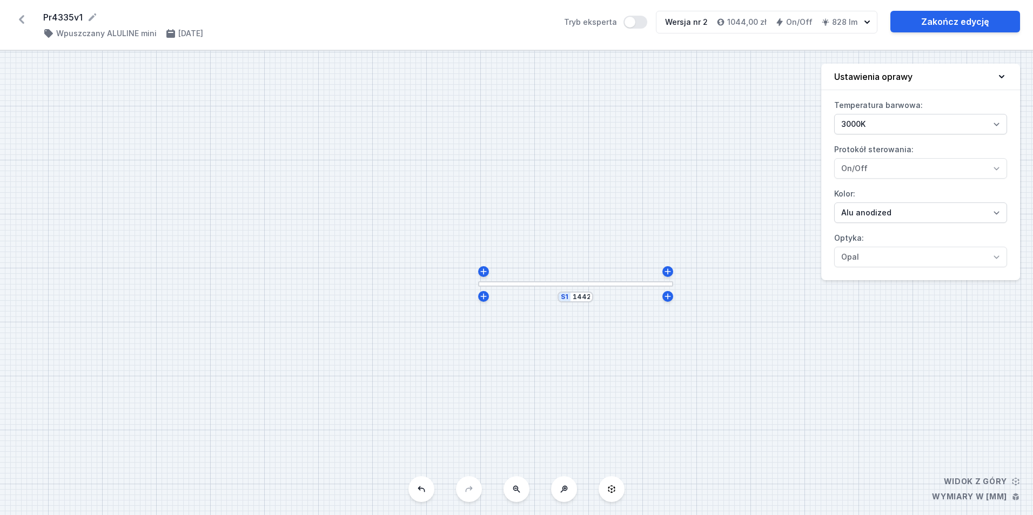
click at [498, 171] on div "S1 1442" at bounding box center [516, 283] width 1033 height 465
click at [666, 299] on icon at bounding box center [667, 296] width 9 height 9
click at [677, 283] on input "161" at bounding box center [678, 279] width 17 height 9
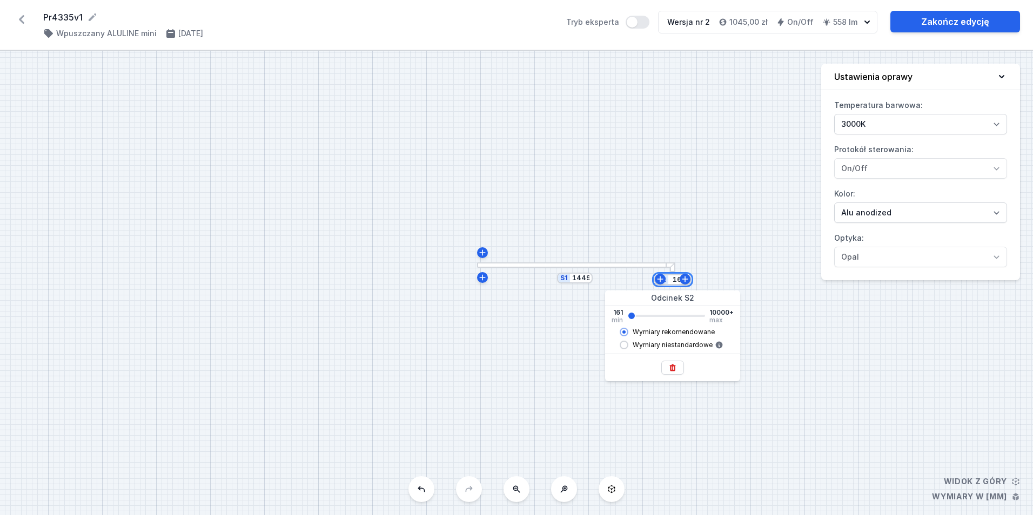
click at [677, 283] on input "161" at bounding box center [678, 279] width 17 height 9
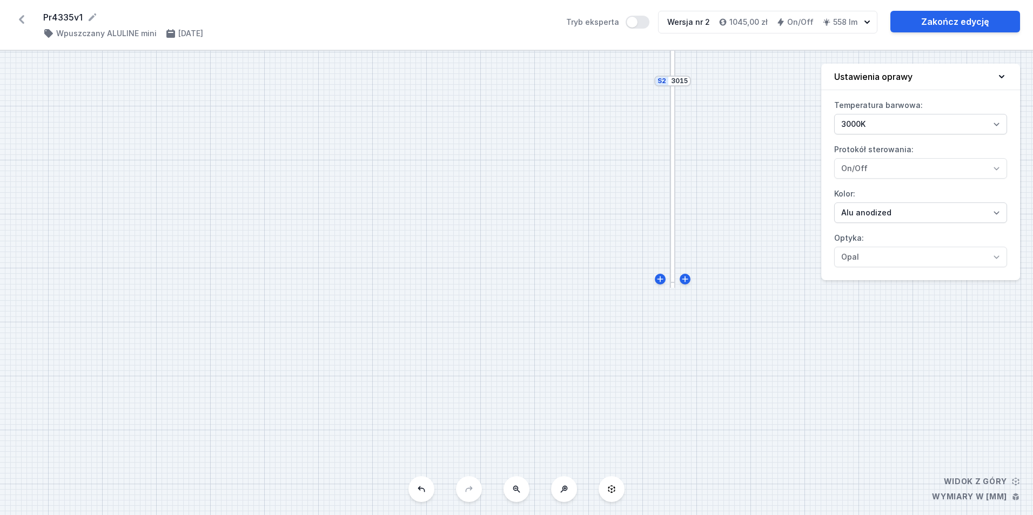
click at [712, 198] on div "S2 3015 S1 1449" at bounding box center [516, 283] width 1033 height 465
drag, startPoint x: 606, startPoint y: 166, endPoint x: 605, endPoint y: 194, distance: 28.6
click at [605, 194] on div "S2 3015 S1 1449" at bounding box center [516, 283] width 1033 height 465
click at [684, 124] on input "3015" at bounding box center [681, 125] width 17 height 9
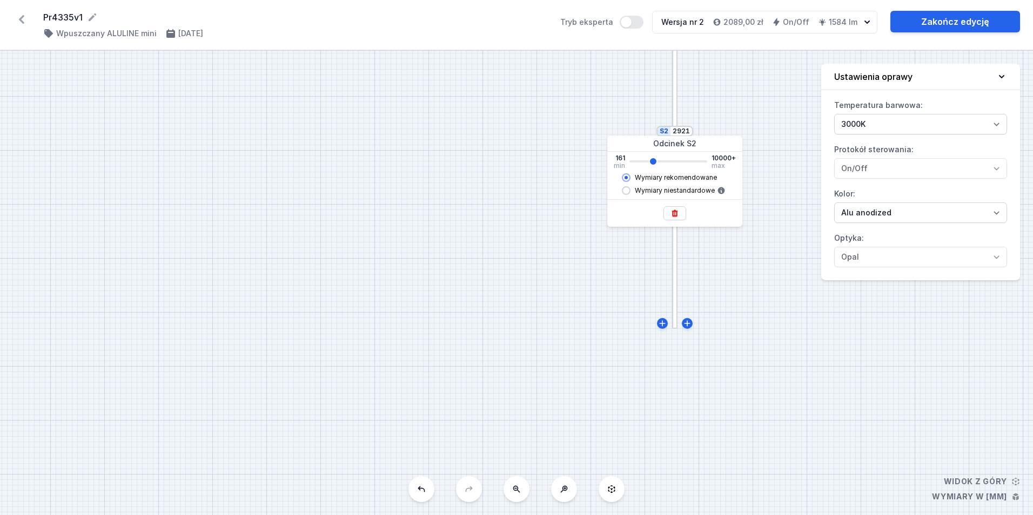
click at [653, 163] on input "range" at bounding box center [668, 161] width 78 height 2
click at [590, 90] on div "S2 2921 S1 1449" at bounding box center [516, 283] width 1033 height 465
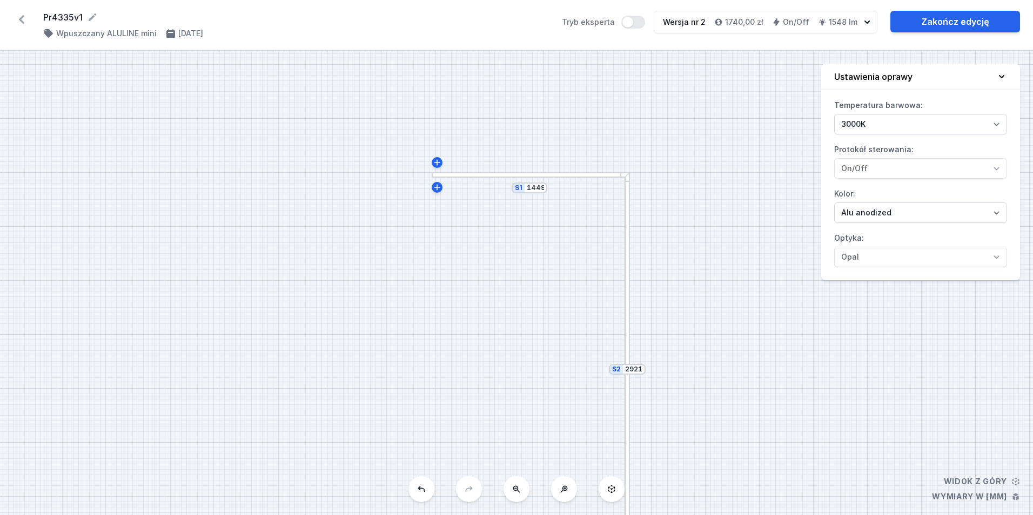
drag, startPoint x: 561, startPoint y: 167, endPoint x: 515, endPoint y: 394, distance: 231.6
click at [515, 394] on div "S2 2921 S1 1449" at bounding box center [516, 283] width 1033 height 465
click at [938, 23] on link "Zakończ edycję" at bounding box center [955, 22] width 130 height 22
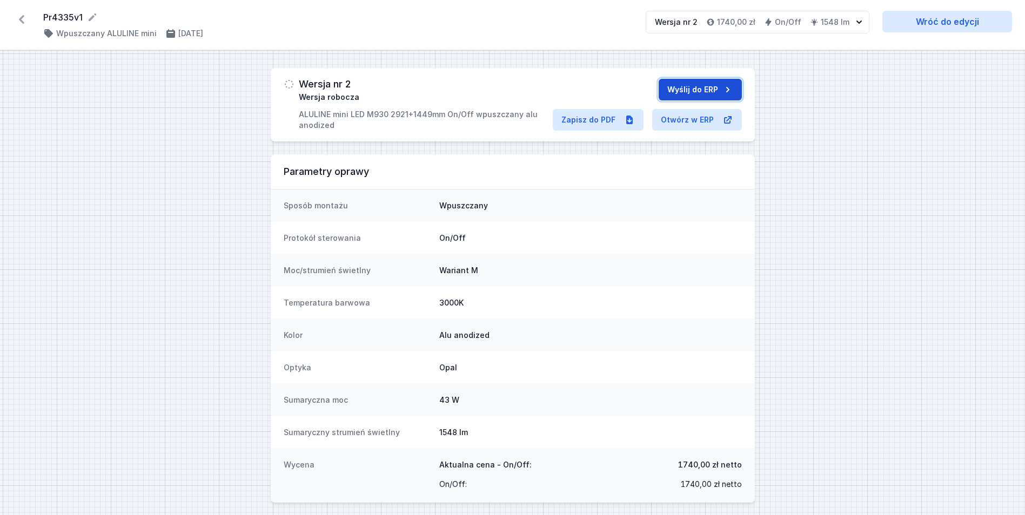
click at [701, 89] on button "Wyślij do ERP" at bounding box center [699, 90] width 83 height 22
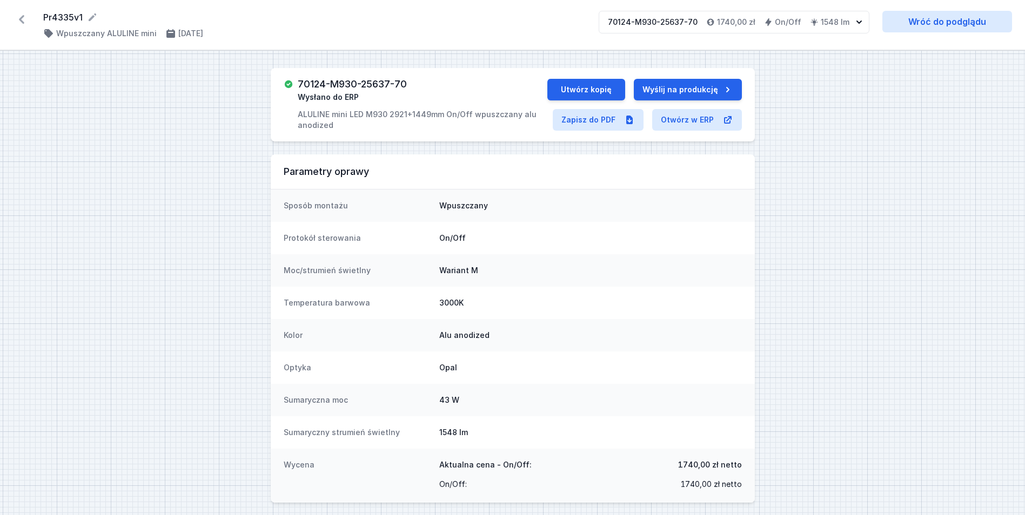
click at [345, 85] on h3 "70124-M930-25637-70" at bounding box center [352, 84] width 109 height 11
copy h3 "70124-M930-25637-70"
click at [595, 95] on button "Utwórz kopię" at bounding box center [586, 90] width 78 height 22
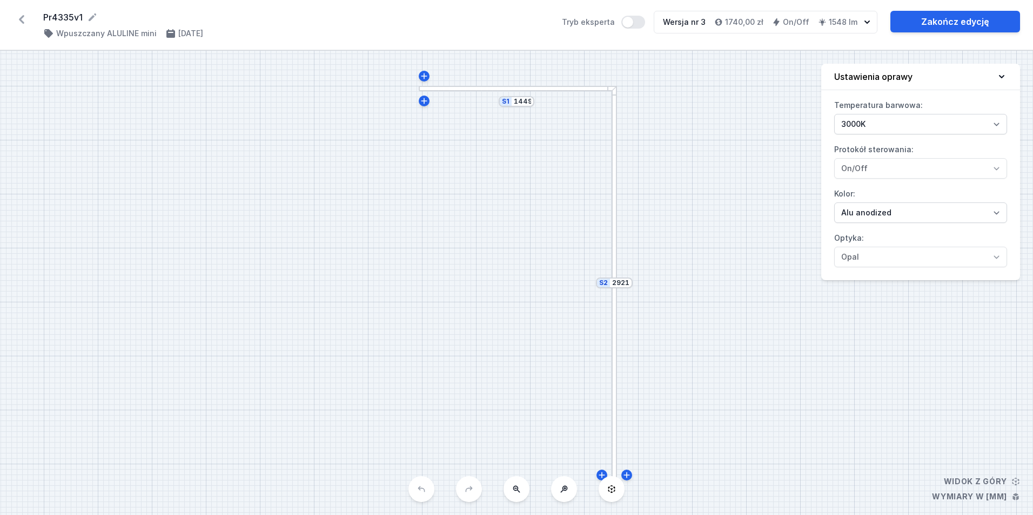
click at [618, 288] on div "S2 2921" at bounding box center [614, 283] width 37 height 11
click at [618, 285] on input "2921" at bounding box center [620, 283] width 17 height 9
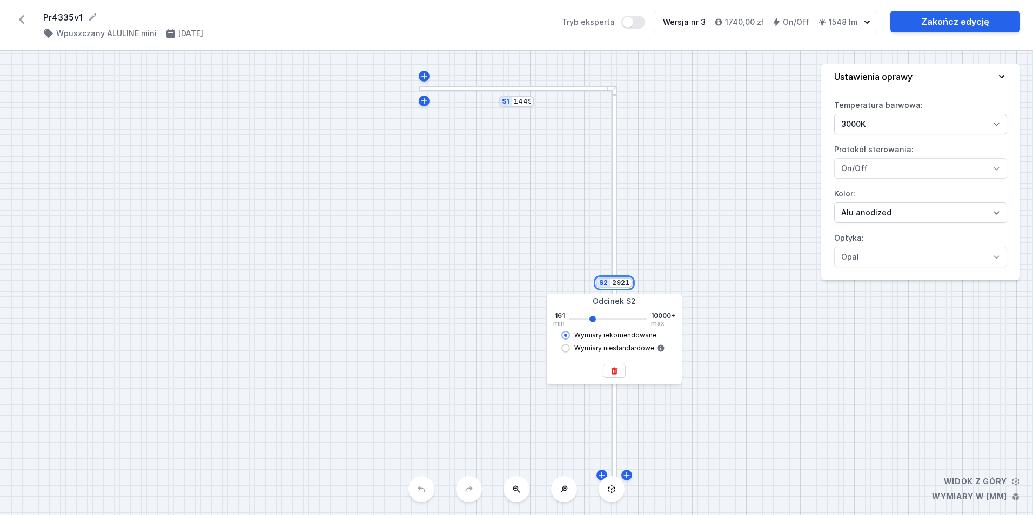
drag, startPoint x: 616, startPoint y: 285, endPoint x: 663, endPoint y: 287, distance: 46.5
click at [663, 287] on div "S2 2921 S1 1449" at bounding box center [516, 283] width 1033 height 465
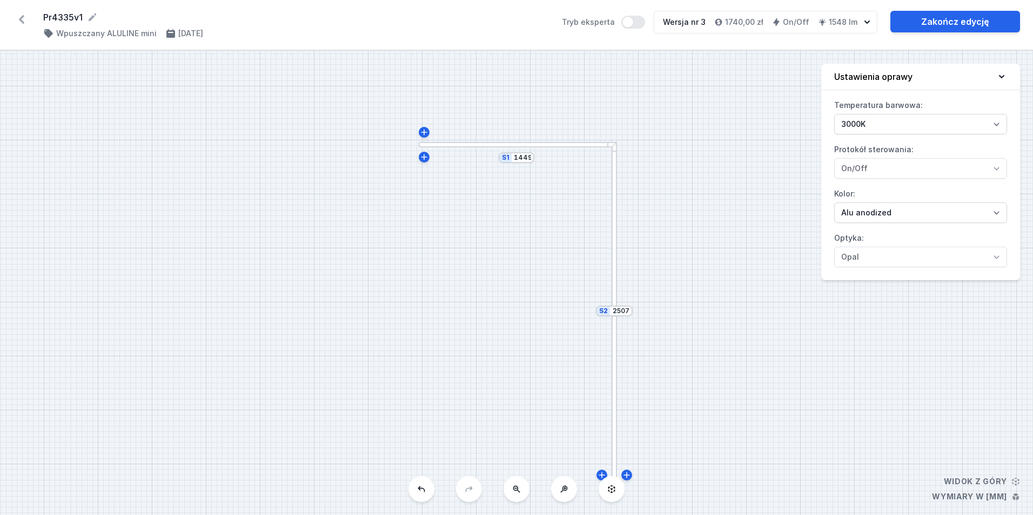
click at [682, 233] on div "S2 2507 S1 1449" at bounding box center [516, 283] width 1033 height 465
click at [951, 22] on link "Zakończ edycję" at bounding box center [955, 22] width 130 height 22
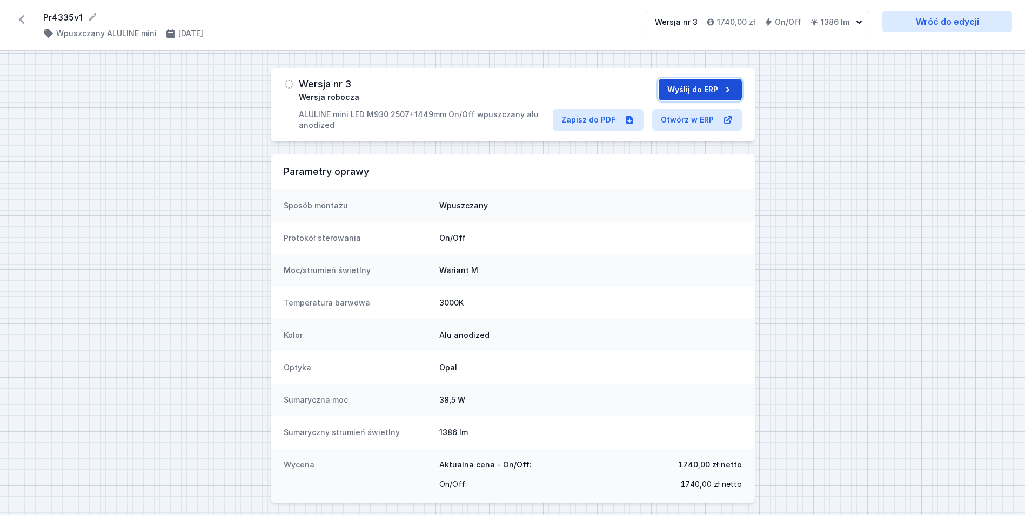
click at [690, 85] on button "Wyślij do ERP" at bounding box center [699, 90] width 83 height 22
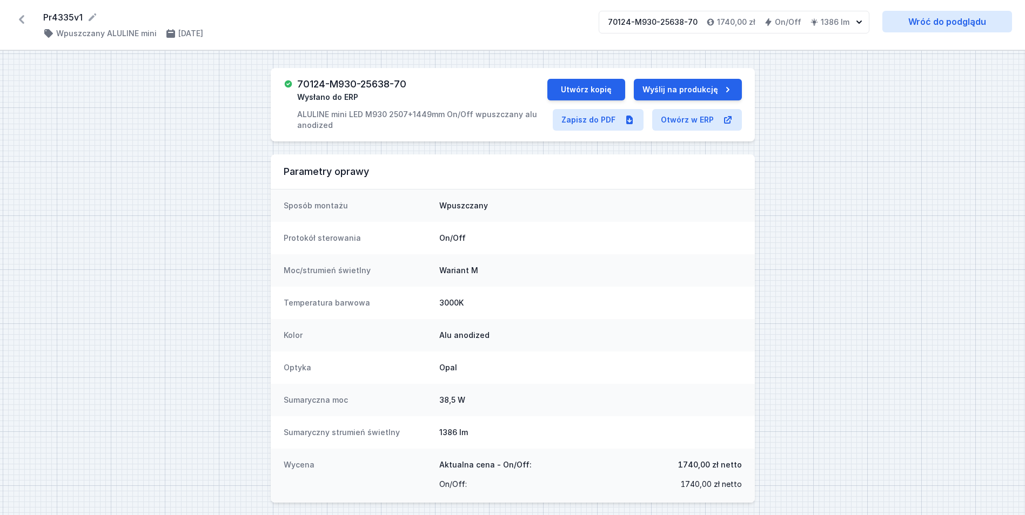
click at [349, 79] on h3 "70124-M930-25638-70" at bounding box center [351, 84] width 109 height 11
copy h3 "70124-M930-25638-70"
click at [595, 91] on button "Utwórz kopię" at bounding box center [586, 90] width 78 height 22
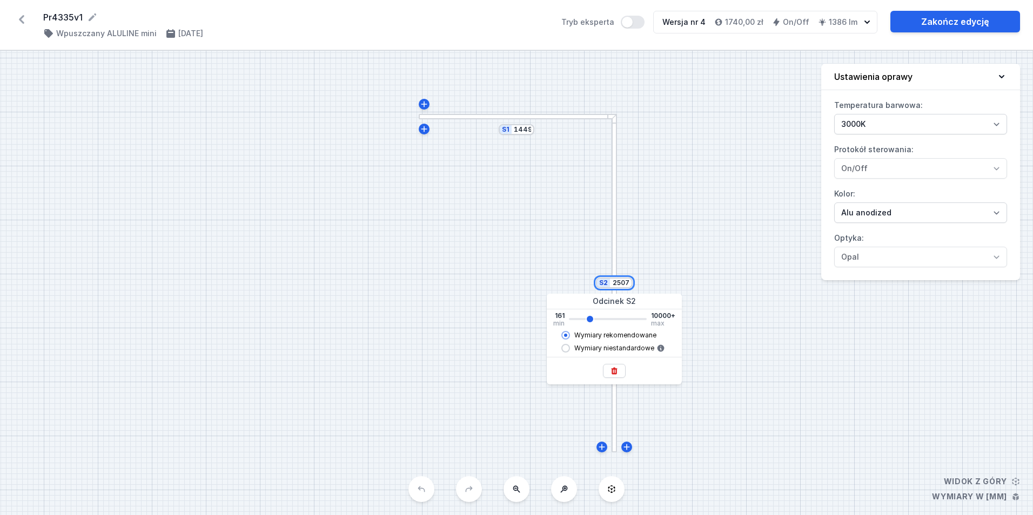
click at [615, 279] on input "2507" at bounding box center [620, 283] width 17 height 9
click at [609, 368] on button at bounding box center [614, 371] width 23 height 14
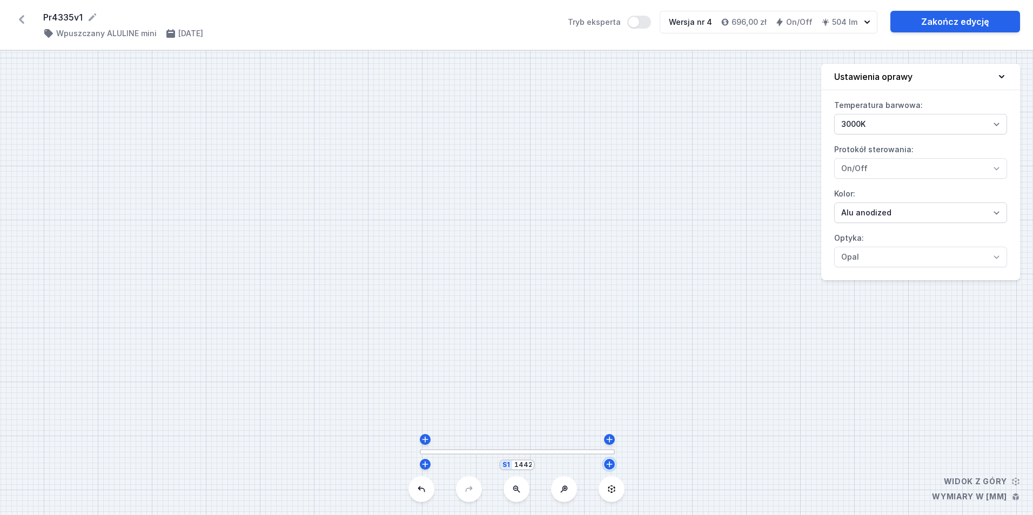
click at [611, 467] on icon at bounding box center [609, 464] width 9 height 9
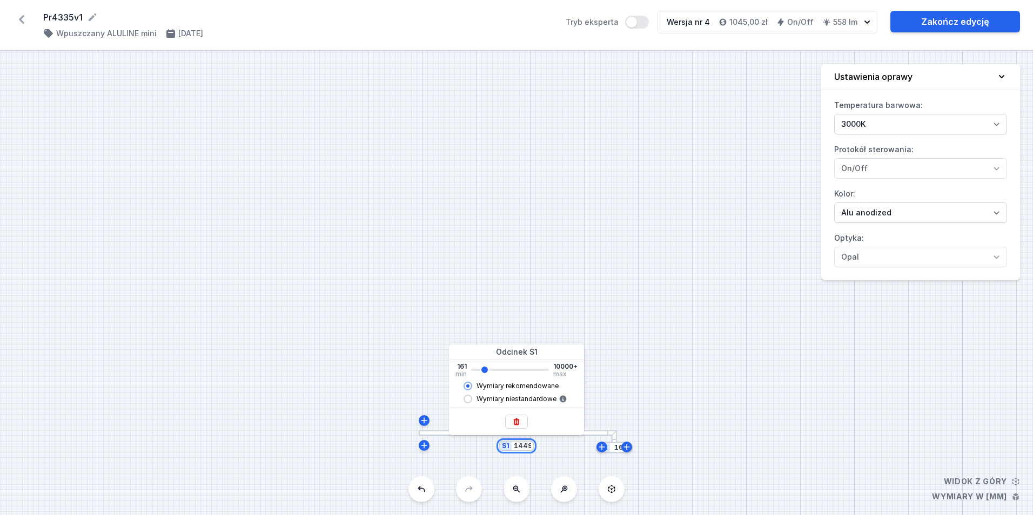
click at [516, 447] on input "1449" at bounding box center [522, 446] width 17 height 9
click at [514, 423] on icon at bounding box center [517, 422] width 6 height 7
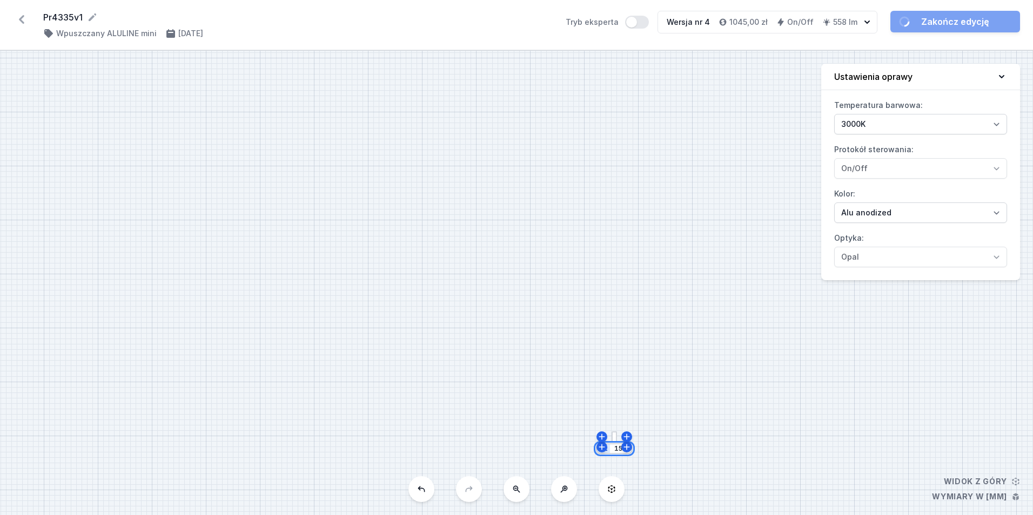
click at [617, 449] on input "154" at bounding box center [620, 449] width 17 height 9
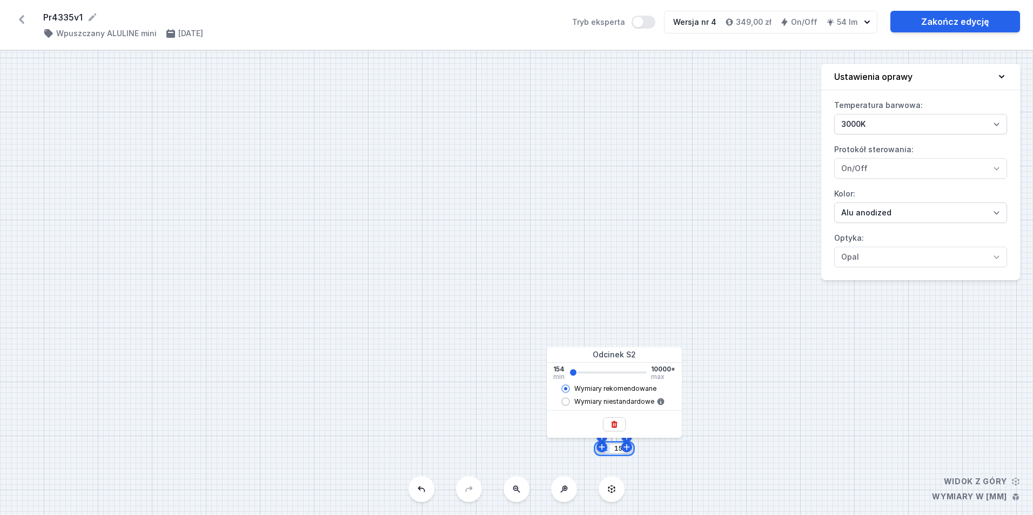
click at [617, 449] on input "154" at bounding box center [620, 449] width 17 height 9
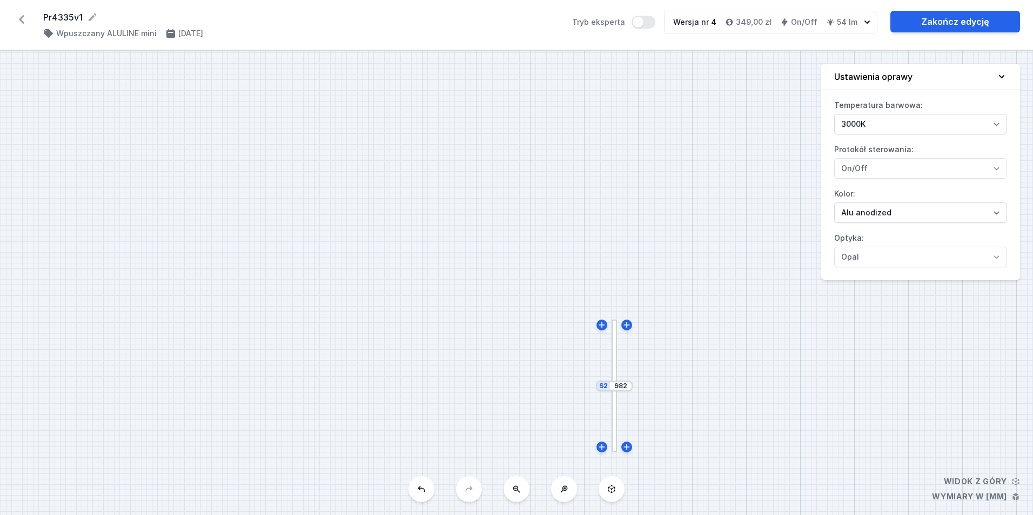
click at [481, 239] on div "S2 982" at bounding box center [516, 283] width 1033 height 465
click at [932, 23] on link "Zakończ edycję" at bounding box center [955, 22] width 130 height 22
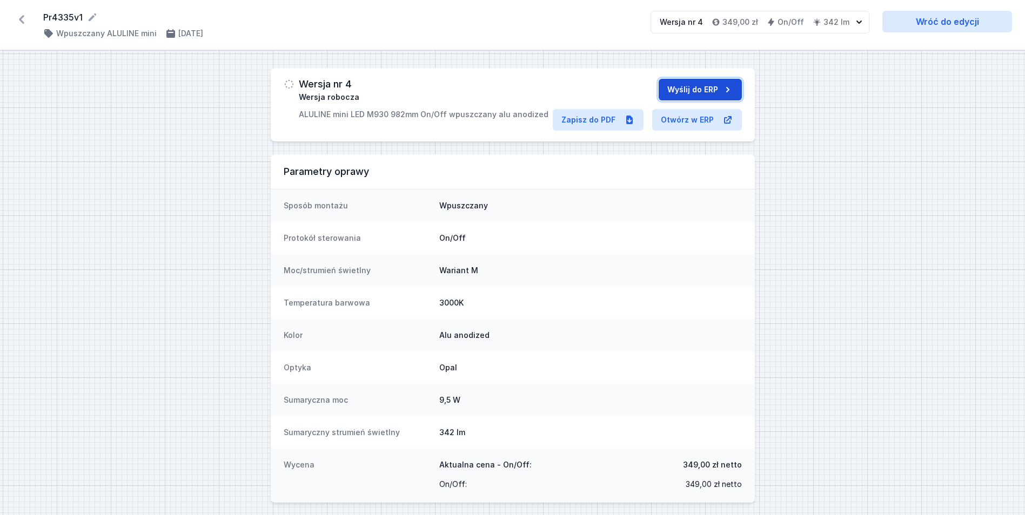
click at [702, 88] on button "Wyślij do ERP" at bounding box center [699, 90] width 83 height 22
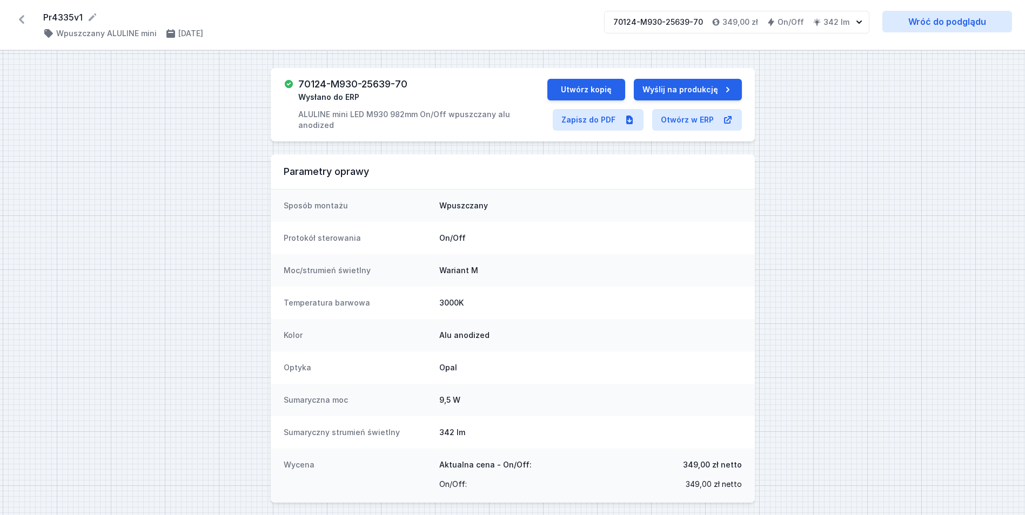
click at [375, 82] on h3 "70124-M930-25639-70" at bounding box center [352, 84] width 109 height 11
copy h3 "70124-M930-25639-70"
click at [596, 90] on button "Utwórz kopię" at bounding box center [586, 90] width 78 height 22
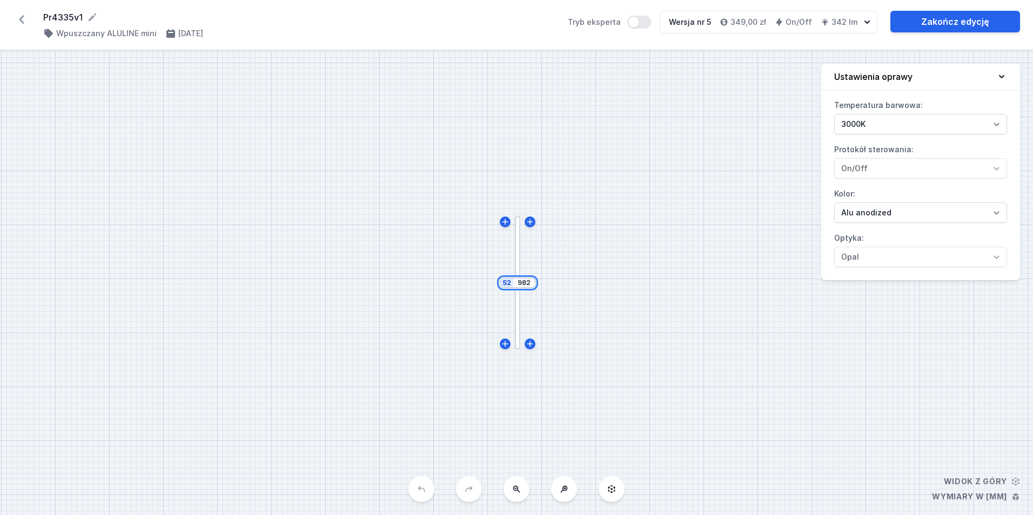
click at [525, 283] on input "982" at bounding box center [523, 283] width 17 height 9
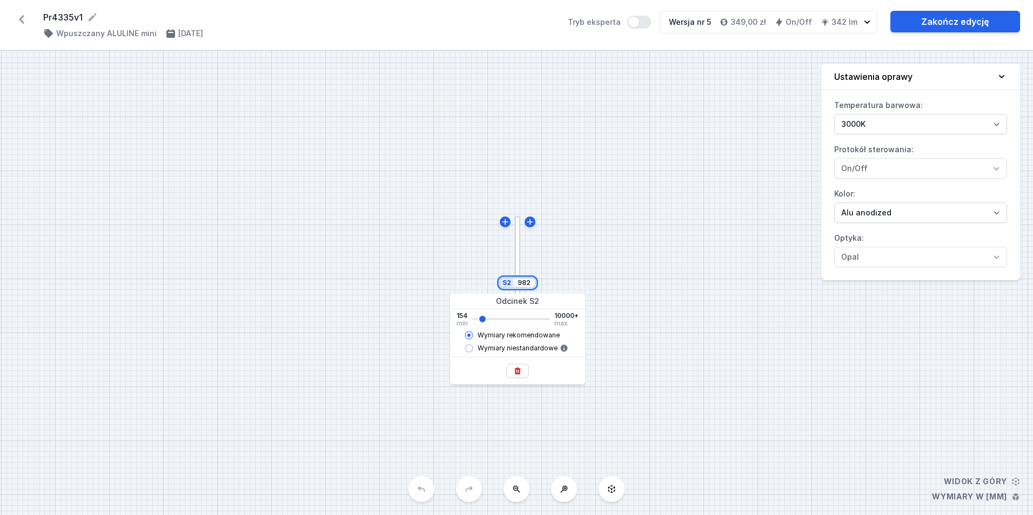
click at [525, 283] on input "982" at bounding box center [523, 283] width 17 height 9
click at [590, 257] on div "S2 5494" at bounding box center [516, 283] width 1033 height 465
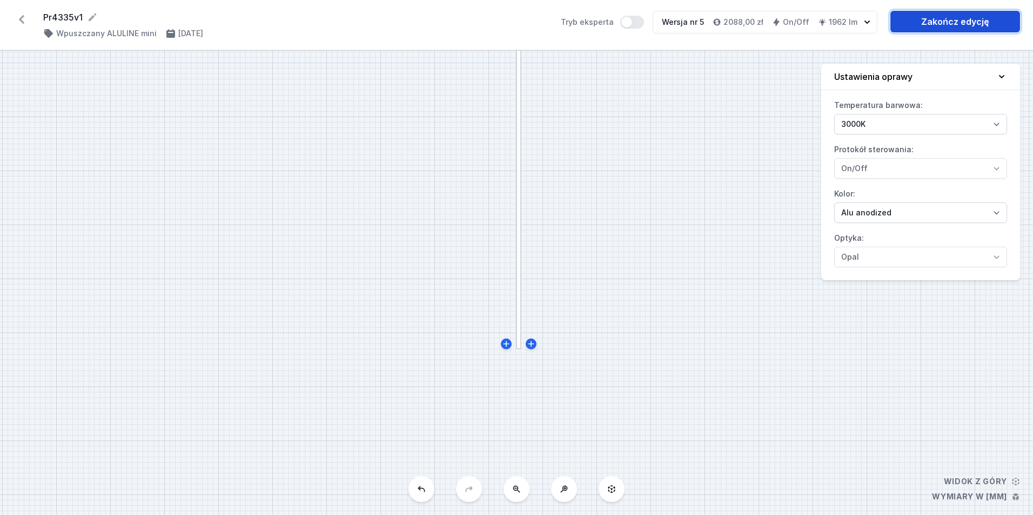
click at [950, 26] on link "Zakończ edycję" at bounding box center [955, 22] width 130 height 22
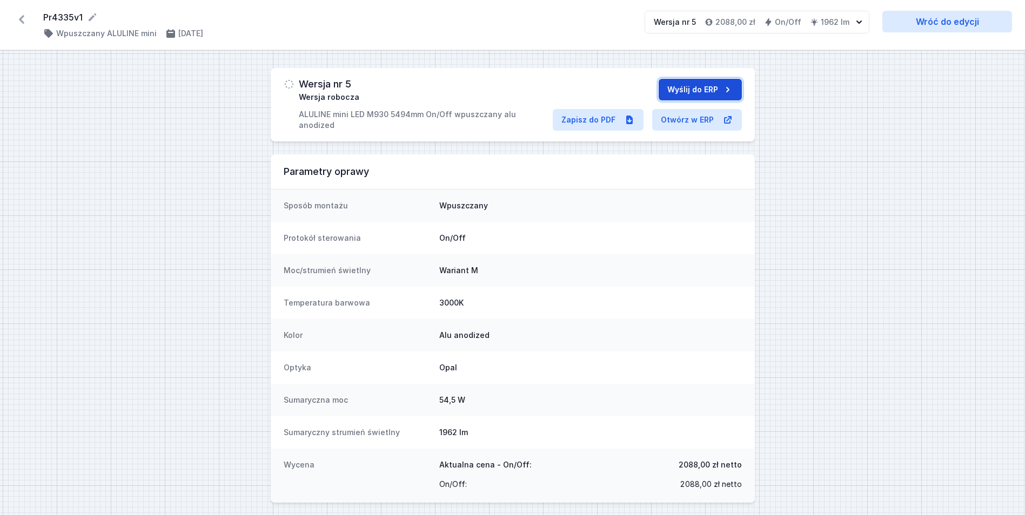
click at [686, 91] on button "Wyślij do ERP" at bounding box center [699, 90] width 83 height 22
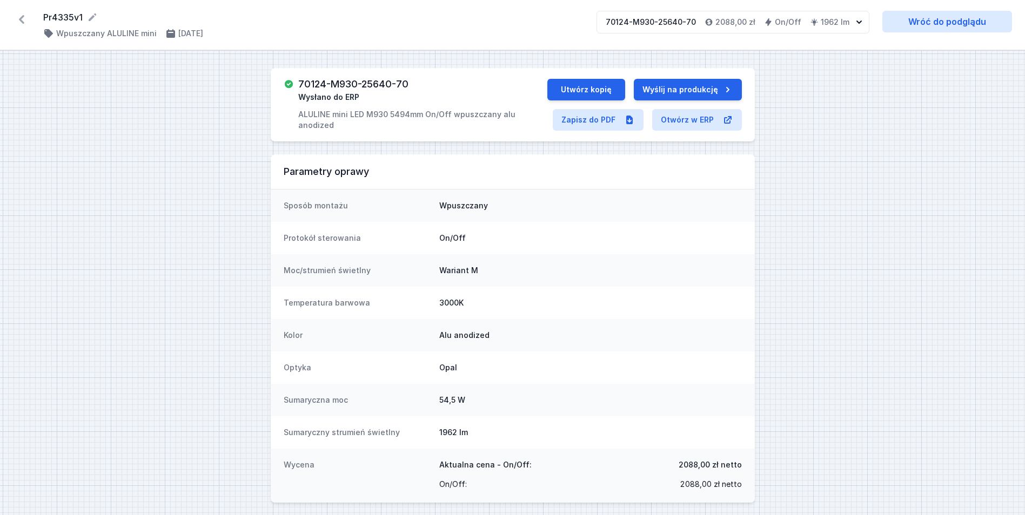
click at [368, 76] on div "70124-M930-25640-70 Wysłano do ERP ALULINE mini LED M930 5494mm On/Off wpuszcza…" at bounding box center [513, 104] width 484 height 73
click at [366, 81] on h3 "70124-M930-25640-70" at bounding box center [353, 84] width 110 height 11
copy h3 "70124-M930-25640-70"
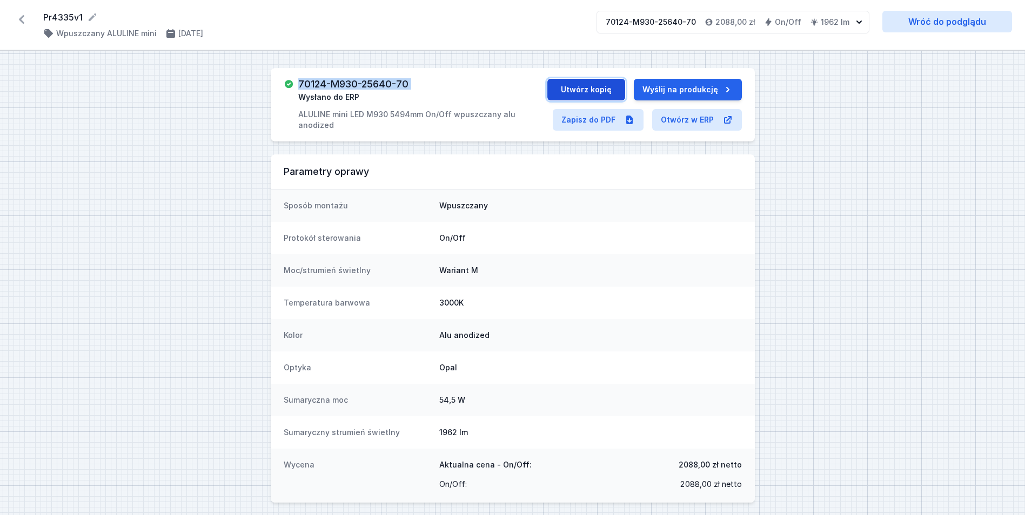
click at [608, 96] on button "Utwórz kopię" at bounding box center [586, 90] width 78 height 22
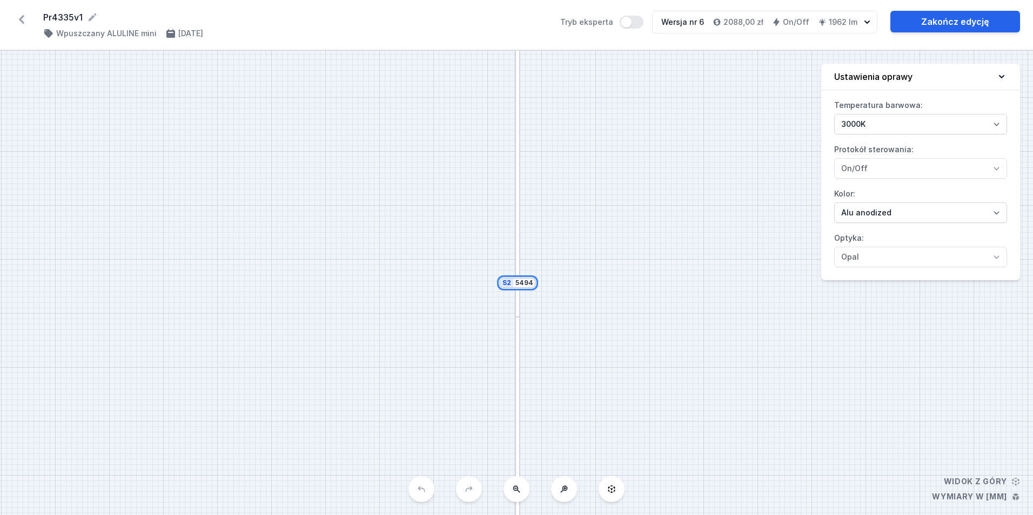
click at [520, 280] on input "5494" at bounding box center [523, 283] width 17 height 9
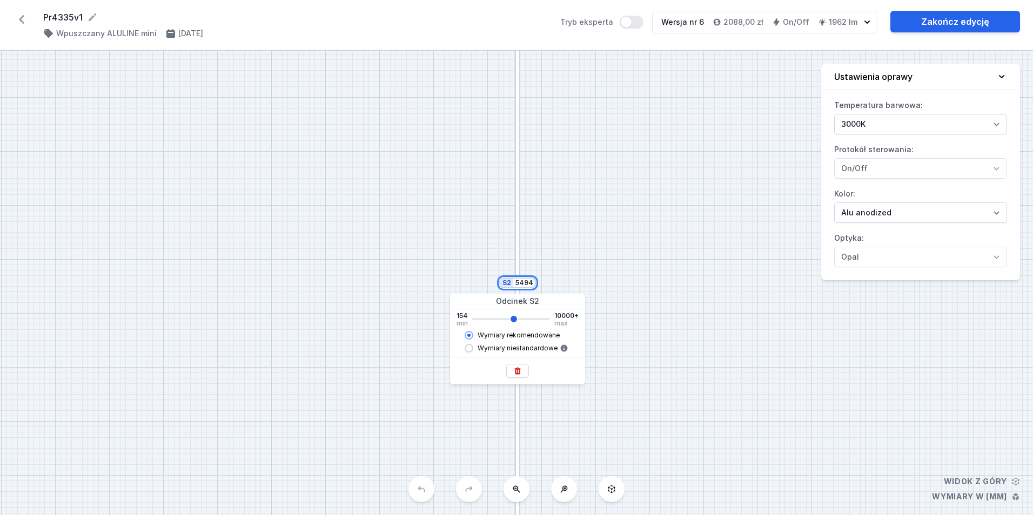
click at [520, 280] on input "5494" at bounding box center [523, 283] width 17 height 9
click at [677, 160] on div "S2 1258" at bounding box center [516, 283] width 1033 height 465
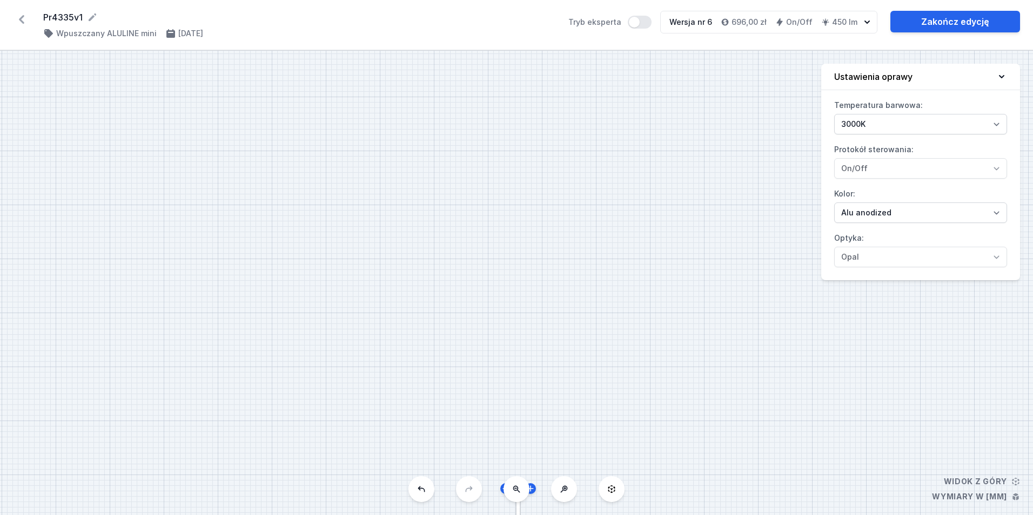
drag, startPoint x: 550, startPoint y: 315, endPoint x: 521, endPoint y: 88, distance: 228.8
click at [521, 88] on div "S2 1258" at bounding box center [516, 283] width 1033 height 465
click at [932, 24] on link "Zakończ edycję" at bounding box center [955, 22] width 130 height 22
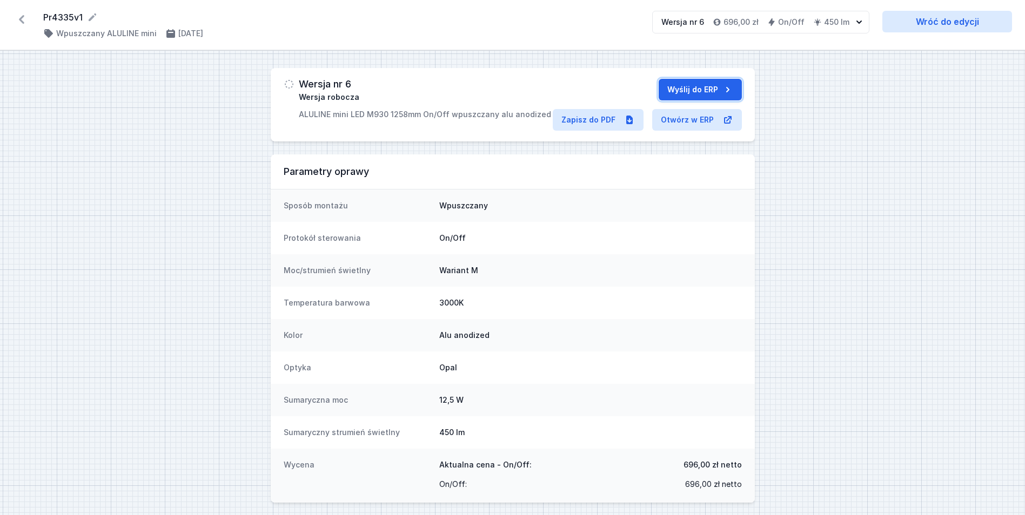
click at [696, 90] on button "Wyślij do ERP" at bounding box center [699, 90] width 83 height 22
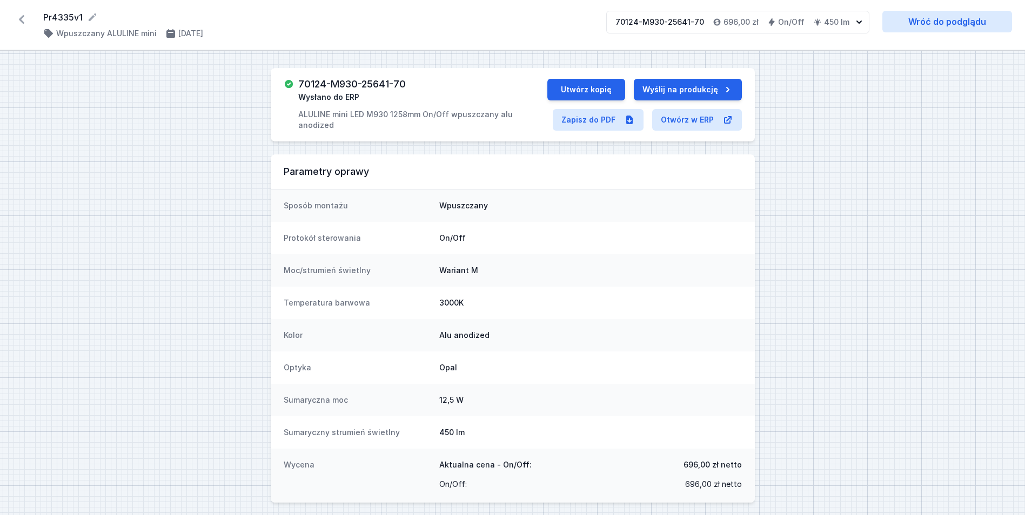
click at [343, 80] on h3 "70124-M930-25641-70" at bounding box center [351, 84] width 107 height 11
copy h3 "70124-M930-25641-70"
click at [593, 83] on button "Utwórz kopię" at bounding box center [586, 90] width 78 height 22
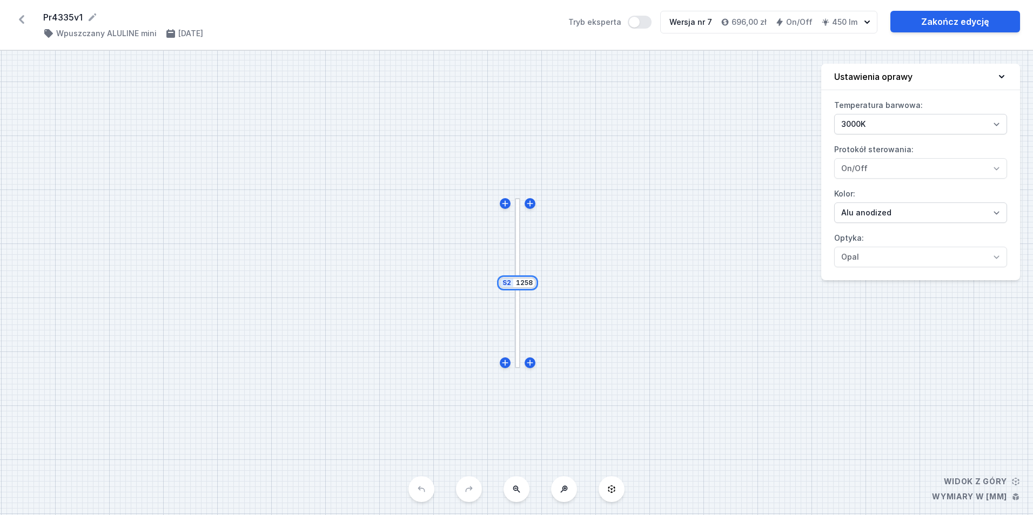
click at [527, 286] on input "1258" at bounding box center [523, 283] width 17 height 9
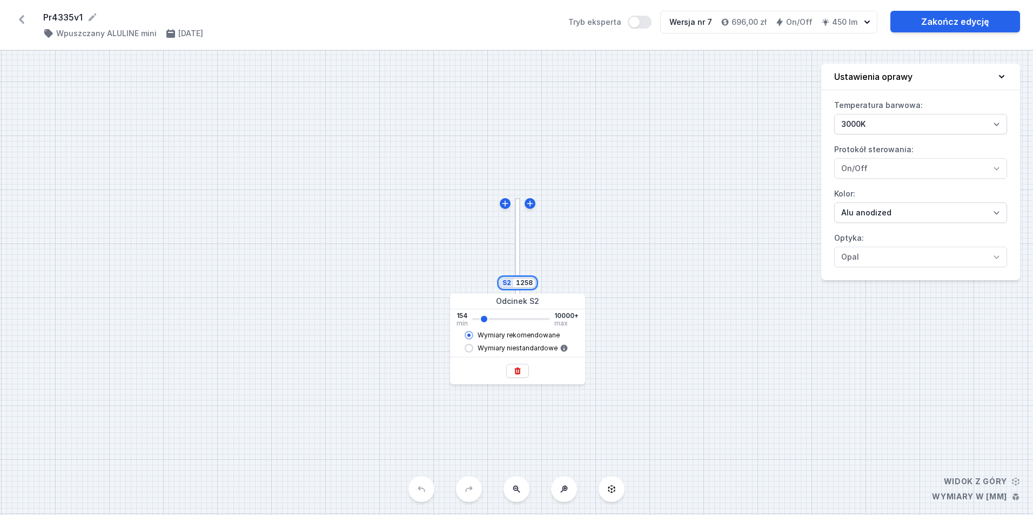
click at [527, 286] on input "1258" at bounding box center [523, 283] width 17 height 9
click at [548, 232] on div "S2 2270" at bounding box center [516, 283] width 1033 height 465
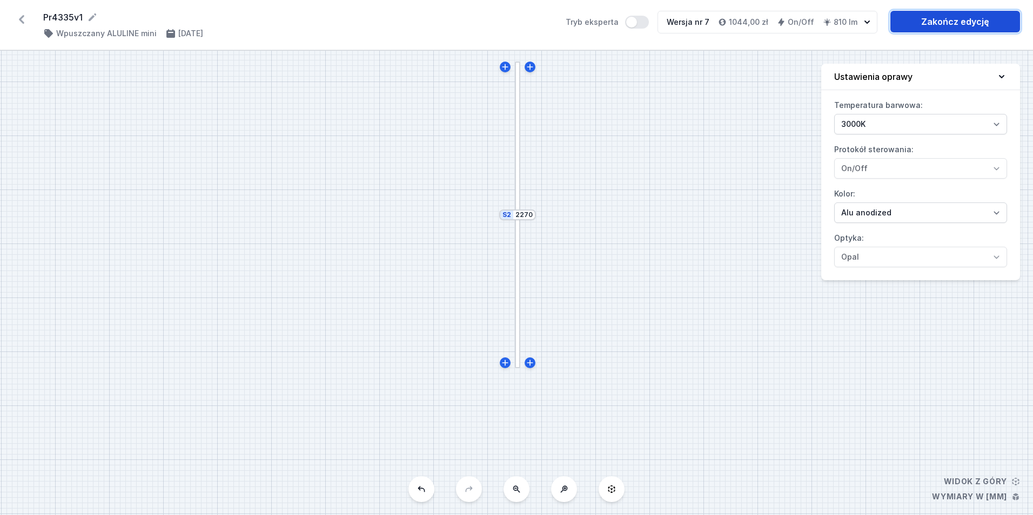
click at [955, 26] on link "Zakończ edycję" at bounding box center [955, 22] width 130 height 22
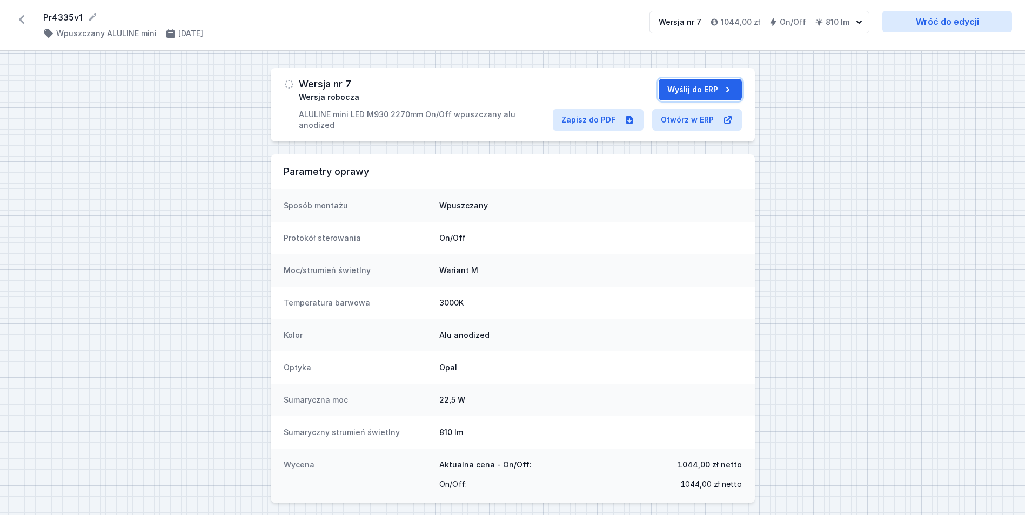
drag, startPoint x: 683, startPoint y: 90, endPoint x: 657, endPoint y: 89, distance: 25.4
click at [683, 90] on button "Wyślij do ERP" at bounding box center [699, 90] width 83 height 22
click at [349, 81] on h3 "70124-M930-25642-70" at bounding box center [352, 84] width 109 height 11
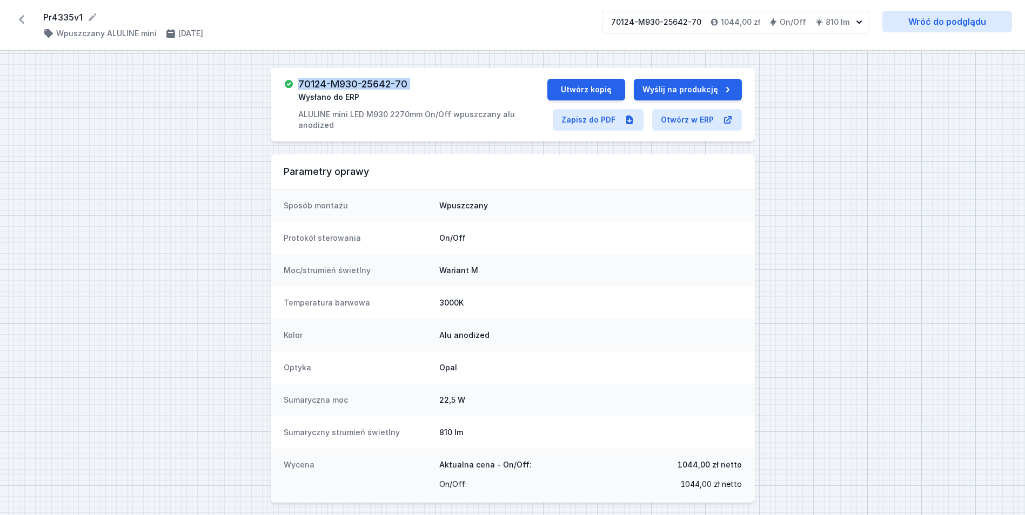
click at [349, 81] on h3 "70124-M930-25642-70" at bounding box center [352, 84] width 109 height 11
copy h3 "70124-M930-25642-70"
click at [17, 21] on icon at bounding box center [21, 19] width 17 height 17
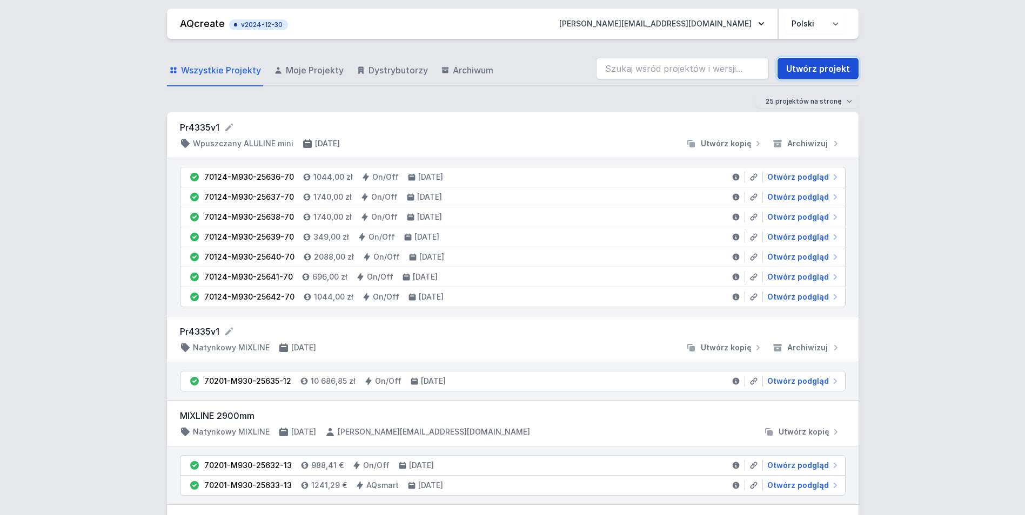
click at [805, 74] on link "Utwórz projekt" at bounding box center [817, 69] width 81 height 22
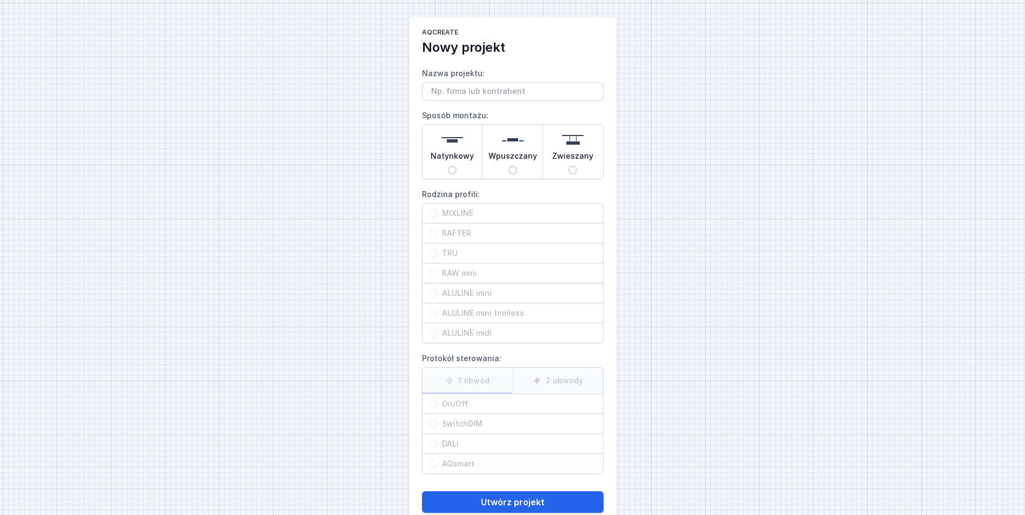
click at [524, 161] on span "Wpuszczany" at bounding box center [512, 158] width 49 height 15
click at [517, 166] on input "Wpuszczany" at bounding box center [512, 170] width 9 height 9
click at [461, 253] on span "TRU" at bounding box center [517, 253] width 159 height 11
click at [438, 253] on input "TRU" at bounding box center [433, 253] width 9 height 9
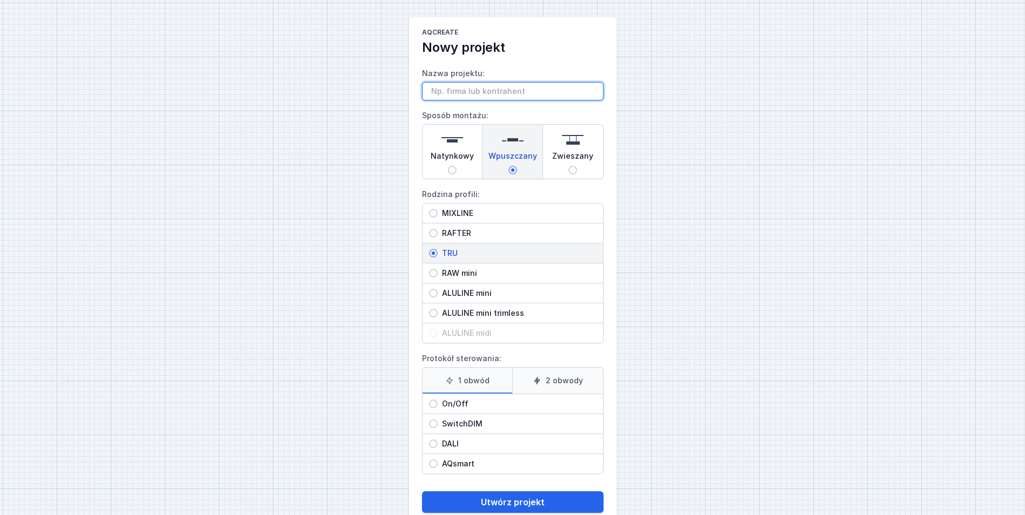
click at [470, 90] on input "Nazwa projektu:" at bounding box center [512, 91] width 181 height 18
paste input "Pr4335v1"
click at [472, 403] on span "On/Off" at bounding box center [517, 404] width 159 height 11
click at [438, 403] on input "On/Off" at bounding box center [433, 404] width 9 height 9
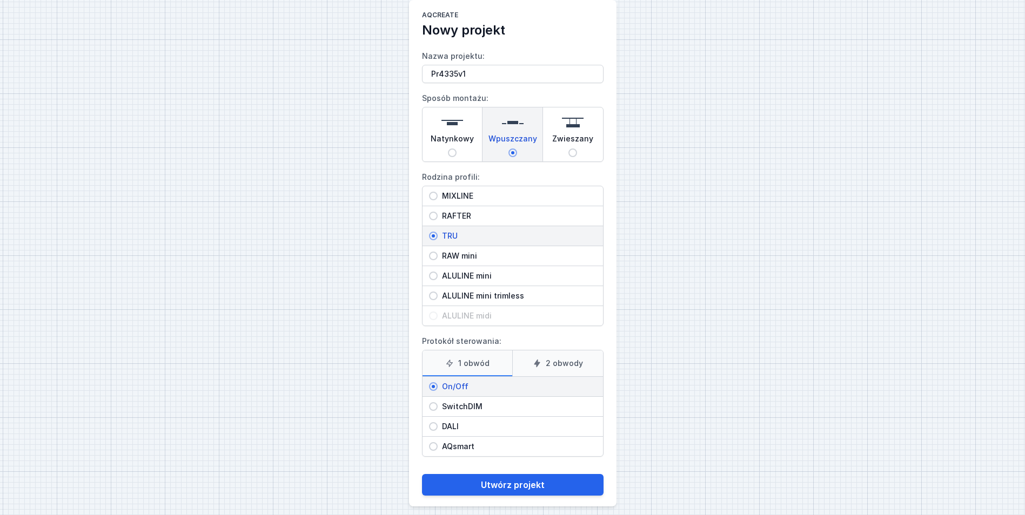
scroll to position [26, 0]
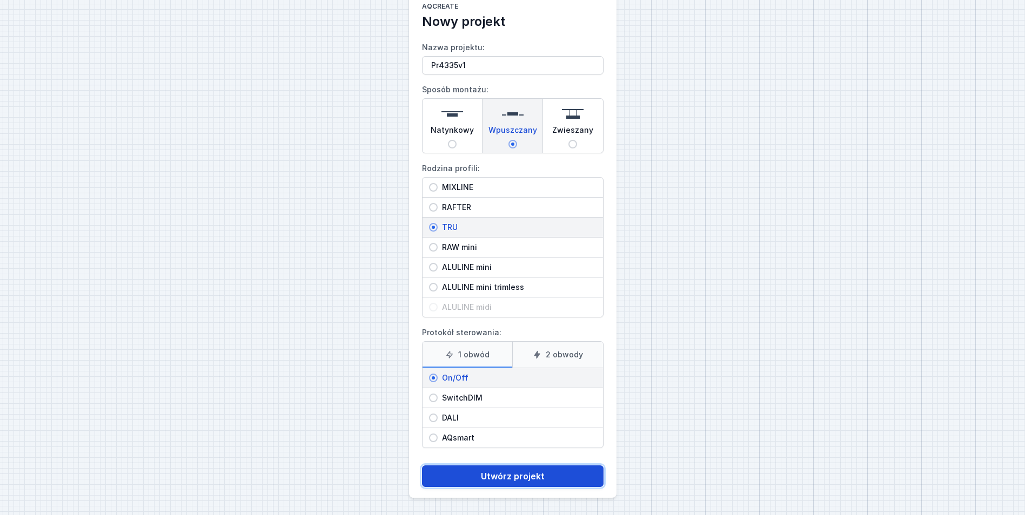
click at [523, 479] on button "Utwórz projekt" at bounding box center [512, 477] width 181 height 22
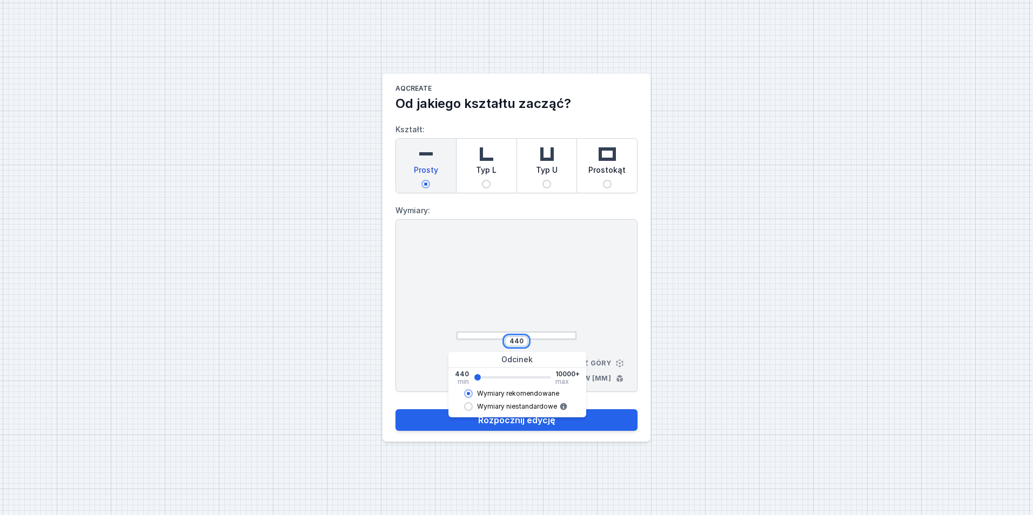
click at [520, 337] on input "440" at bounding box center [516, 341] width 17 height 9
click at [502, 291] on div at bounding box center [516, 288] width 120 height 103
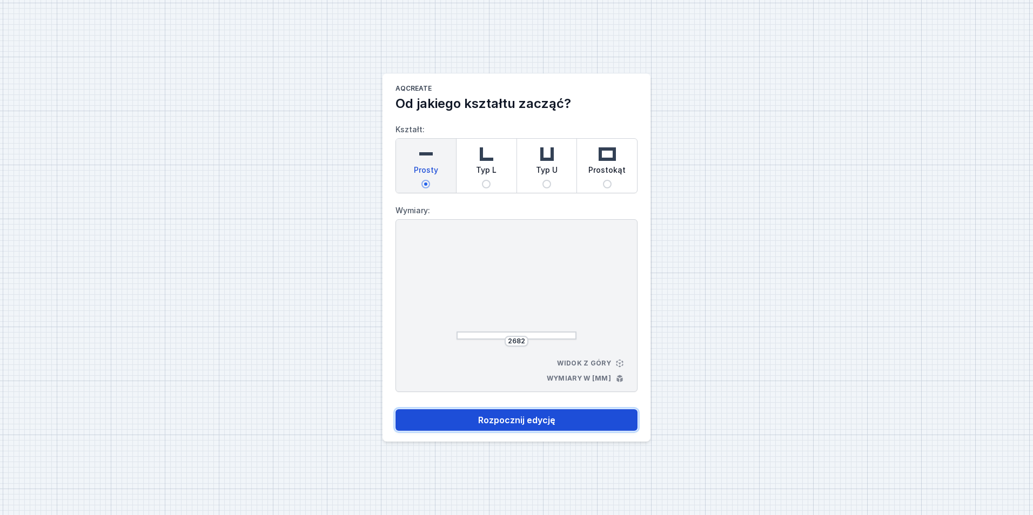
click at [558, 414] on button "Rozpocznij edycję" at bounding box center [516, 420] width 242 height 22
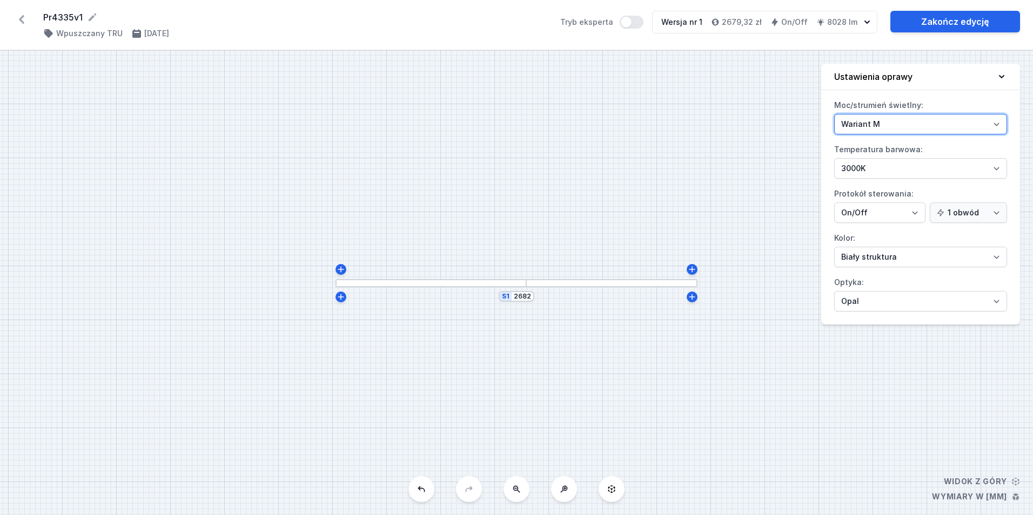
click at [909, 123] on select "Wariant L Wariant M" at bounding box center [920, 124] width 173 height 21
click at [834, 114] on select "Wariant L Wariant M" at bounding box center [920, 124] width 173 height 21
click at [930, 19] on link "Zakończ edycję" at bounding box center [955, 22] width 130 height 22
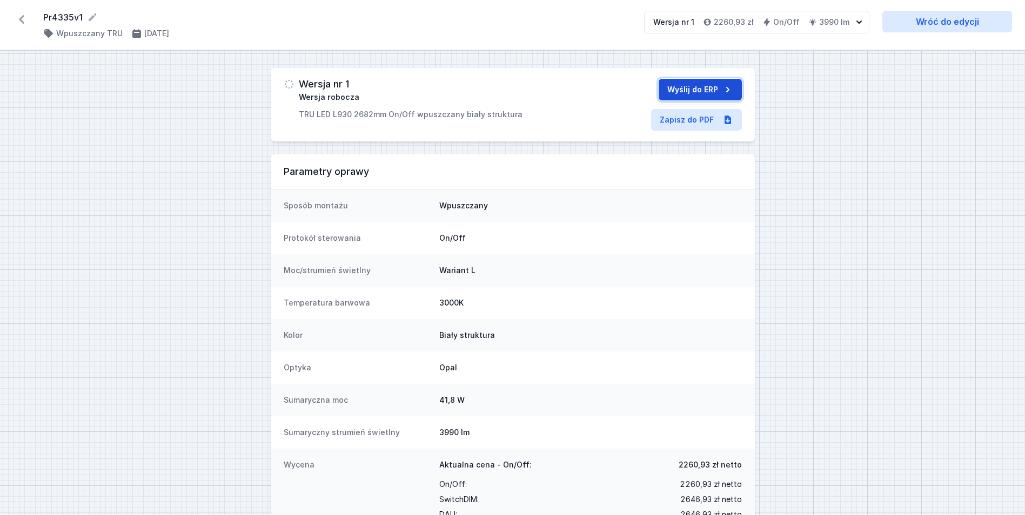
click at [684, 93] on button "Wyślij do ERP" at bounding box center [699, 90] width 83 height 22
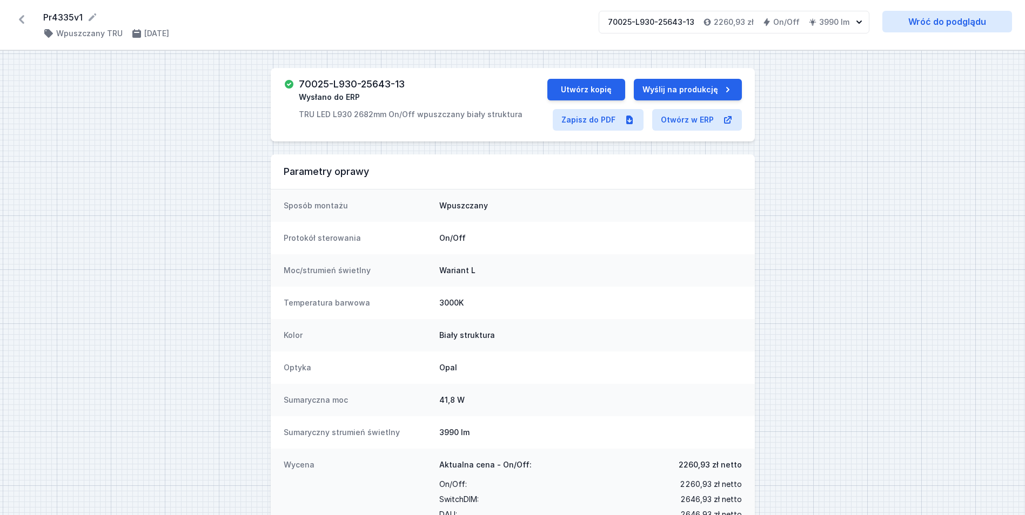
click at [332, 83] on h3 "70025-L930-25643-13" at bounding box center [352, 84] width 106 height 11
copy h3 "70025-L930-25643-13"
